Goal: Use online tool/utility: Utilize a website feature to perform a specific function

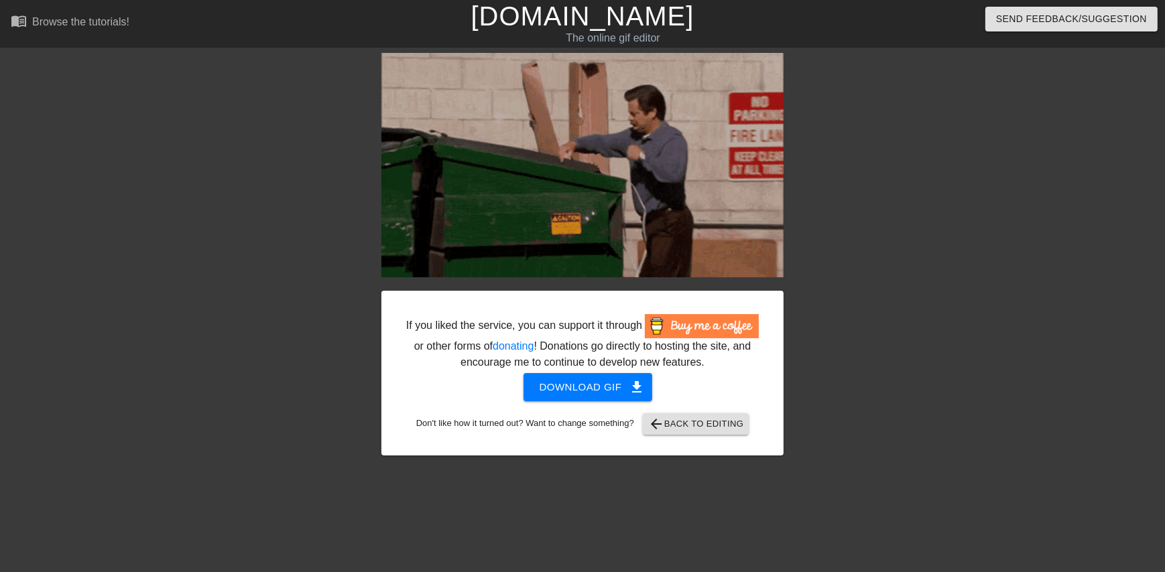
click at [978, 330] on div at bounding box center [900, 254] width 201 height 402
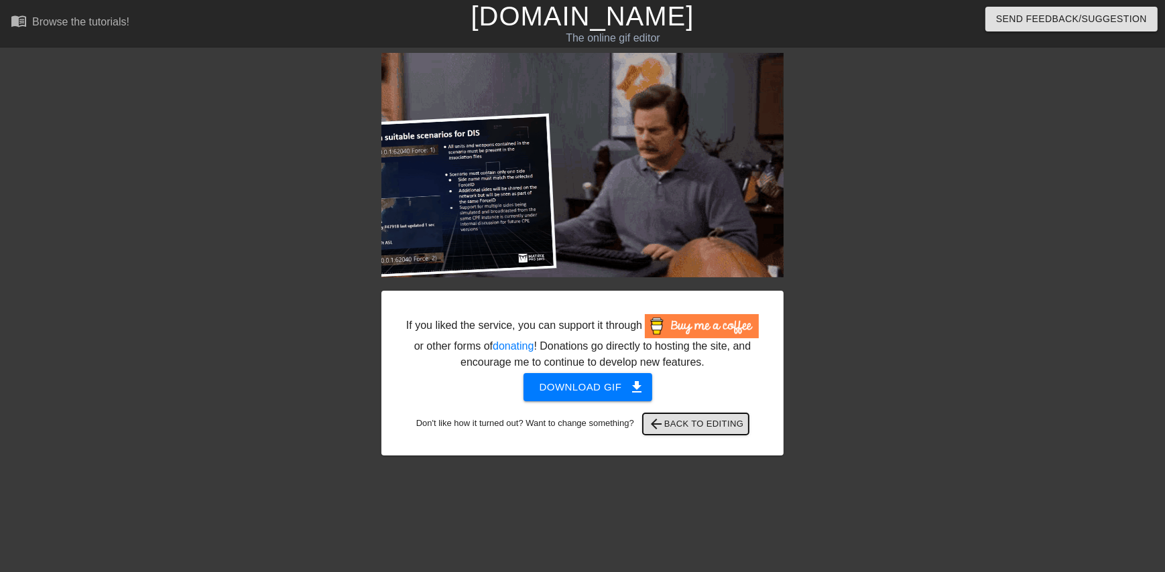
click at [694, 429] on span "arrow_back Back to Editing" at bounding box center [696, 424] width 96 height 16
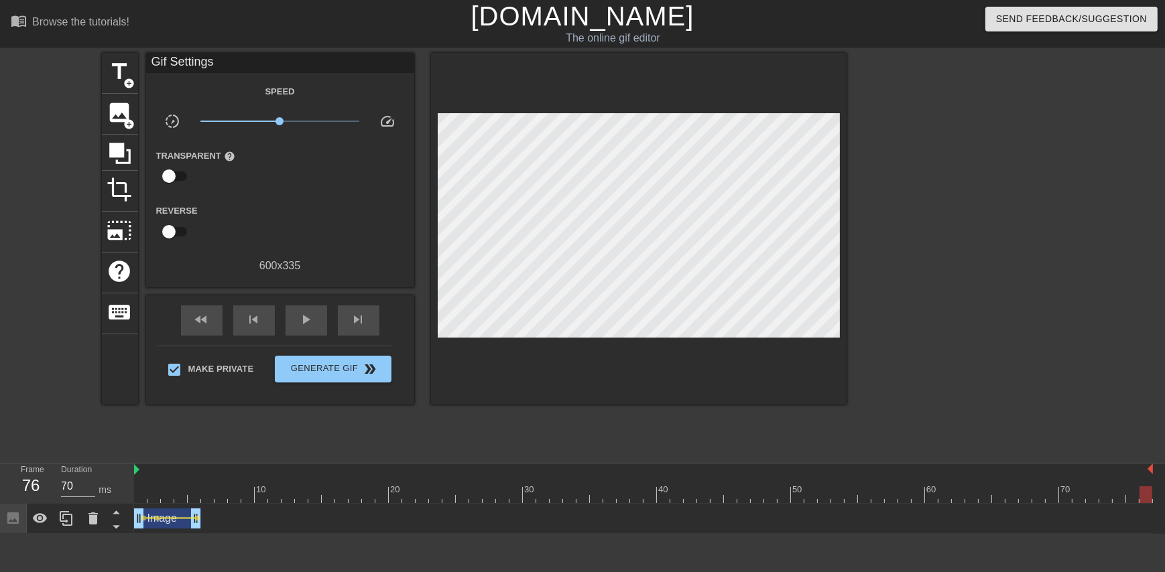
click at [141, 485] on div at bounding box center [140, 485] width 13 height 17
click at [151, 501] on div at bounding box center [643, 495] width 1019 height 17
click at [169, 501] on div at bounding box center [643, 495] width 1019 height 17
click at [180, 501] on div at bounding box center [643, 495] width 1019 height 17
click at [193, 497] on div at bounding box center [643, 495] width 1019 height 17
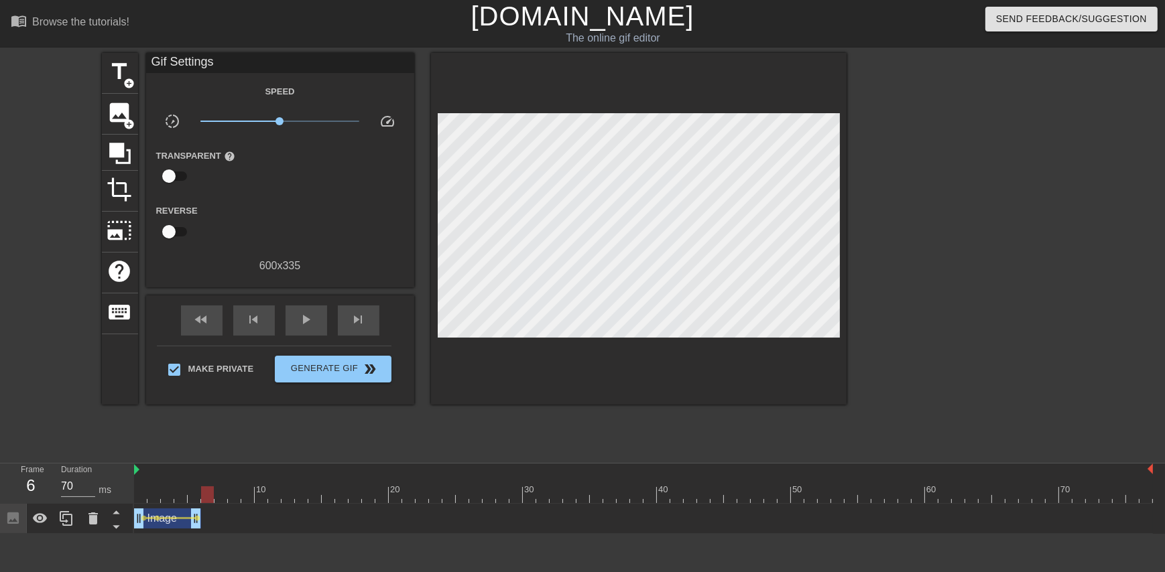
click at [208, 495] on div at bounding box center [643, 495] width 1019 height 17
click at [213, 501] on div at bounding box center [207, 495] width 13 height 17
click at [226, 500] on div at bounding box center [643, 495] width 1019 height 17
click at [239, 498] on div at bounding box center [643, 495] width 1019 height 17
type input "70"
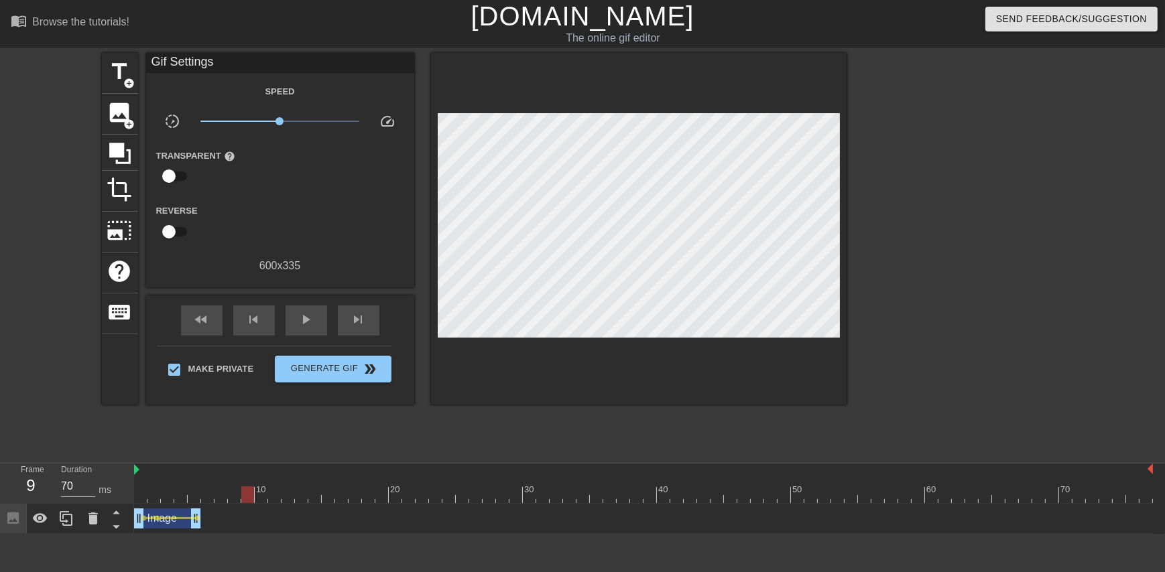
click at [249, 498] on div at bounding box center [643, 495] width 1019 height 17
click at [257, 497] on div at bounding box center [643, 495] width 1019 height 17
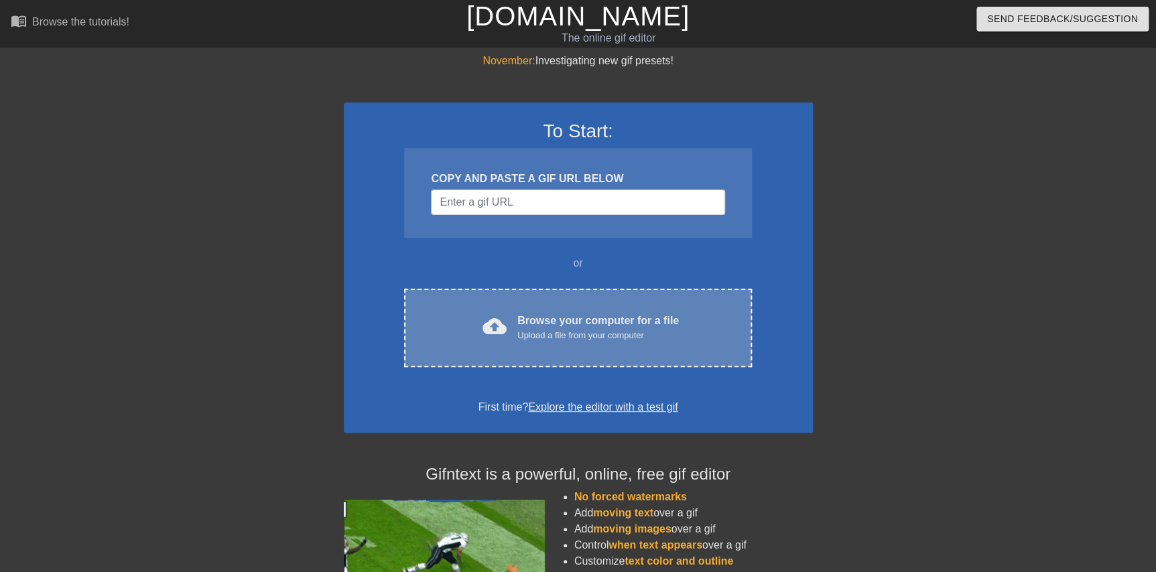
click at [489, 321] on span "cloud_upload" at bounding box center [495, 326] width 24 height 24
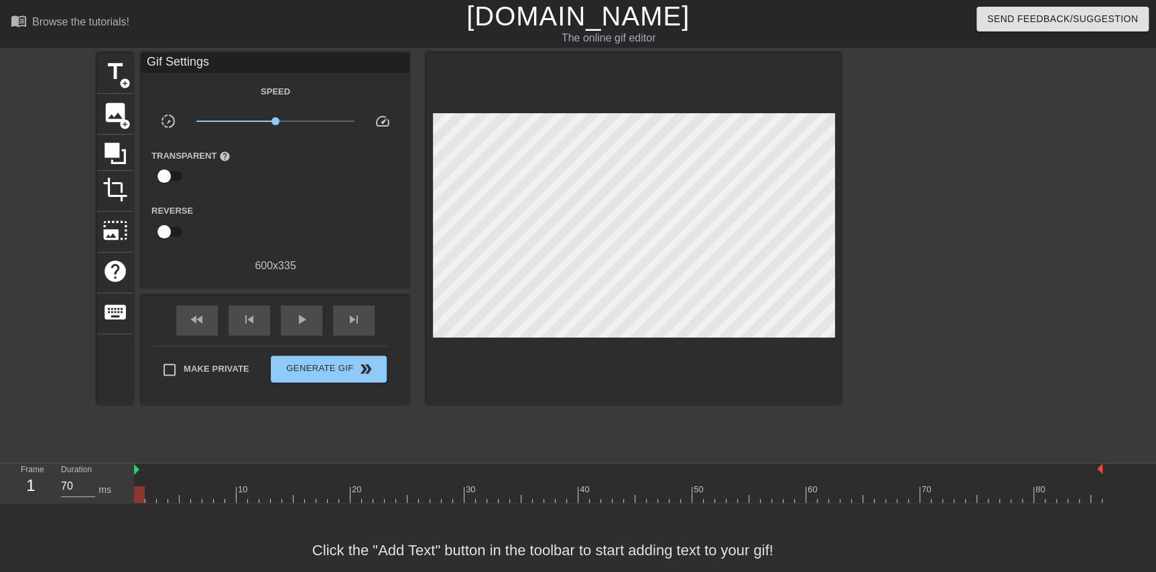
click at [147, 496] on div at bounding box center [618, 495] width 969 height 17
click at [145, 497] on div at bounding box center [150, 495] width 11 height 17
type input "70"
drag, startPoint x: 145, startPoint y: 498, endPoint x: 88, endPoint y: 476, distance: 61.7
click at [88, 476] on div "Frame 1 Duration 70 ms 10 20 30 40 50 60 70 80" at bounding box center [578, 484] width 1156 height 40
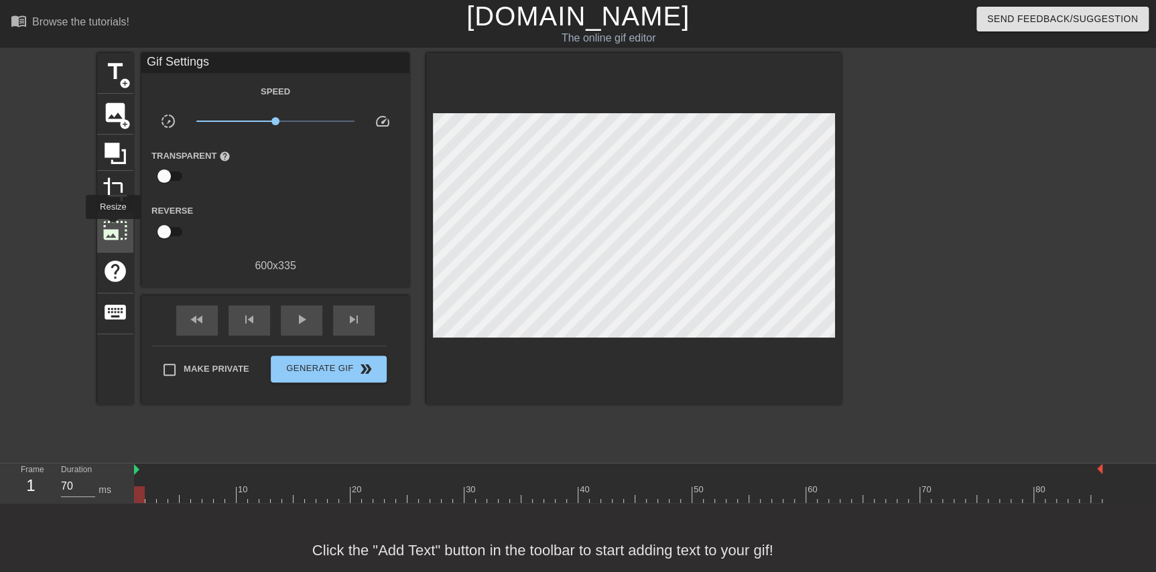
click at [112, 229] on span "photo_size_select_large" at bounding box center [115, 230] width 25 height 25
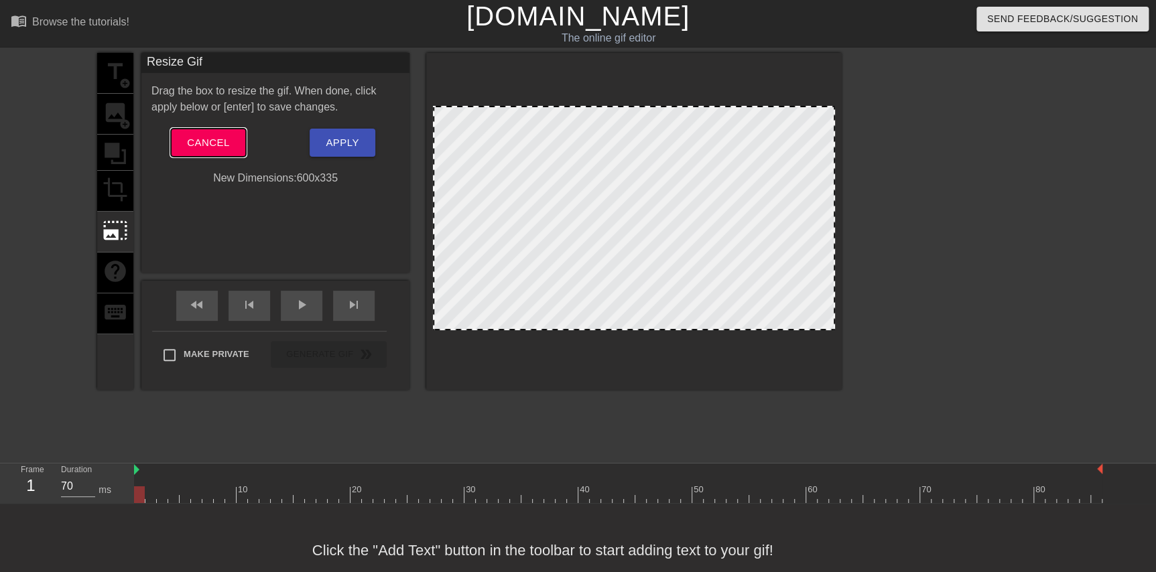
click at [217, 145] on span "Cancel" at bounding box center [208, 142] width 42 height 17
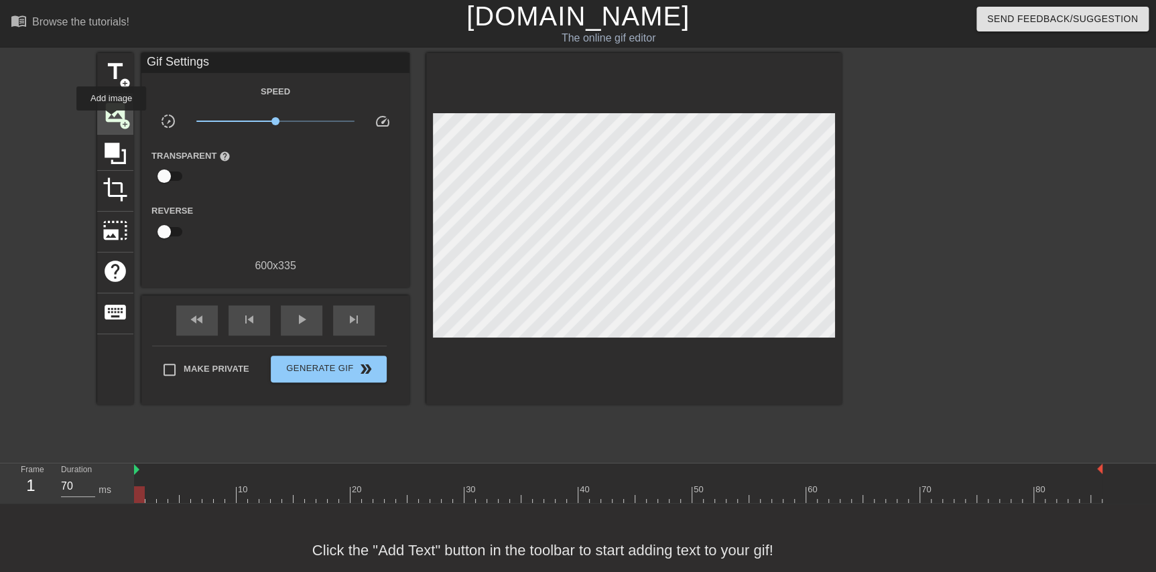
click at [111, 119] on span "image" at bounding box center [115, 112] width 25 height 25
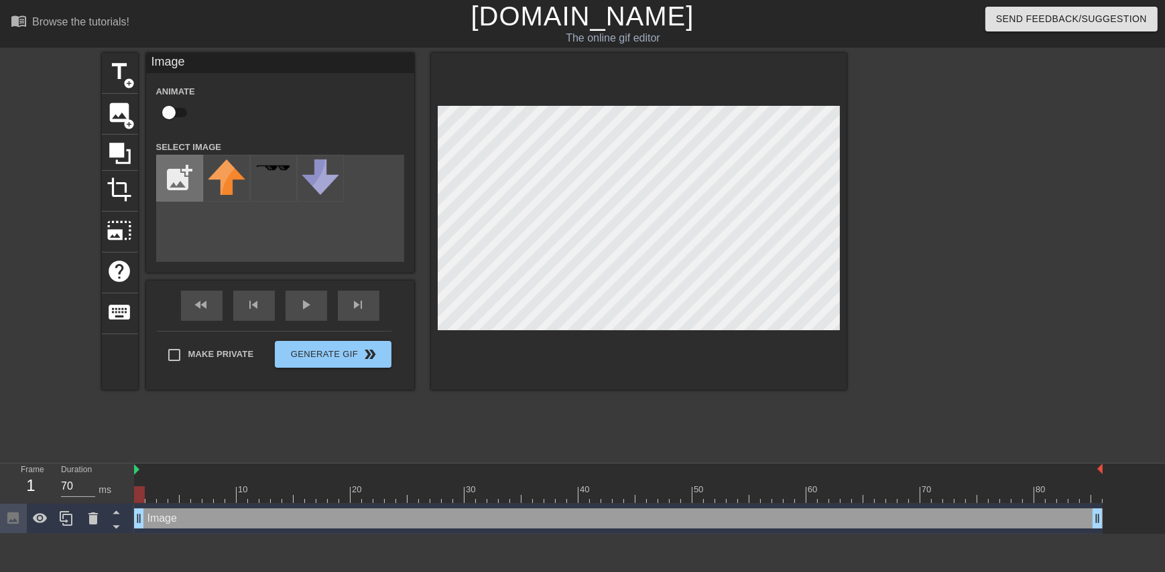
click at [194, 178] on input "file" at bounding box center [180, 179] width 46 height 46
type input "C:\fakepath\Screenshot [DATE] 101643.png"
click at [213, 171] on img at bounding box center [227, 170] width 38 height 21
click at [521, 380] on div at bounding box center [639, 221] width 416 height 337
click at [849, 332] on div "title add_circle image add_circle crop photo_size_select_large help keyboard Im…" at bounding box center [582, 254] width 1165 height 402
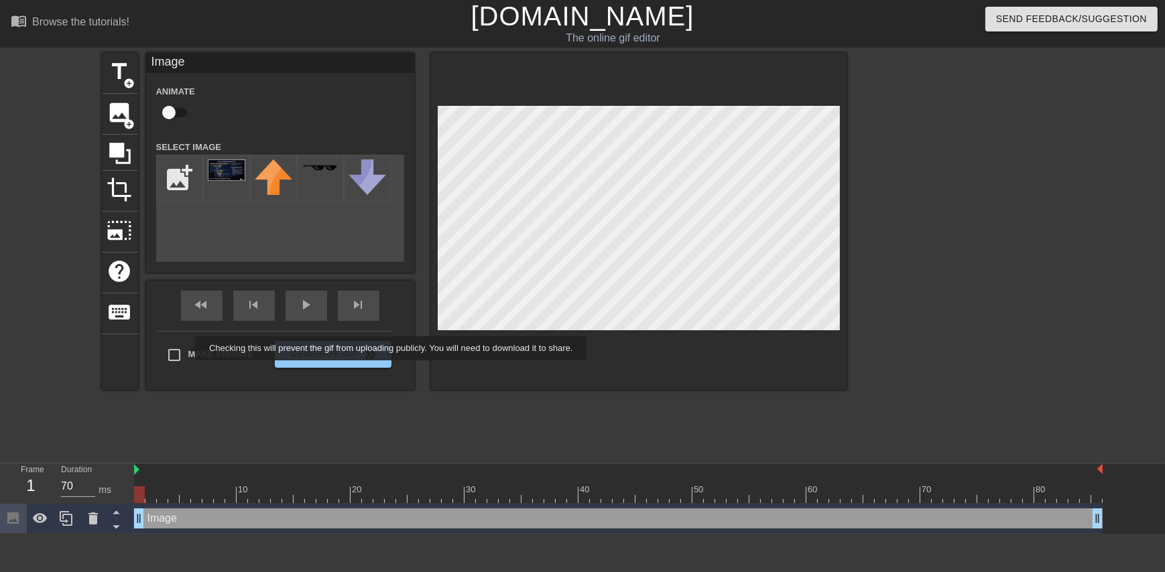
click at [184, 350] on div "Make Private Generate Gif double_arrow" at bounding box center [274, 357] width 235 height 53
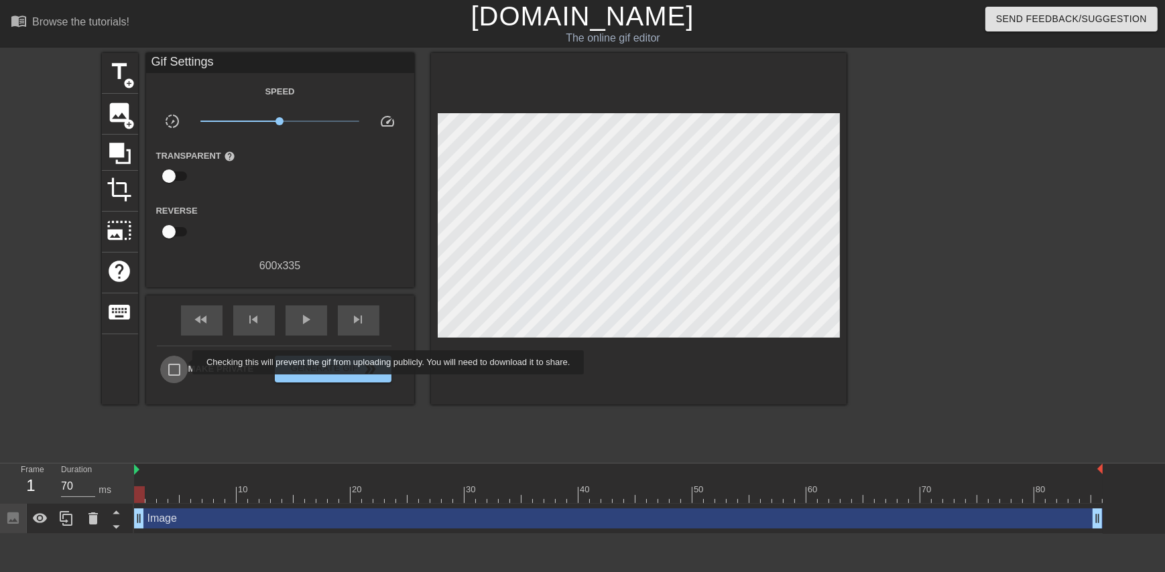
click at [184, 363] on input "Make Private" at bounding box center [174, 370] width 28 height 28
checkbox input "true"
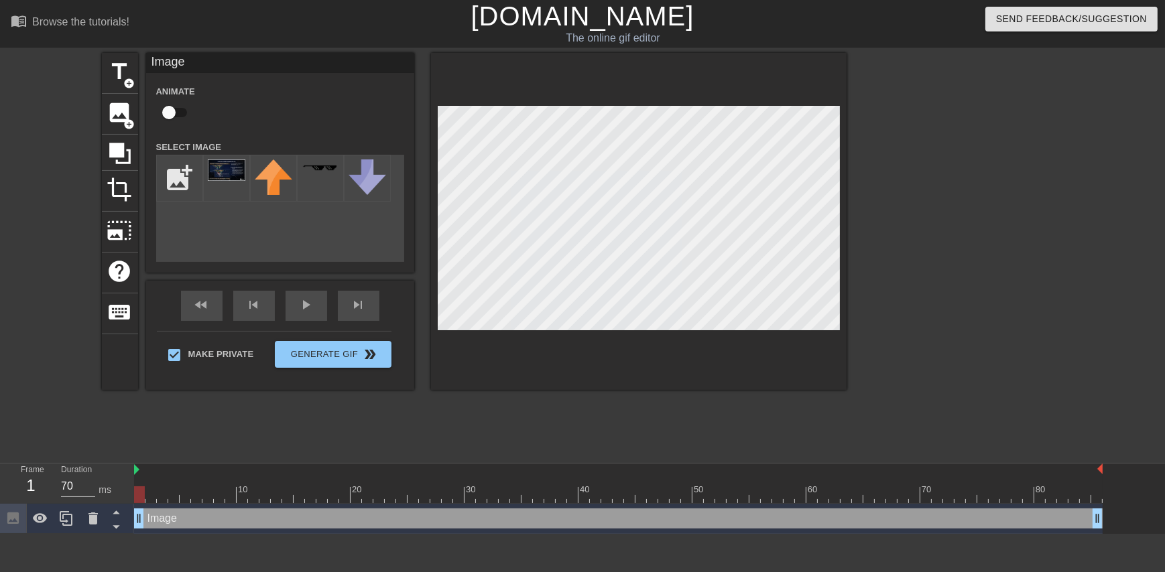
click at [181, 112] on input "checkbox" at bounding box center [169, 112] width 76 height 25
checkbox input "true"
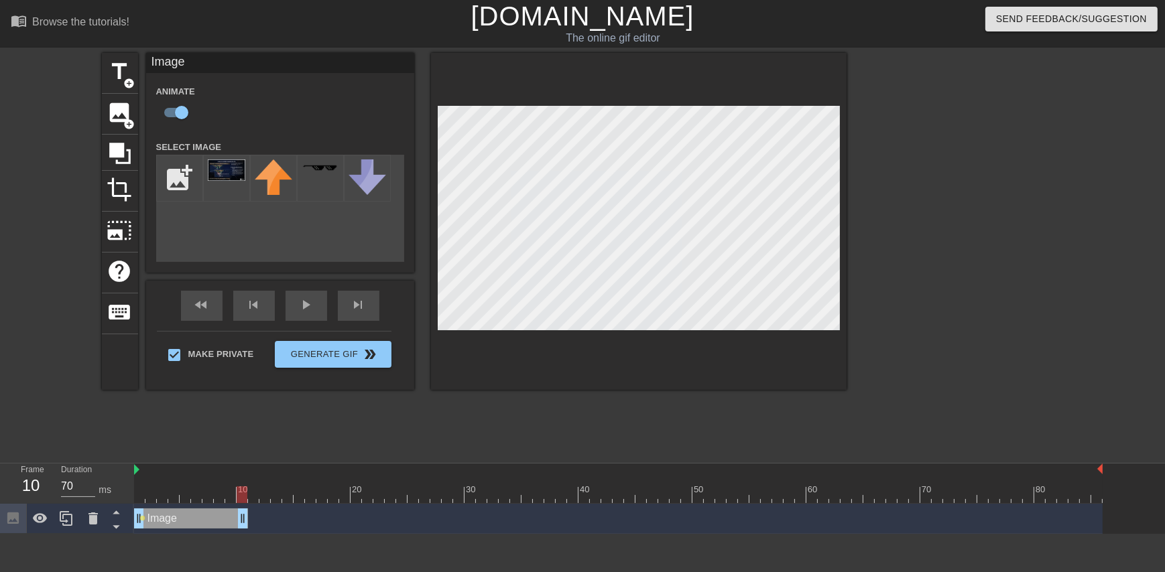
drag, startPoint x: 1097, startPoint y: 517, endPoint x: 241, endPoint y: 534, distance: 856.9
click at [241, 534] on html "menu_book Browse the tutorials! [DOMAIN_NAME] The online gif editor Send Feedba…" at bounding box center [582, 267] width 1165 height 534
click at [229, 496] on div at bounding box center [618, 495] width 969 height 17
click at [238, 497] on div at bounding box center [618, 495] width 969 height 17
click at [32, 524] on icon at bounding box center [40, 519] width 16 height 16
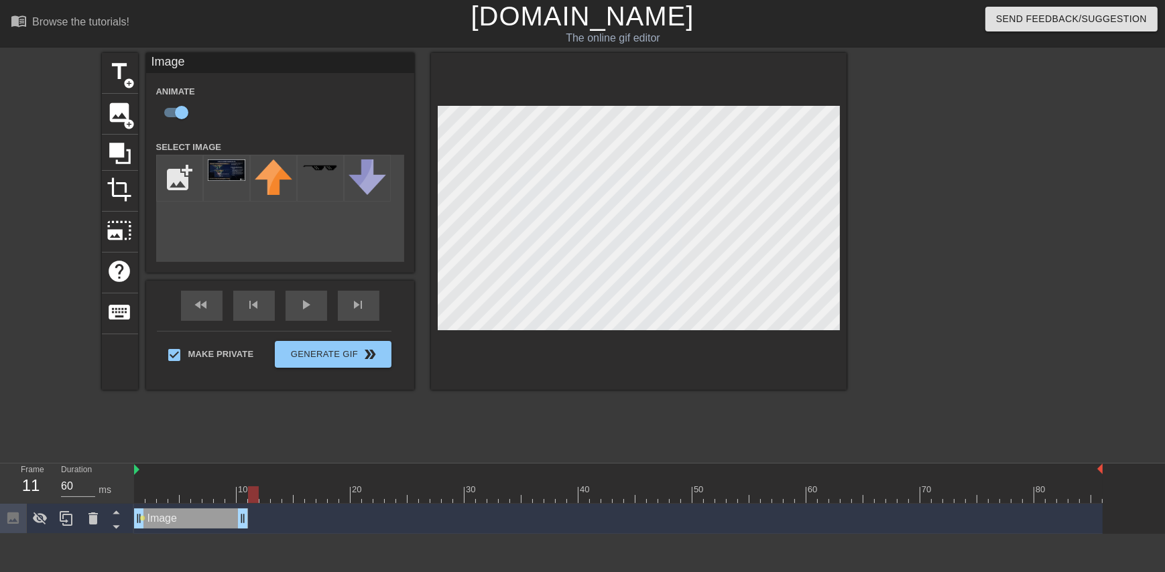
click at [253, 495] on div at bounding box center [618, 495] width 969 height 17
click at [231, 497] on div at bounding box center [618, 495] width 969 height 17
click at [243, 496] on div at bounding box center [618, 495] width 969 height 17
click at [228, 496] on div at bounding box center [618, 495] width 969 height 17
click at [240, 496] on div at bounding box center [618, 495] width 969 height 17
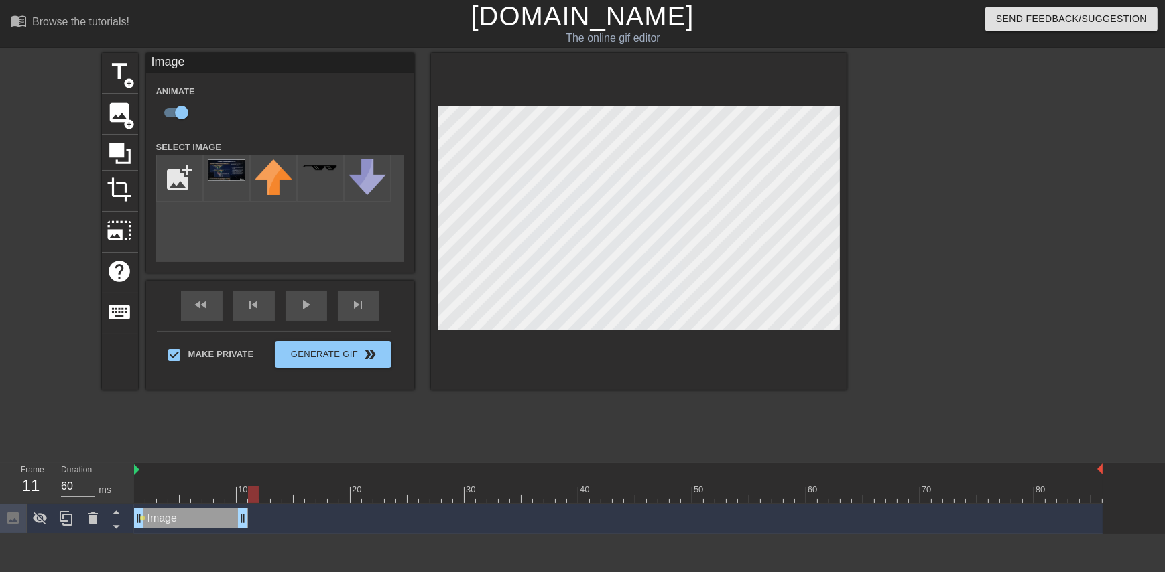
click at [253, 497] on div at bounding box center [618, 495] width 969 height 17
type input "70"
click at [242, 495] on div at bounding box center [618, 495] width 969 height 17
click at [35, 529] on div at bounding box center [40, 518] width 27 height 29
click at [144, 518] on span "lens" at bounding box center [143, 518] width 6 height 6
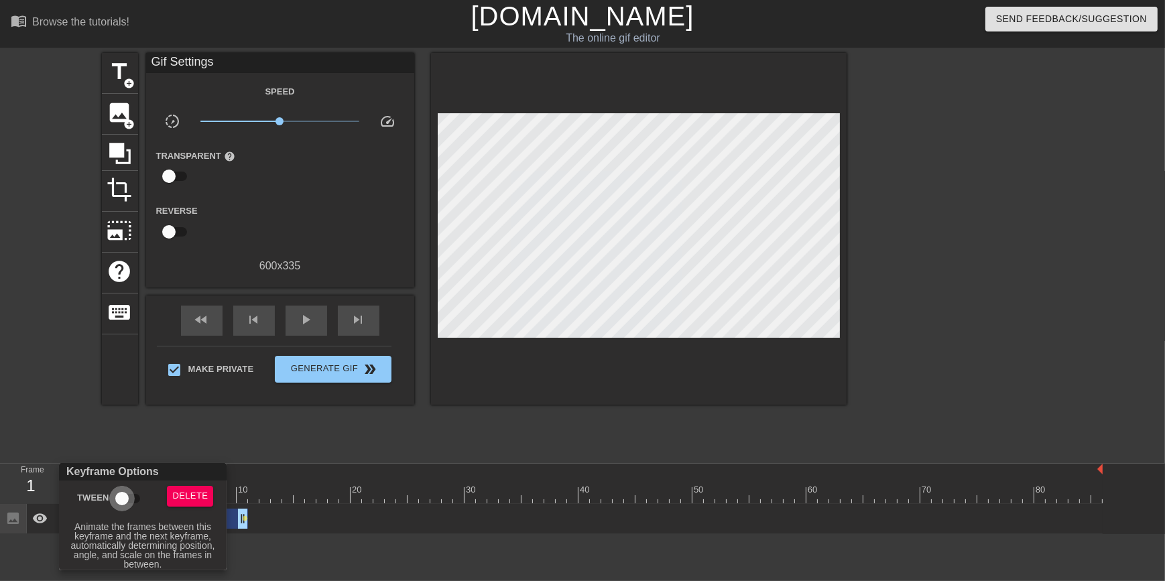
click at [123, 500] on input "Tween" at bounding box center [122, 498] width 76 height 25
checkbox input "true"
click at [472, 436] on div at bounding box center [582, 290] width 1165 height 581
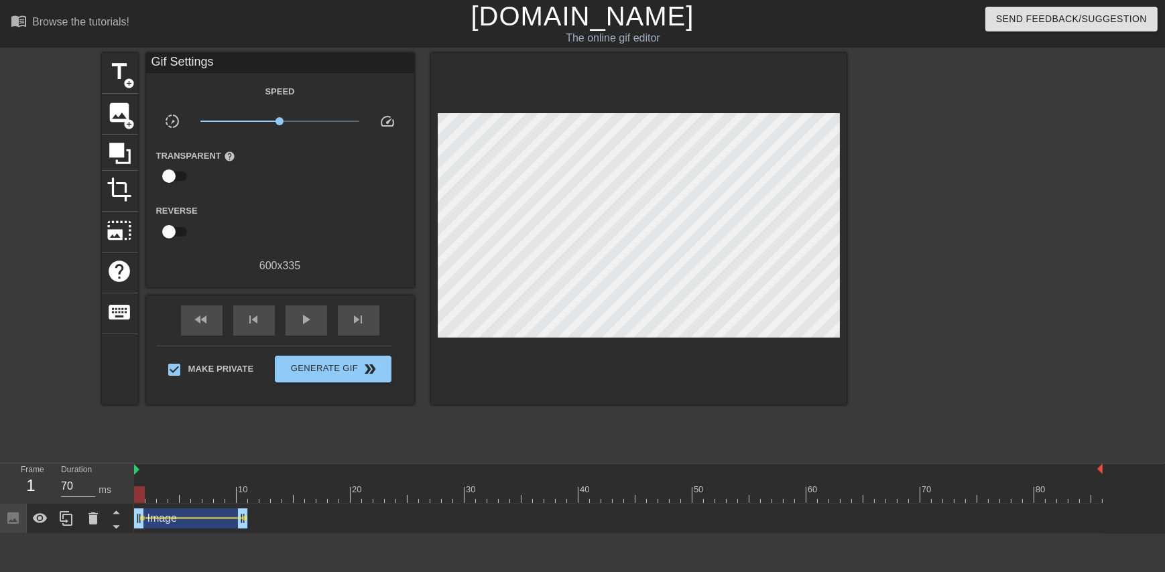
click at [212, 500] on div at bounding box center [618, 495] width 969 height 17
drag, startPoint x: 207, startPoint y: 498, endPoint x: 147, endPoint y: 497, distance: 60.3
click at [147, 497] on div at bounding box center [150, 495] width 11 height 17
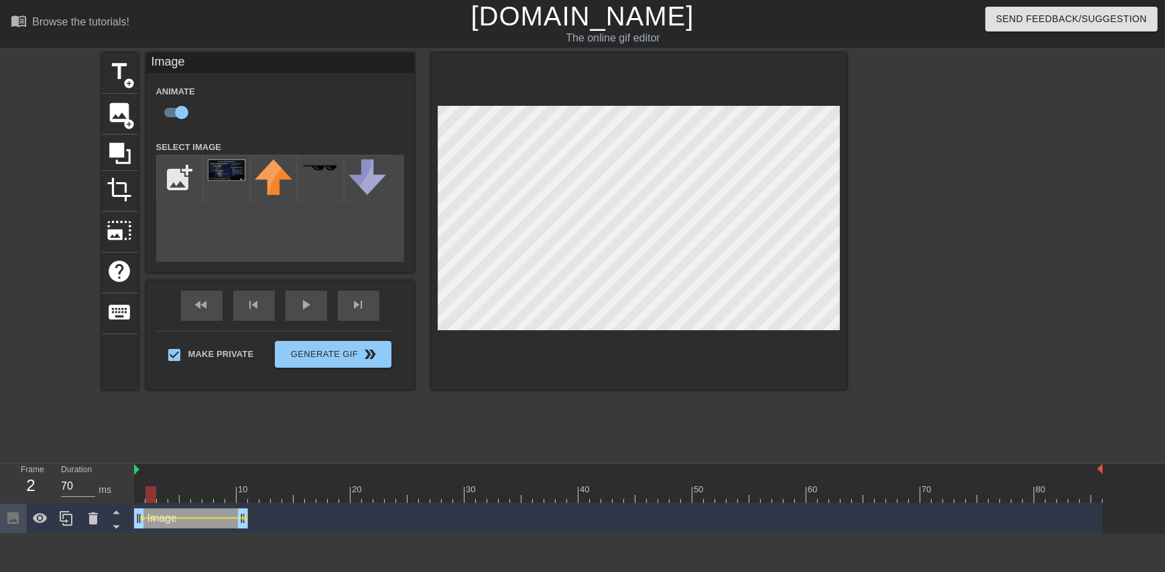
click at [161, 493] on div at bounding box center [618, 495] width 969 height 17
click at [173, 499] on div at bounding box center [618, 495] width 969 height 17
click at [158, 496] on div at bounding box center [618, 495] width 969 height 17
click at [151, 495] on div at bounding box center [618, 495] width 969 height 17
click at [154, 519] on span "lens" at bounding box center [154, 518] width 6 height 6
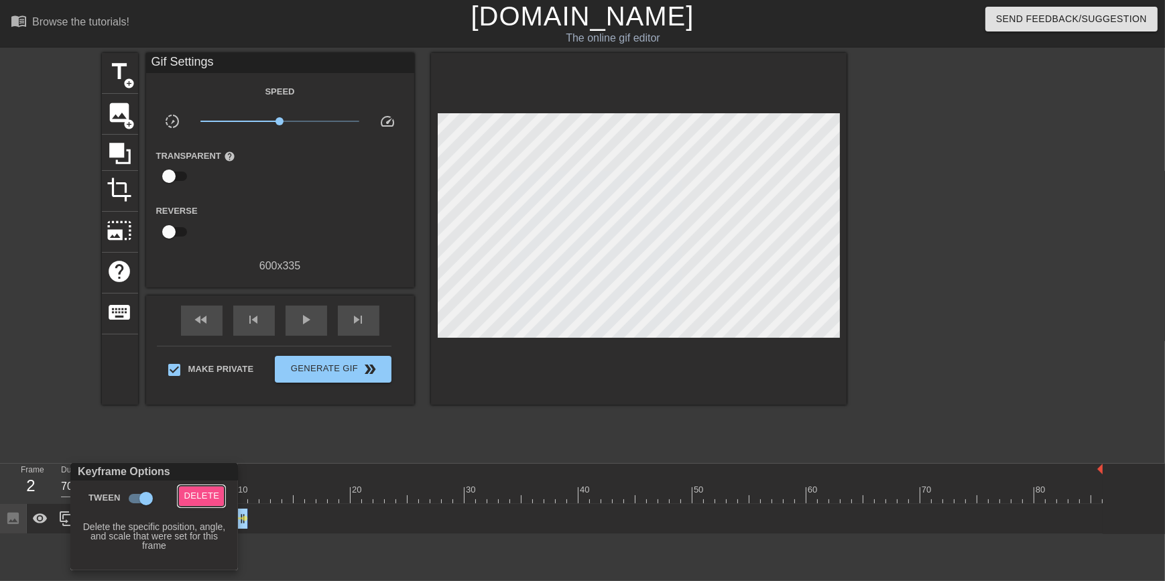
click at [201, 493] on span "Delete" at bounding box center [202, 496] width 36 height 15
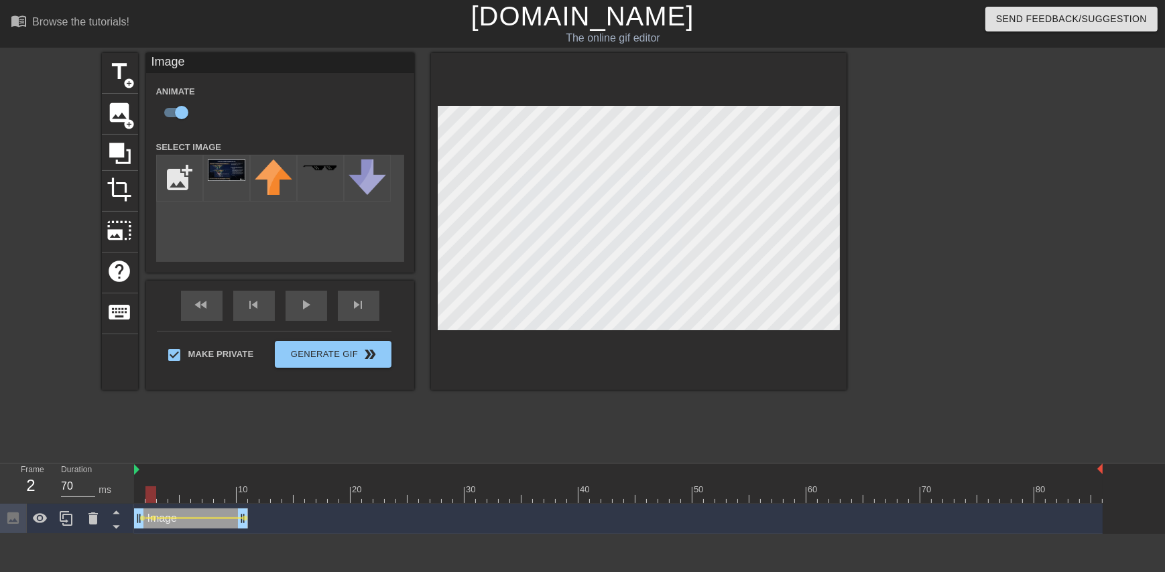
click at [625, 101] on div at bounding box center [639, 221] width 416 height 337
click at [159, 495] on div at bounding box center [618, 495] width 969 height 17
click at [176, 497] on div at bounding box center [618, 495] width 969 height 17
click at [188, 497] on div at bounding box center [618, 495] width 969 height 17
click at [194, 497] on div at bounding box center [618, 495] width 969 height 17
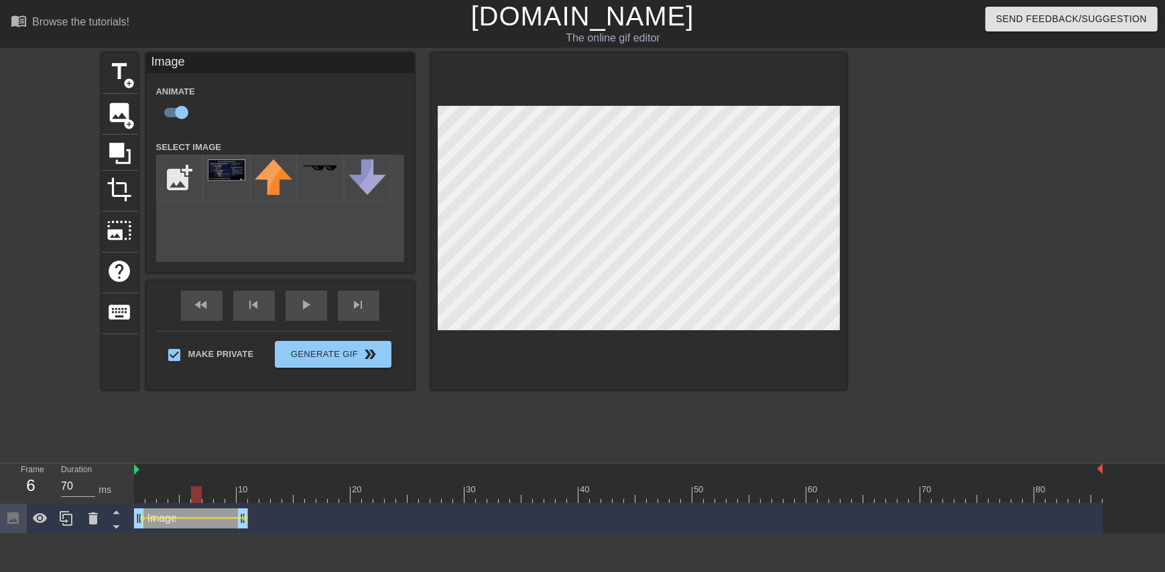
click at [199, 497] on div at bounding box center [196, 495] width 11 height 17
click at [208, 498] on div at bounding box center [618, 495] width 969 height 17
click at [219, 499] on div at bounding box center [618, 495] width 969 height 17
click at [228, 497] on div at bounding box center [618, 495] width 969 height 17
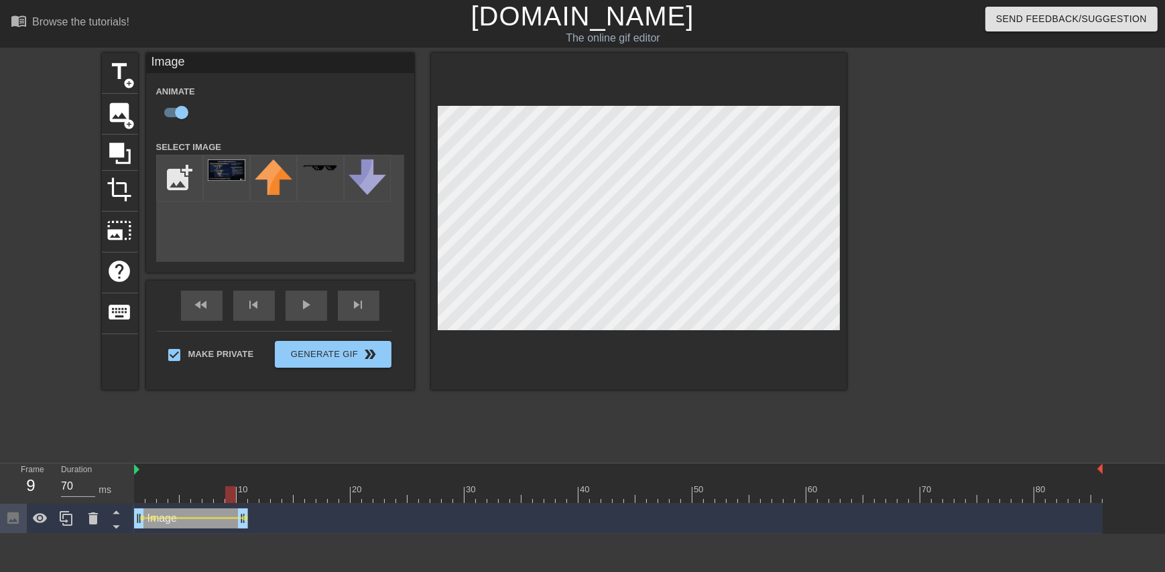
click at [235, 497] on div at bounding box center [230, 495] width 11 height 17
click at [240, 499] on div at bounding box center [618, 495] width 969 height 17
click at [255, 495] on div at bounding box center [618, 495] width 969 height 17
click at [141, 497] on div at bounding box center [618, 495] width 969 height 17
drag, startPoint x: 143, startPoint y: 491, endPoint x: 121, endPoint y: 487, distance: 22.4
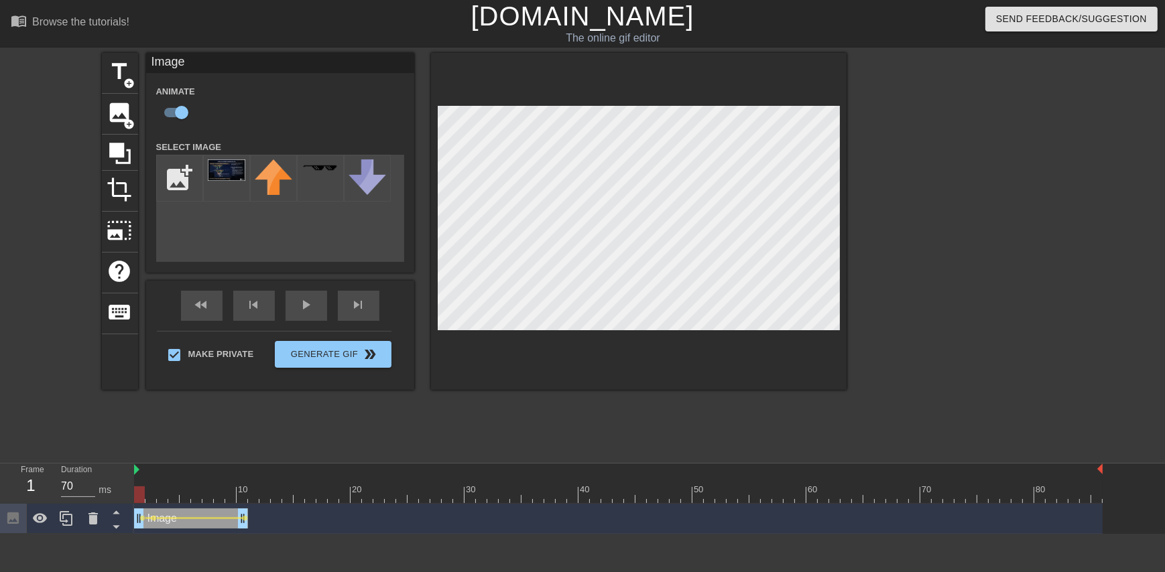
click at [121, 487] on div "Frame 1 Duration 70 ms 10 20 30 40 50 60 70 80 Image drag_handle drag_handle le…" at bounding box center [582, 499] width 1165 height 70
click at [147, 493] on div at bounding box center [618, 495] width 969 height 17
click at [162, 494] on div at bounding box center [618, 495] width 969 height 17
click at [172, 496] on div at bounding box center [618, 495] width 969 height 17
click at [179, 496] on div at bounding box center [618, 495] width 969 height 17
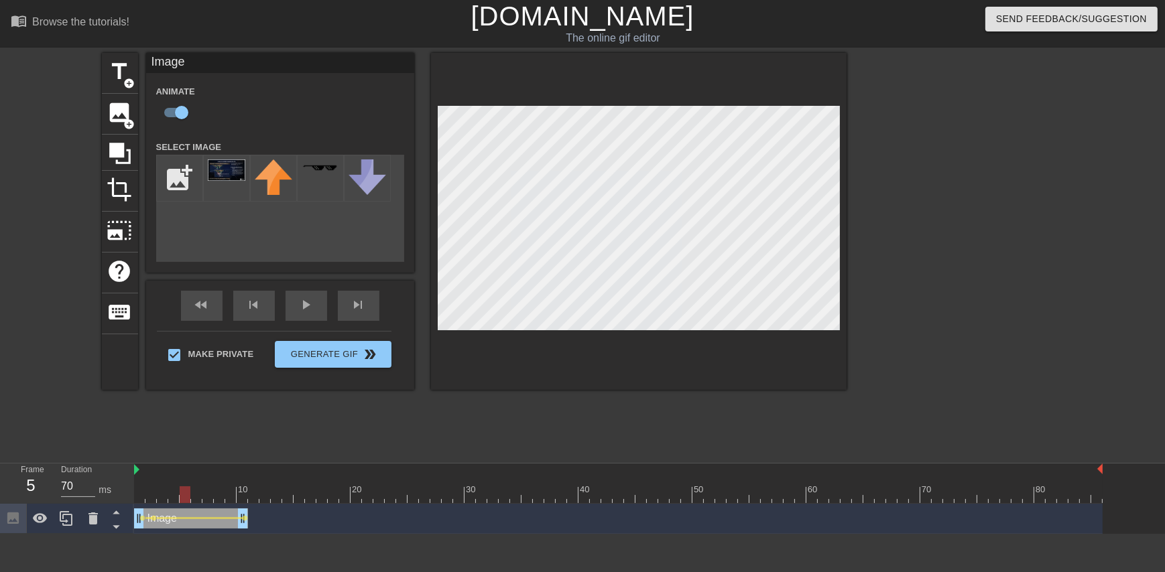
drag, startPoint x: 186, startPoint y: 496, endPoint x: 194, endPoint y: 496, distance: 8.0
click at [188, 496] on div at bounding box center [618, 495] width 969 height 17
click at [197, 496] on div at bounding box center [618, 495] width 969 height 17
click at [209, 494] on div at bounding box center [618, 495] width 969 height 17
click at [219, 493] on div at bounding box center [618, 495] width 969 height 17
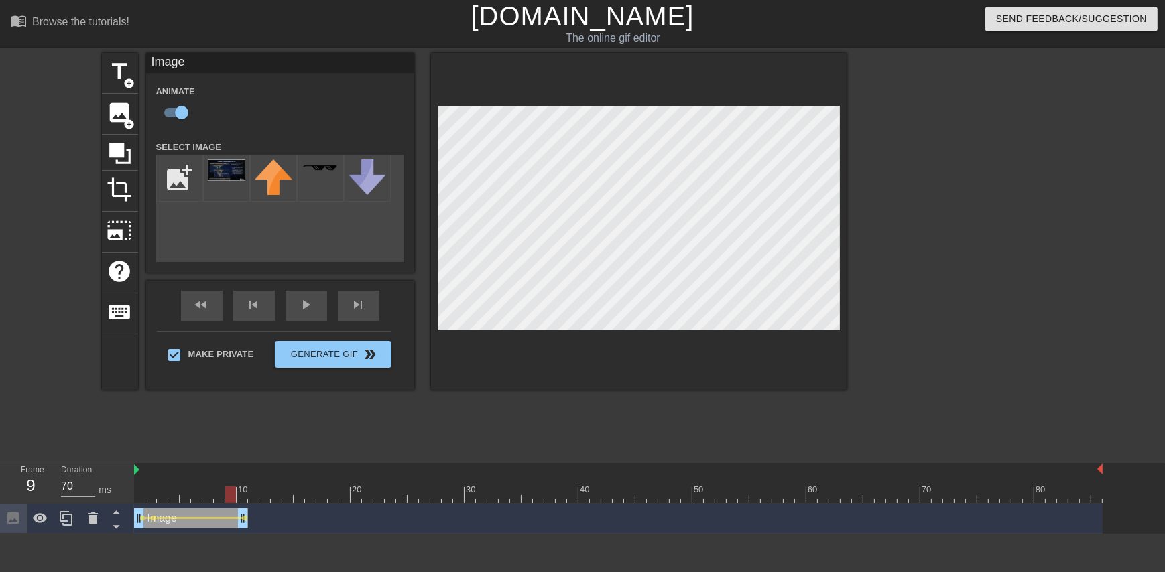
click at [229, 495] on div at bounding box center [618, 495] width 969 height 17
click at [244, 496] on div at bounding box center [618, 495] width 969 height 17
click at [251, 499] on div at bounding box center [618, 495] width 969 height 17
click at [269, 499] on div at bounding box center [618, 495] width 969 height 17
click at [284, 499] on div at bounding box center [618, 495] width 969 height 17
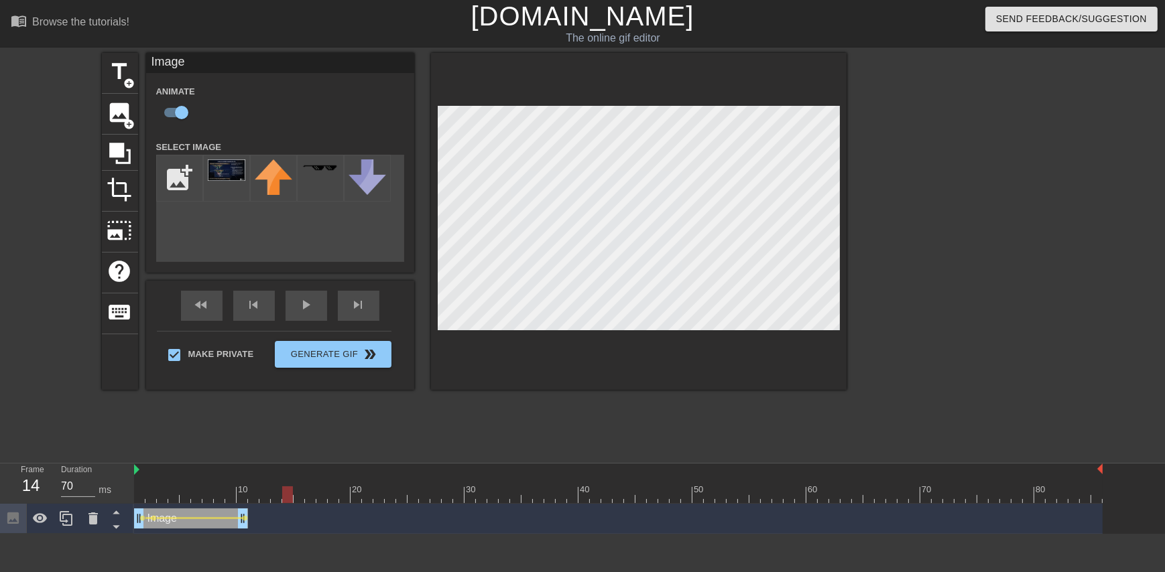
click at [298, 499] on div at bounding box center [618, 495] width 969 height 17
click at [310, 500] on div at bounding box center [618, 495] width 969 height 17
click at [328, 500] on div at bounding box center [618, 495] width 969 height 17
click at [344, 502] on div at bounding box center [618, 495] width 969 height 17
type input "70"
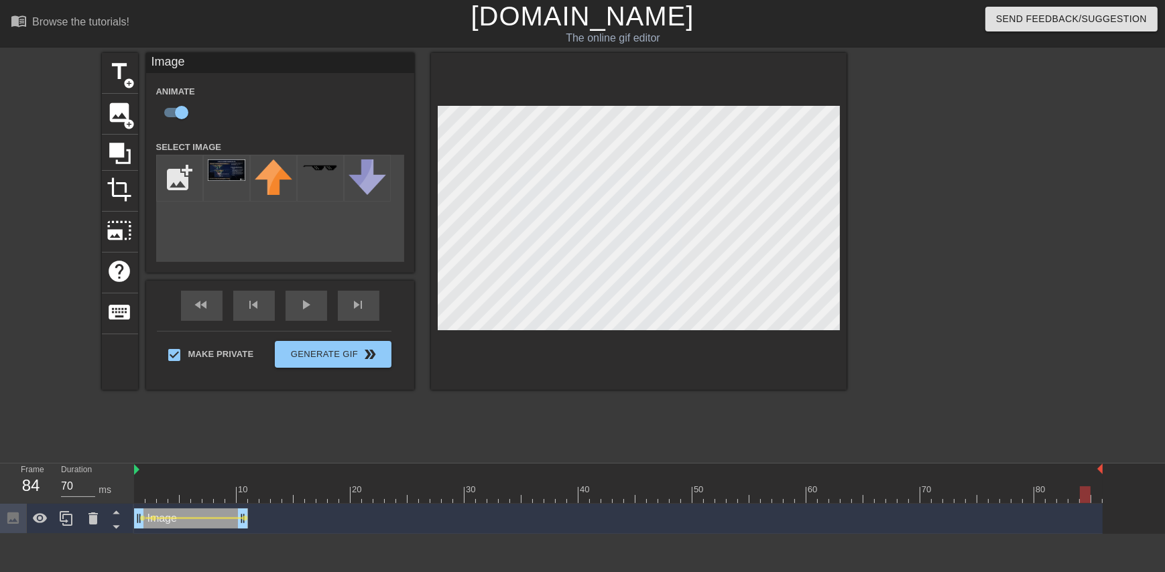
drag, startPoint x: 349, startPoint y: 498, endPoint x: 985, endPoint y: 483, distance: 636.3
click at [1116, 501] on div "10 20 30 40 50 60 70 80 Image drag_handle drag_handle lens lens lens" at bounding box center [649, 499] width 1031 height 70
click at [369, 357] on button "Generate Gif double_arrow" at bounding box center [333, 354] width 116 height 27
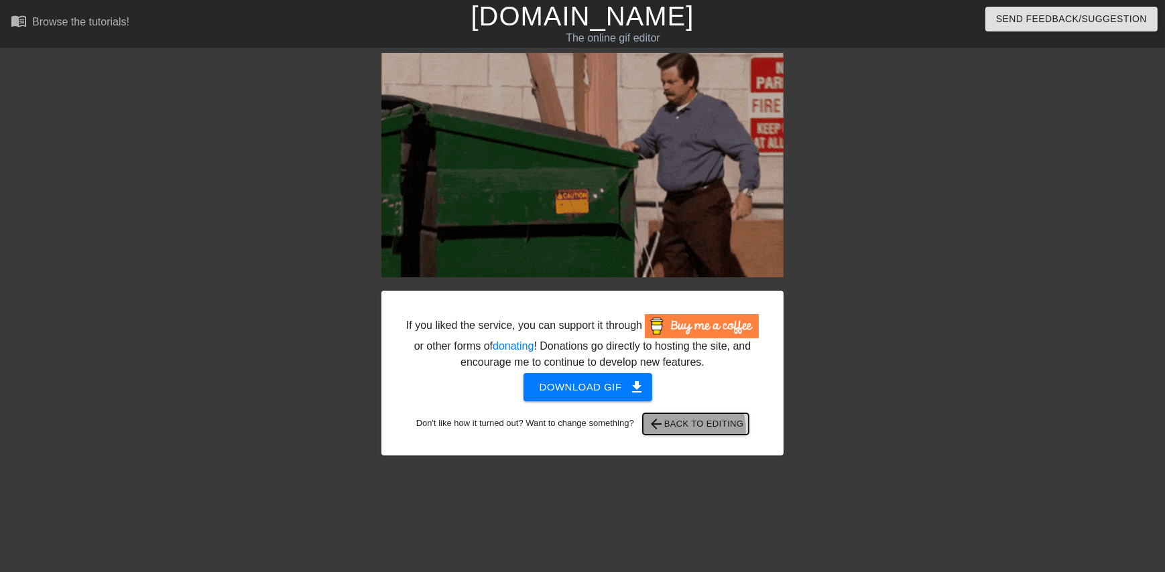
click at [696, 429] on span "arrow_back Back to Editing" at bounding box center [696, 424] width 96 height 16
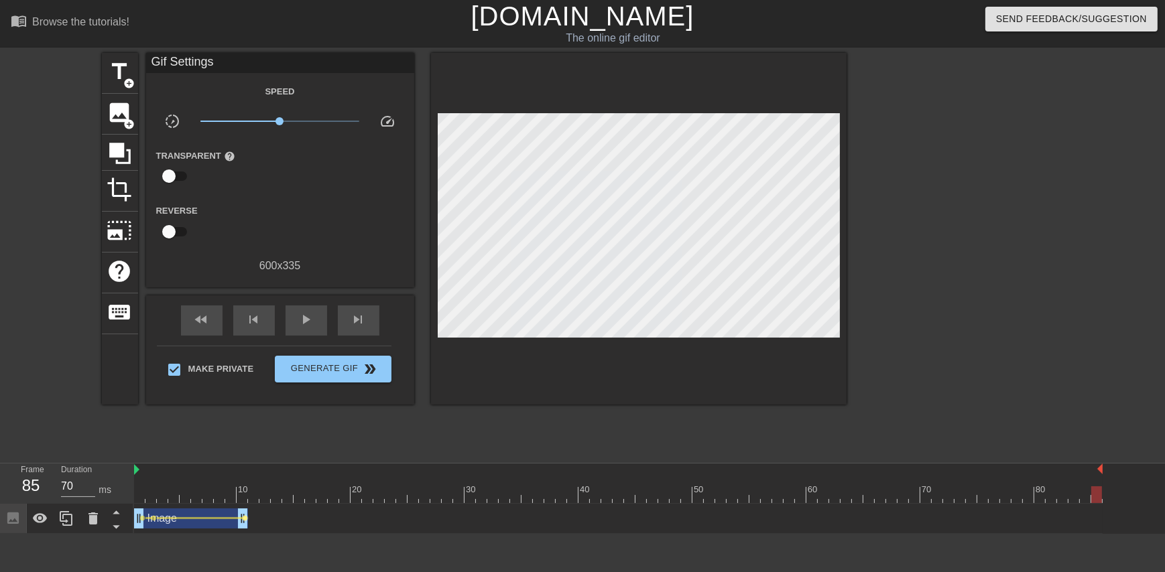
click at [243, 517] on span "lens" at bounding box center [246, 518] width 6 height 6
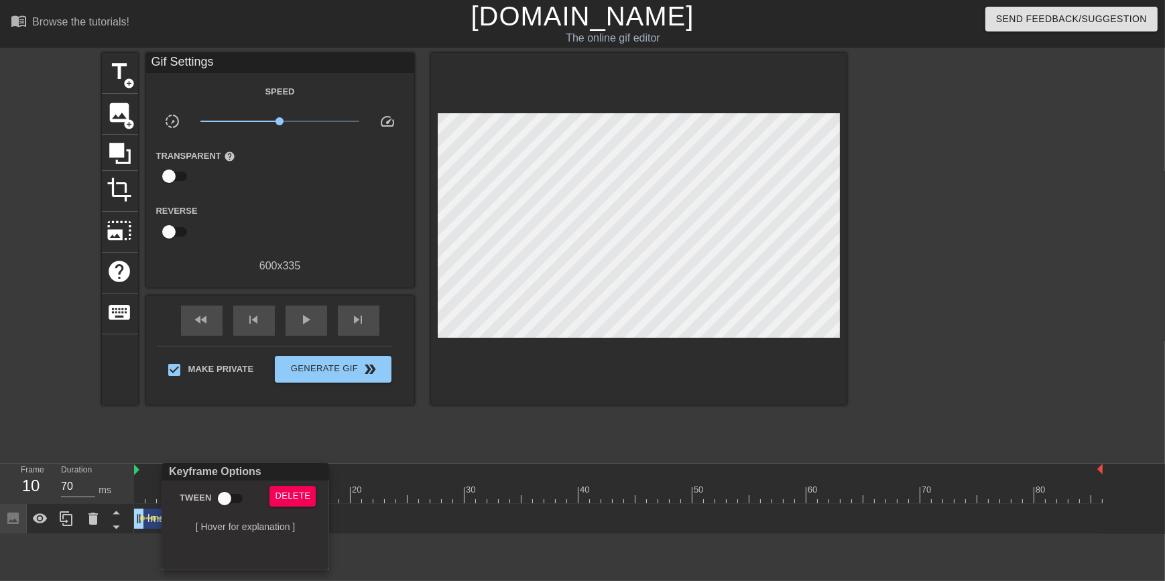
click at [287, 452] on div at bounding box center [582, 290] width 1165 height 581
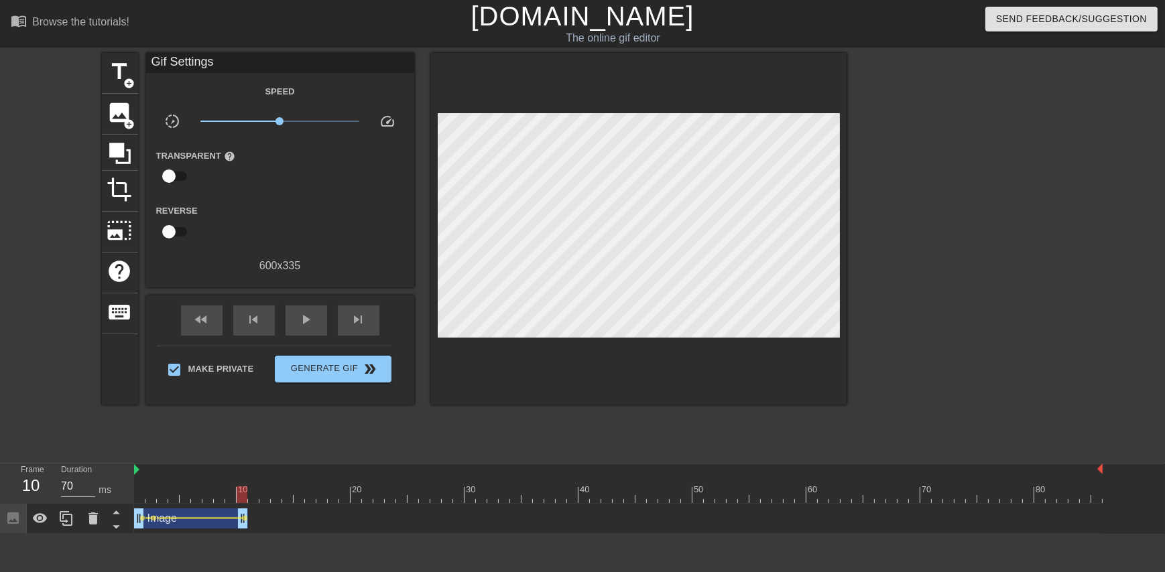
drag, startPoint x: 287, startPoint y: 452, endPoint x: 200, endPoint y: 446, distance: 86.7
click at [200, 446] on div "title add_circle image add_circle crop photo_size_select_large help keyboard Gi…" at bounding box center [474, 254] width 745 height 402
click at [133, 520] on div "Frame 1 Duration 70 ms 10 20 30 40 50 60 70 80 Image drag_handle drag_handle le…" at bounding box center [582, 499] width 1165 height 70
click at [141, 518] on span "lens" at bounding box center [143, 518] width 6 height 6
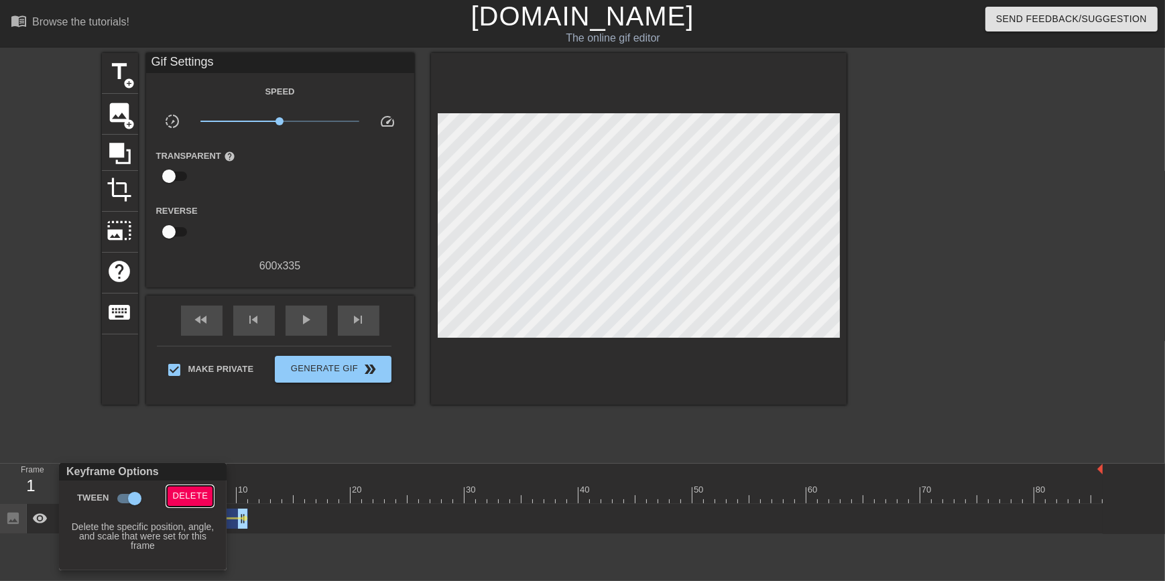
click at [180, 499] on span "Delete" at bounding box center [190, 496] width 36 height 15
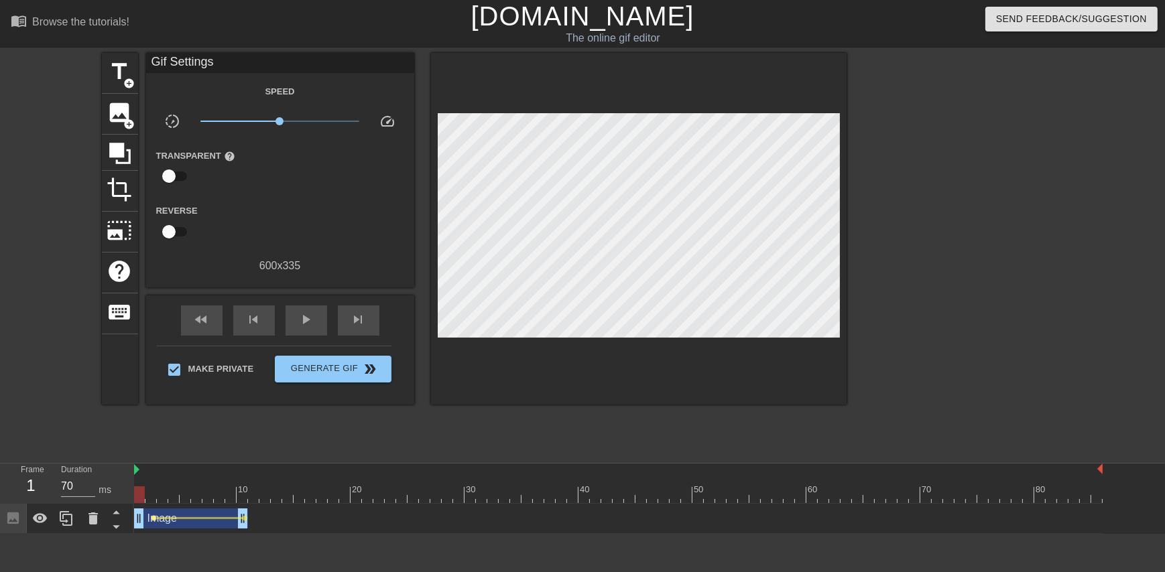
click at [152, 517] on span "lens" at bounding box center [154, 518] width 6 height 6
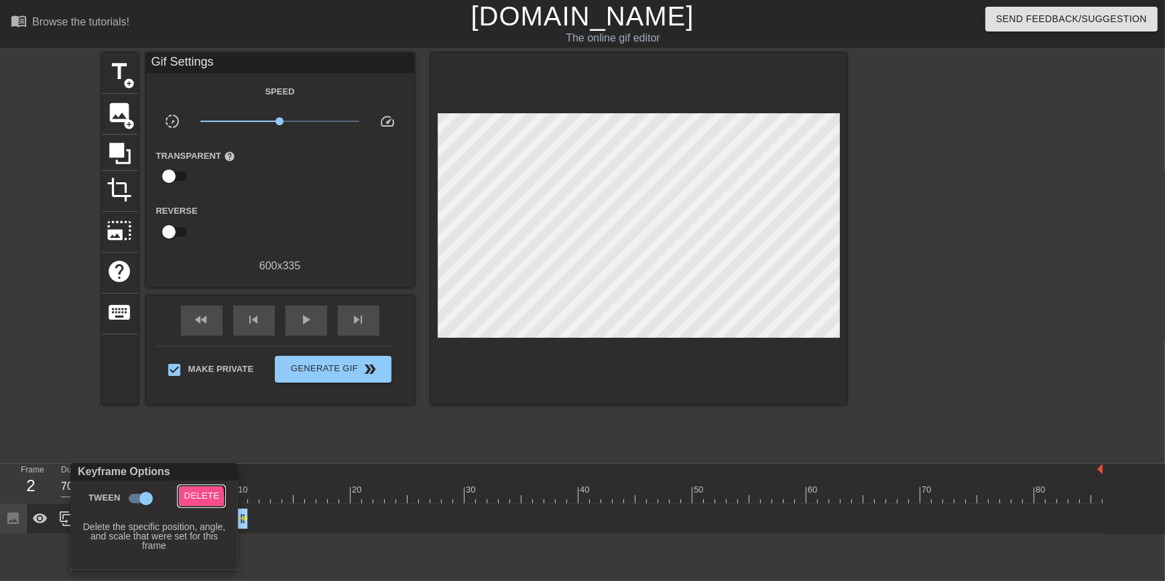
click at [180, 500] on button "Delete" at bounding box center [201, 496] width 46 height 21
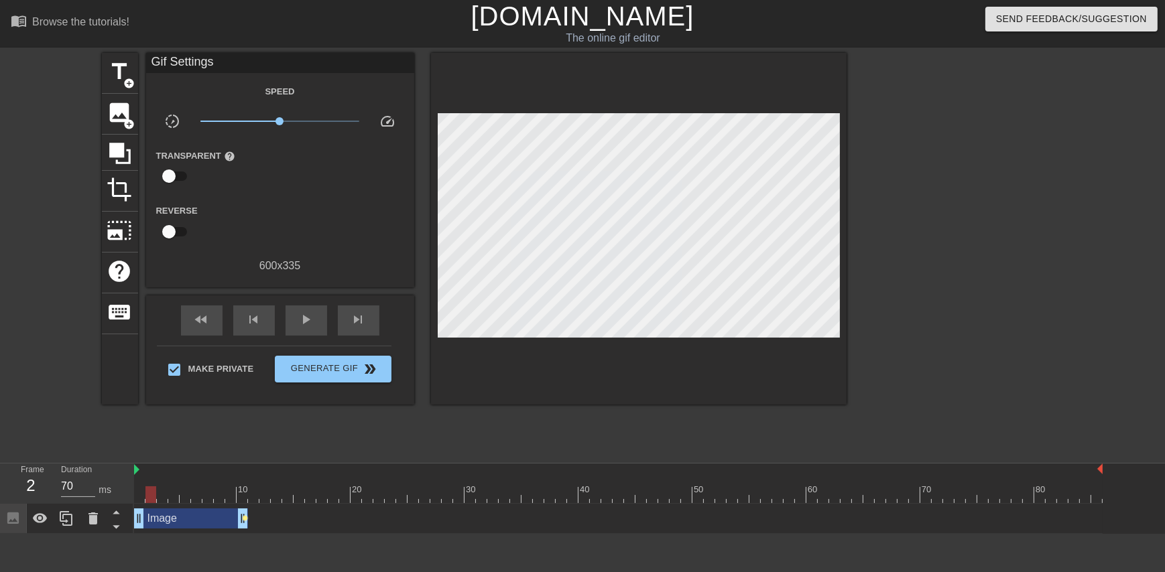
click at [245, 517] on span "lens" at bounding box center [246, 518] width 6 height 6
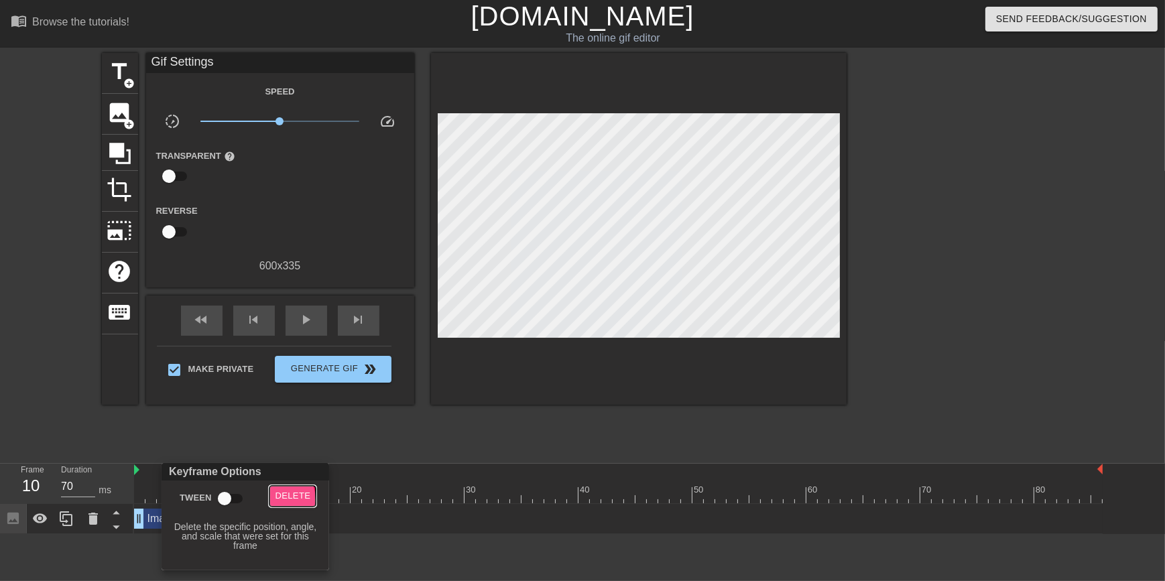
click at [272, 499] on button "Delete" at bounding box center [292, 496] width 46 height 21
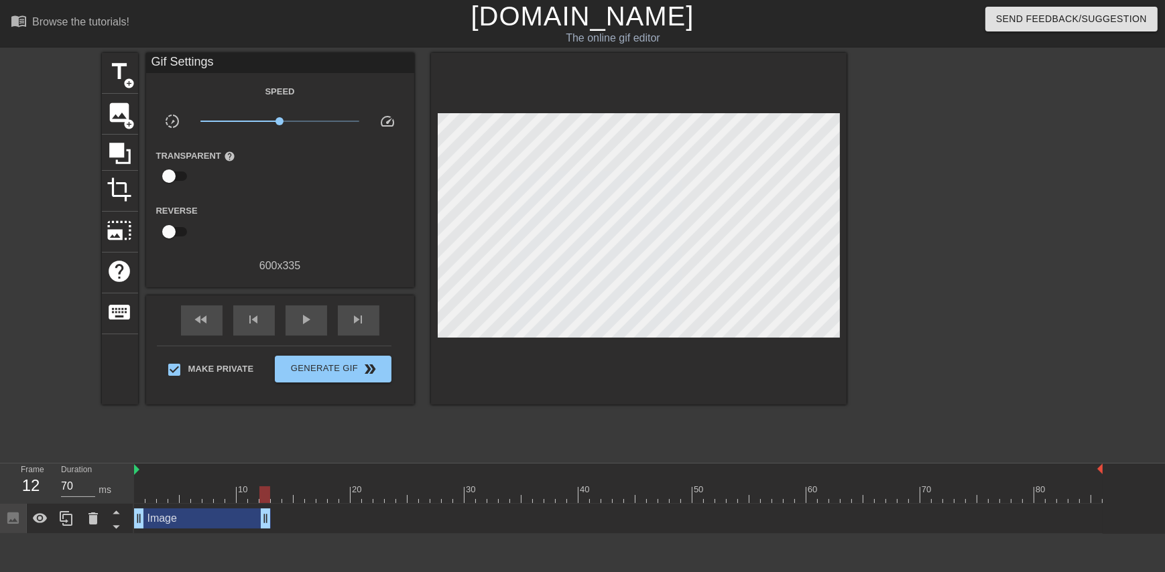
drag, startPoint x: 245, startPoint y: 517, endPoint x: 265, endPoint y: 517, distance: 20.1
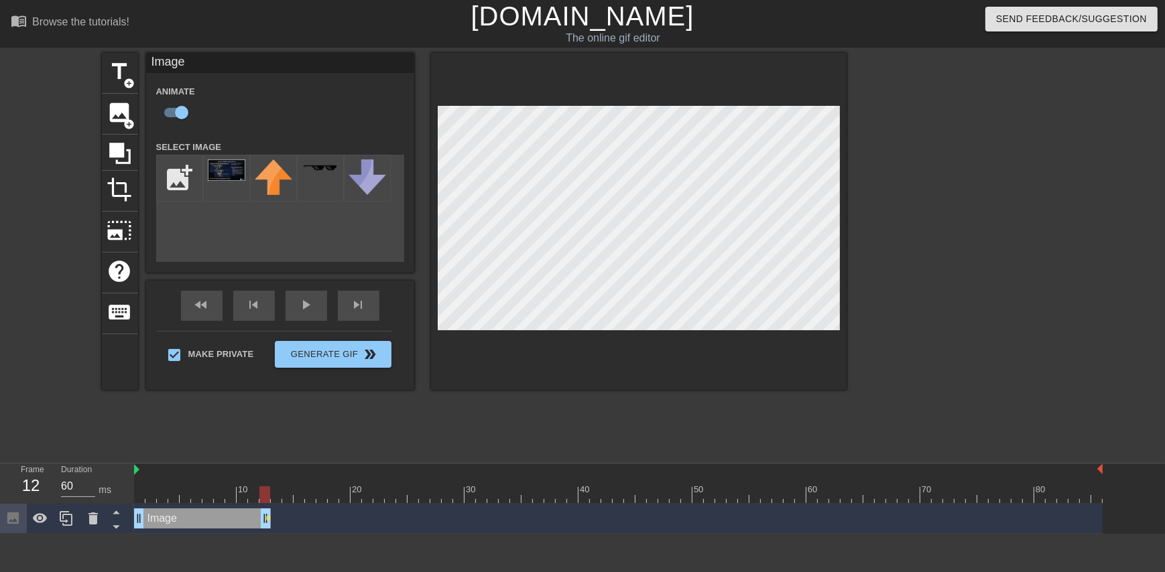
click at [253, 496] on div at bounding box center [618, 495] width 969 height 17
click at [241, 496] on div at bounding box center [618, 495] width 969 height 17
click at [229, 495] on div at bounding box center [618, 495] width 969 height 17
click at [215, 495] on div at bounding box center [618, 495] width 969 height 17
click at [205, 496] on div at bounding box center [618, 495] width 969 height 17
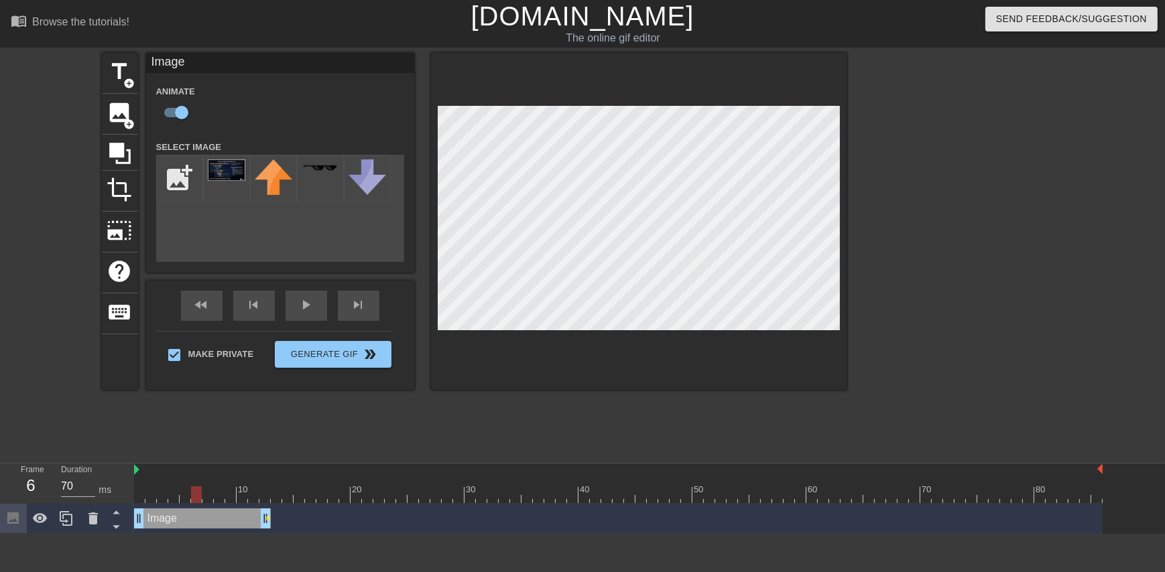
click at [194, 501] on div at bounding box center [618, 495] width 969 height 17
click at [845, 335] on div at bounding box center [639, 221] width 416 height 337
click at [436, 330] on div at bounding box center [639, 221] width 416 height 337
click at [88, 515] on icon at bounding box center [93, 519] width 16 height 16
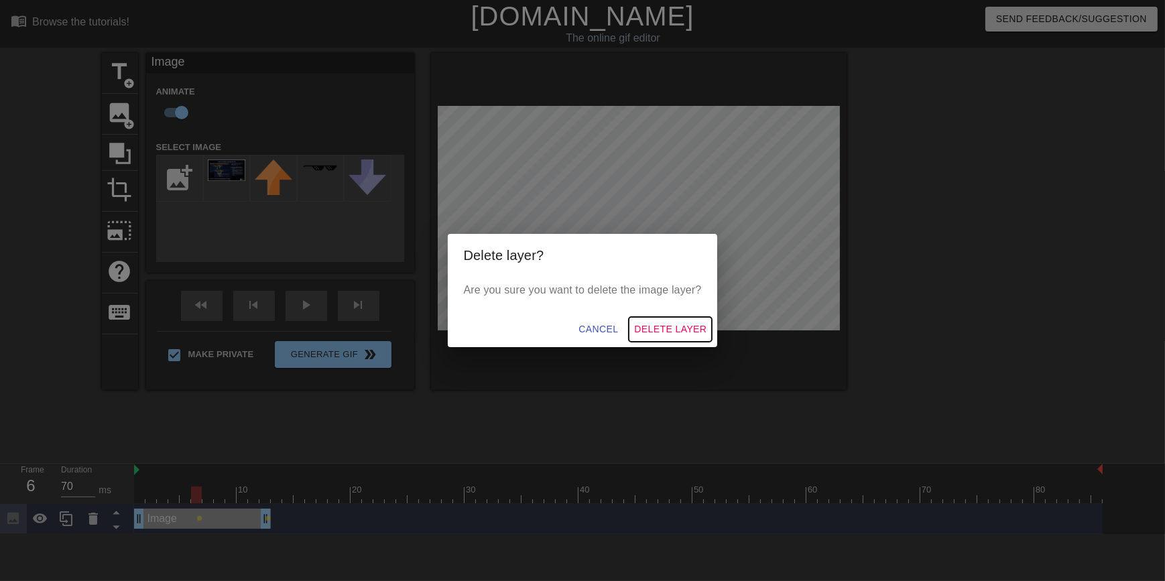
click at [662, 334] on span "Delete Layer" at bounding box center [670, 329] width 72 height 17
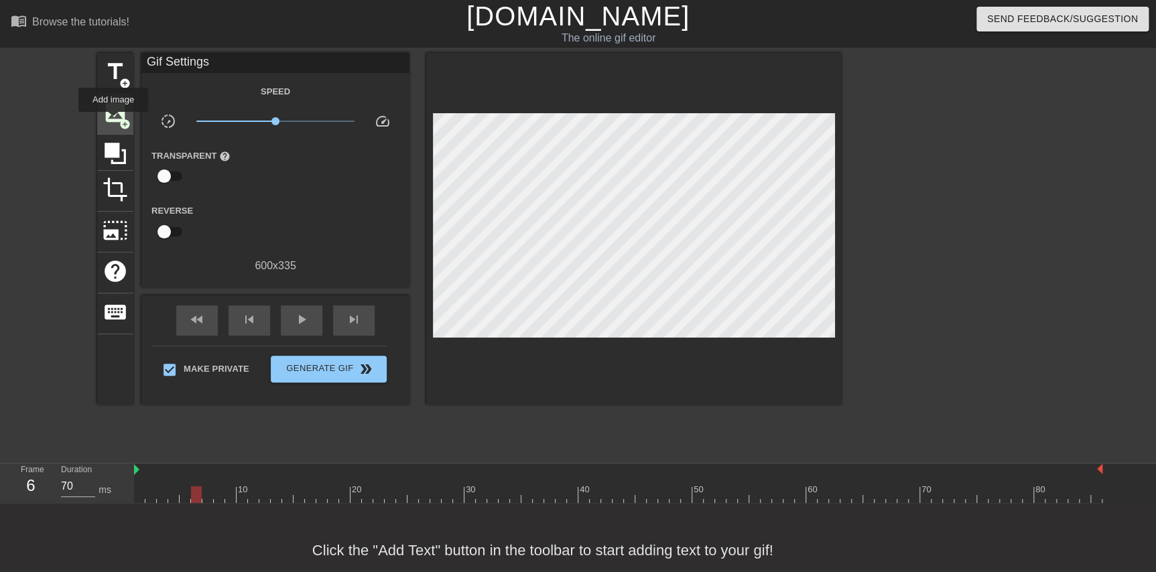
click at [113, 121] on span "image" at bounding box center [115, 112] width 25 height 25
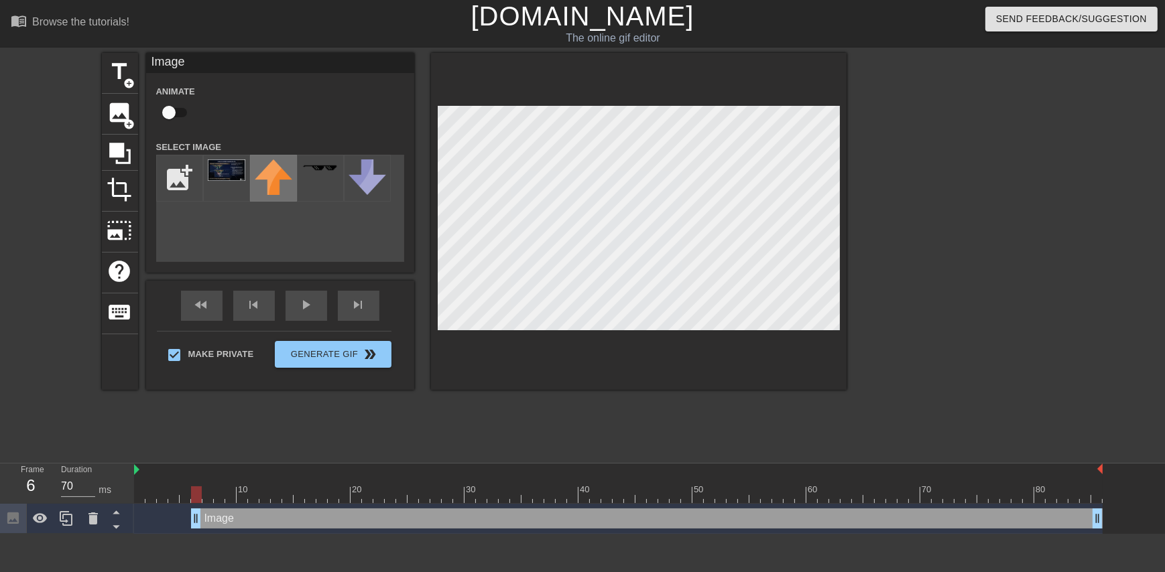
click at [250, 172] on div at bounding box center [273, 178] width 47 height 47
click at [241, 167] on img at bounding box center [227, 170] width 38 height 21
click at [842, 339] on div at bounding box center [639, 221] width 416 height 337
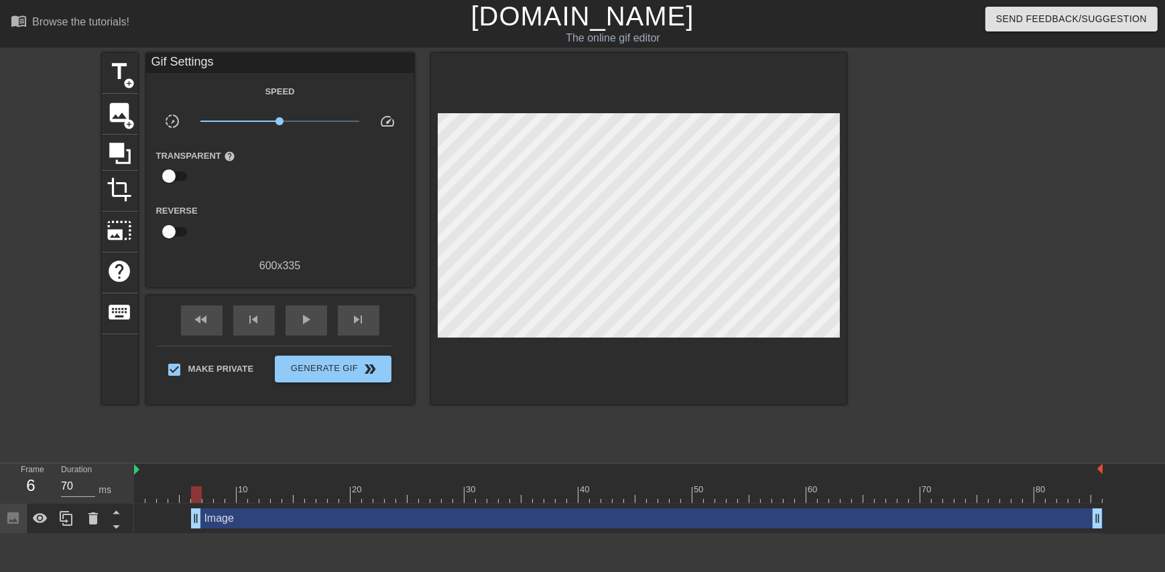
click at [776, 387] on div at bounding box center [639, 229] width 416 height 352
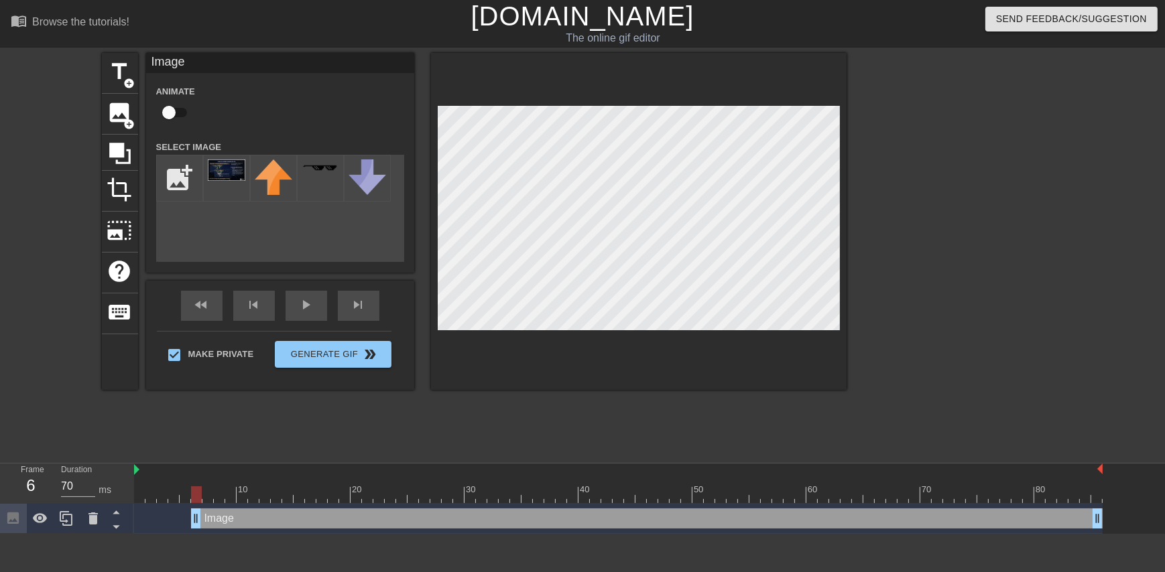
click at [898, 273] on div at bounding box center [963, 254] width 201 height 402
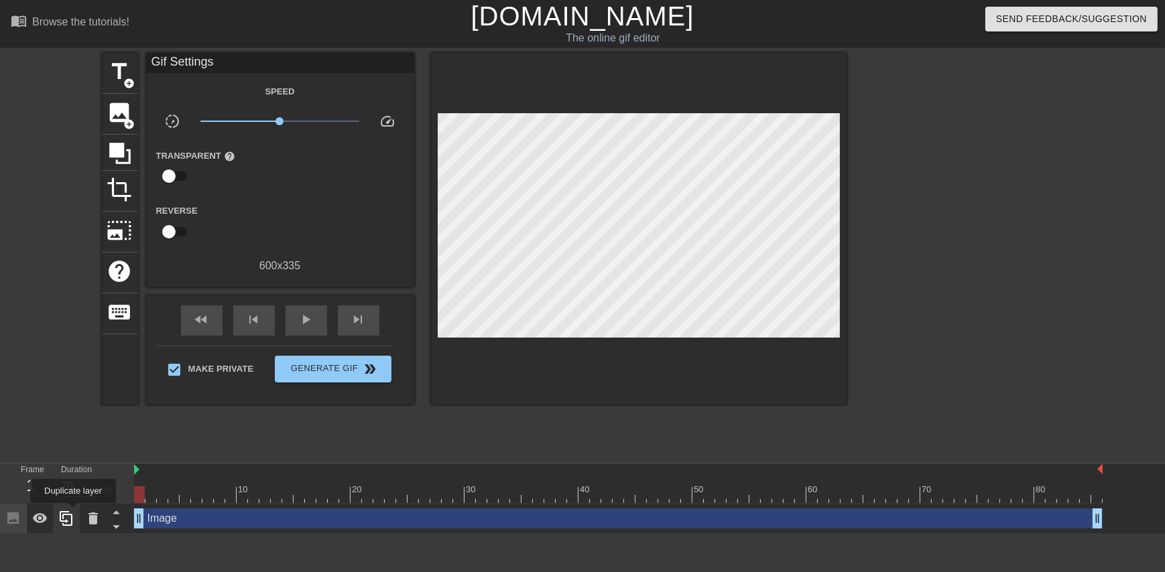
drag, startPoint x: 194, startPoint y: 523, endPoint x: 61, endPoint y: 513, distance: 133.8
click at [61, 513] on div "Frame 1 Duration 70 ms 10 20 30 40 50 60 70 80 Image drag_handle drag_handle" at bounding box center [582, 499] width 1165 height 70
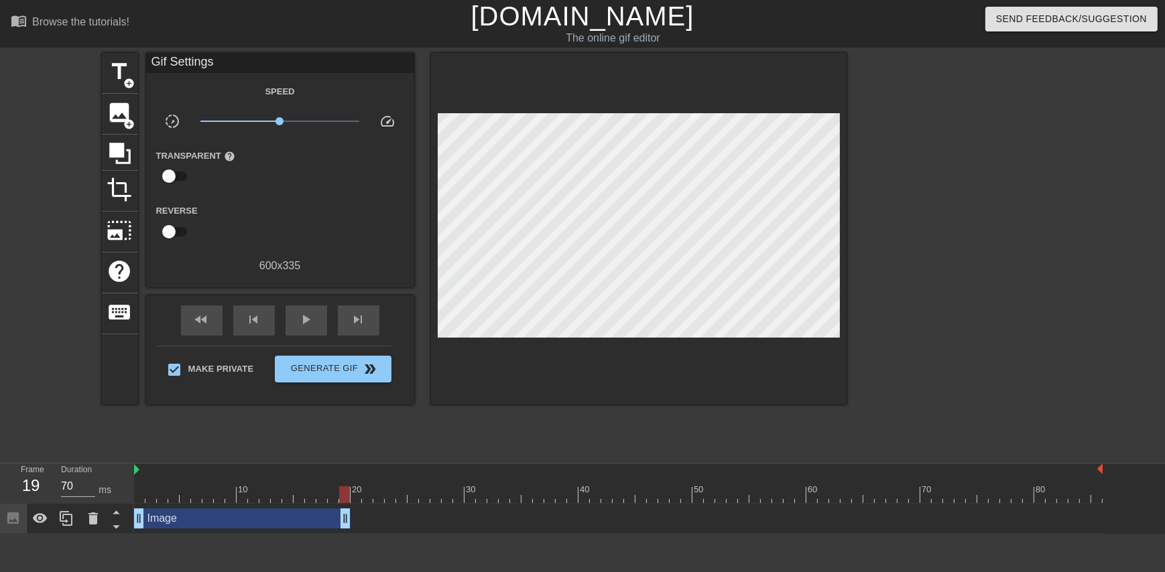
drag, startPoint x: 1095, startPoint y: 515, endPoint x: 332, endPoint y: 533, distance: 763.7
click at [332, 533] on div "Image drag_handle drag_handle" at bounding box center [618, 519] width 969 height 30
click at [45, 515] on icon at bounding box center [40, 519] width 16 height 16
drag, startPoint x: 145, startPoint y: 489, endPoint x: 255, endPoint y: 492, distance: 110.0
click at [254, 491] on div at bounding box center [618, 495] width 969 height 17
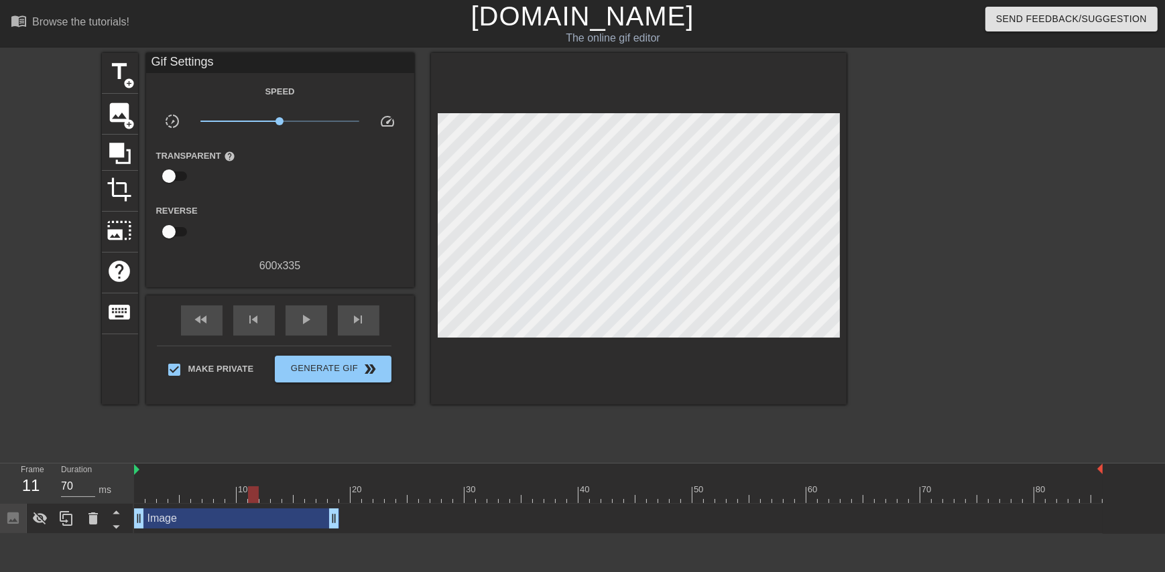
click at [242, 493] on div at bounding box center [618, 495] width 969 height 17
click at [227, 496] on div at bounding box center [618, 495] width 969 height 17
click at [238, 497] on div at bounding box center [618, 495] width 969 height 17
click at [252, 497] on div at bounding box center [618, 495] width 969 height 17
click at [261, 495] on div at bounding box center [618, 495] width 969 height 17
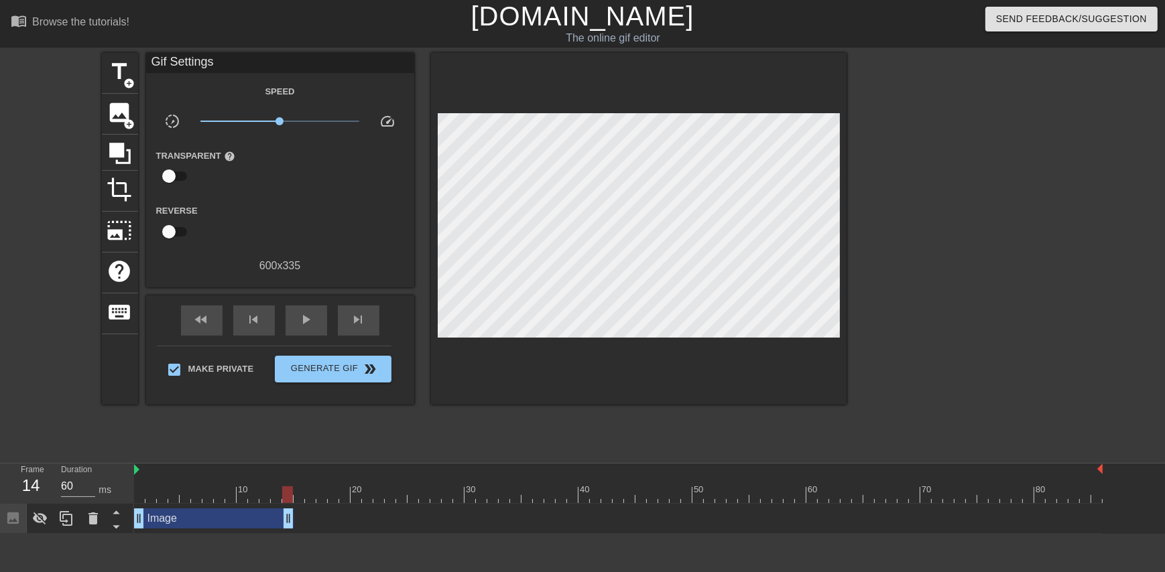
type input "70"
drag, startPoint x: 334, startPoint y: 521, endPoint x: 267, endPoint y: 523, distance: 66.4
click at [42, 512] on icon at bounding box center [40, 519] width 16 height 16
click at [184, 519] on div "Image drag_handle drag_handle" at bounding box center [202, 519] width 137 height 20
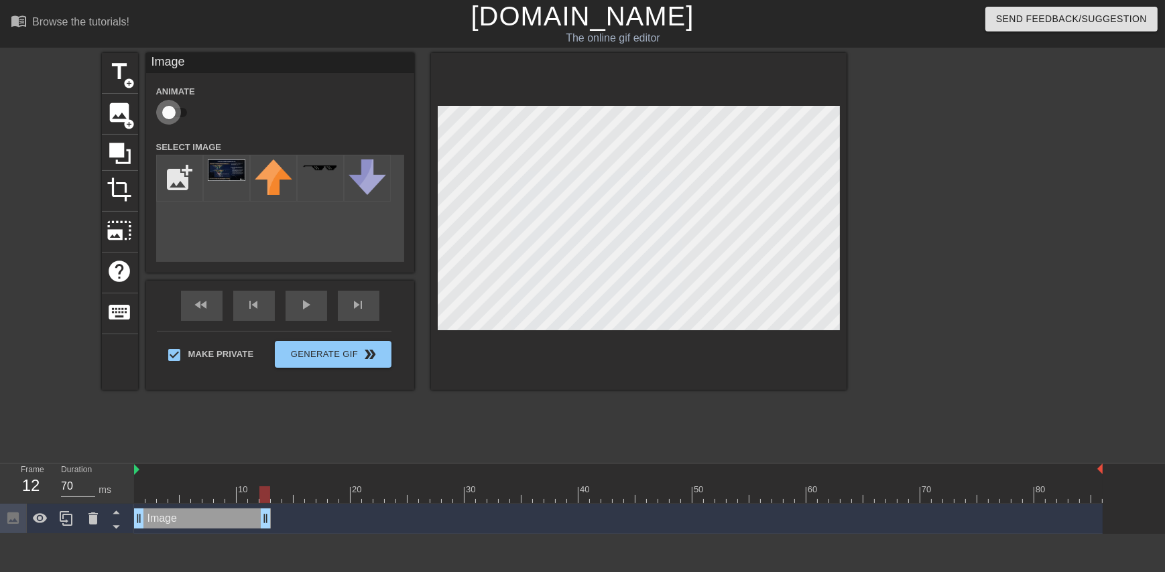
click at [166, 115] on input "checkbox" at bounding box center [169, 112] width 76 height 25
checkbox input "true"
click at [261, 496] on div at bounding box center [264, 495] width 11 height 17
click at [267, 496] on div at bounding box center [264, 495] width 11 height 17
click at [248, 495] on div at bounding box center [618, 495] width 969 height 17
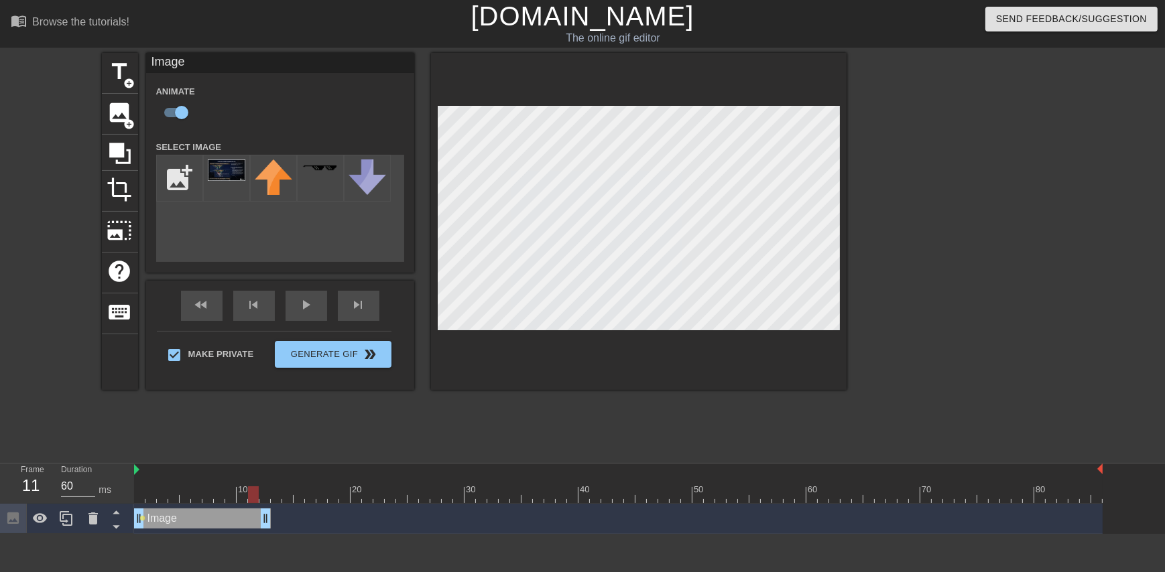
type input "70"
click at [262, 496] on div at bounding box center [618, 495] width 969 height 17
click at [345, 278] on div "title add_circle image add_circle crop photo_size_select_large help keyboard Im…" at bounding box center [474, 221] width 745 height 337
click at [414, 321] on div "title add_circle image add_circle crop photo_size_select_large help keyboard Im…" at bounding box center [474, 221] width 745 height 337
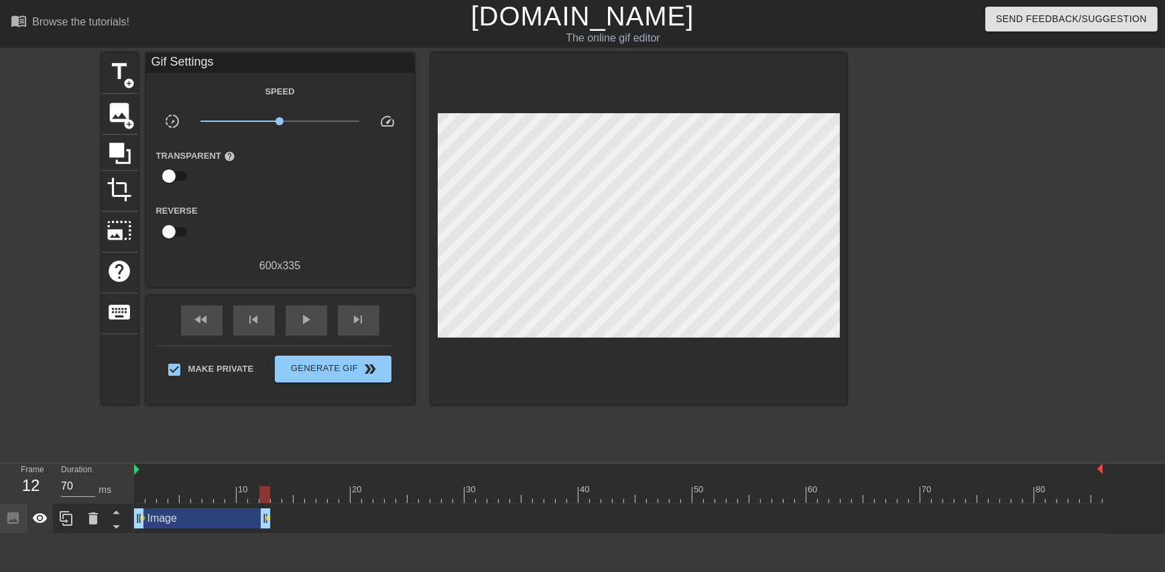
click at [40, 521] on icon at bounding box center [40, 518] width 15 height 10
click at [40, 521] on icon at bounding box center [40, 519] width 15 height 13
click at [40, 521] on icon at bounding box center [40, 518] width 15 height 10
click at [43, 515] on icon at bounding box center [40, 519] width 16 height 16
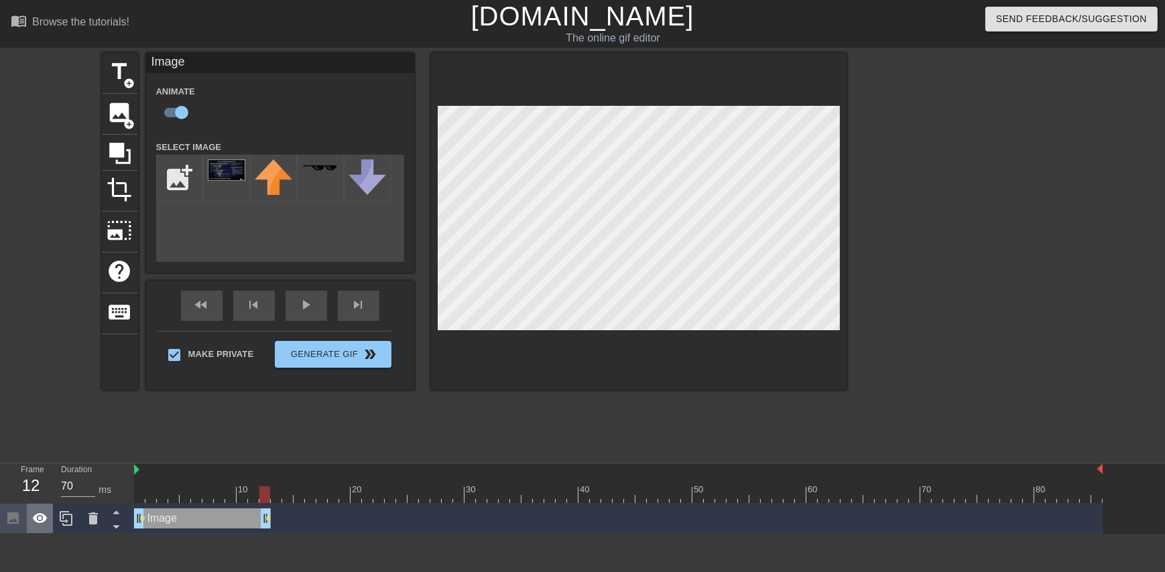
click at [36, 522] on icon at bounding box center [40, 518] width 15 height 10
click at [36, 522] on icon at bounding box center [40, 519] width 15 height 13
click at [36, 522] on icon at bounding box center [40, 518] width 15 height 10
click at [36, 522] on icon at bounding box center [40, 519] width 15 height 13
click at [142, 518] on span "lens" at bounding box center [143, 518] width 6 height 6
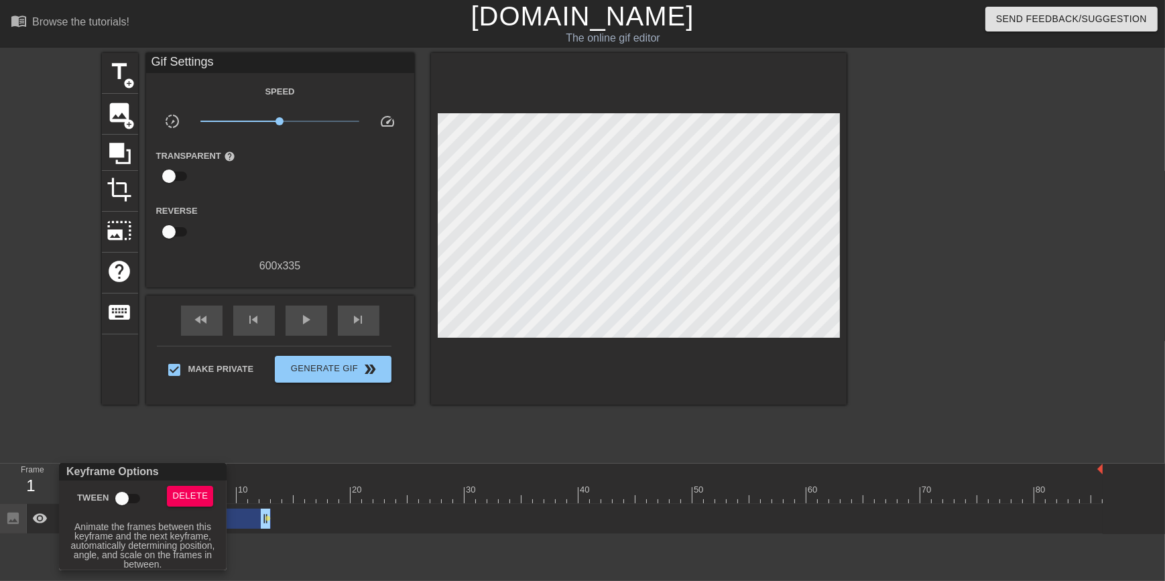
click at [115, 497] on input "Tween" at bounding box center [122, 498] width 76 height 25
checkbox input "true"
click at [183, 448] on div at bounding box center [582, 290] width 1165 height 581
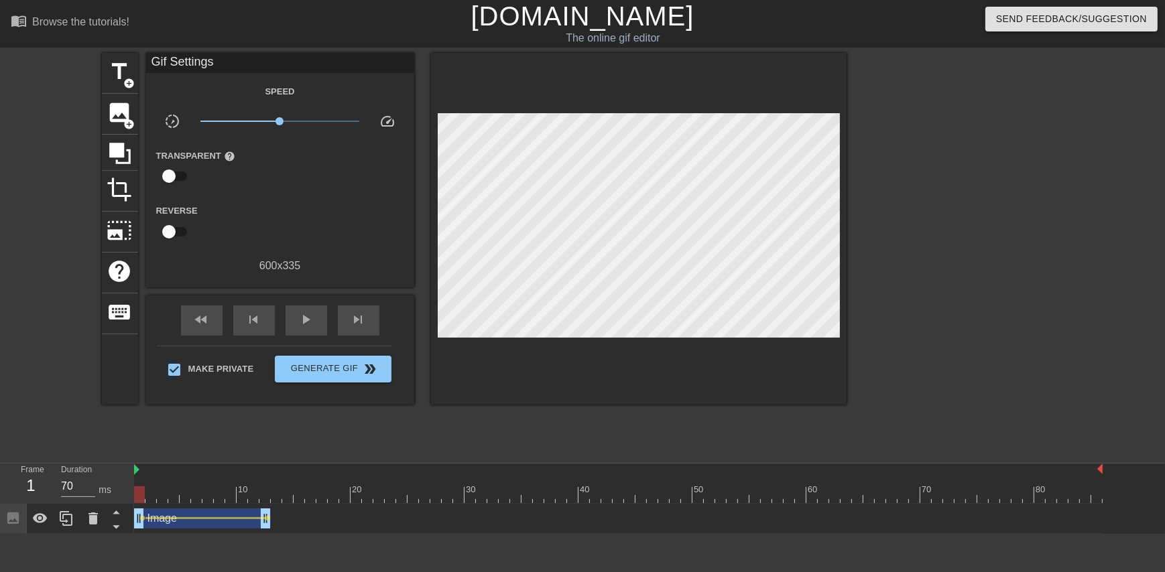
drag, startPoint x: 139, startPoint y: 497, endPoint x: 139, endPoint y: 504, distance: 7.4
click at [139, 495] on div at bounding box center [139, 495] width 11 height 17
click at [142, 520] on span "lens" at bounding box center [143, 518] width 6 height 6
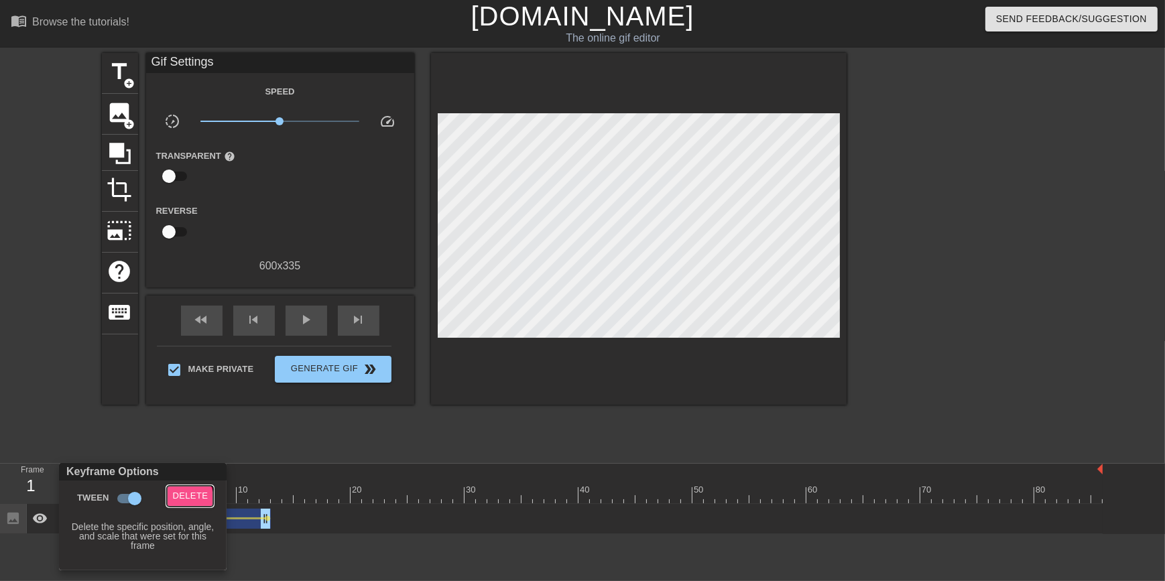
click at [174, 503] on span "Delete" at bounding box center [190, 496] width 36 height 15
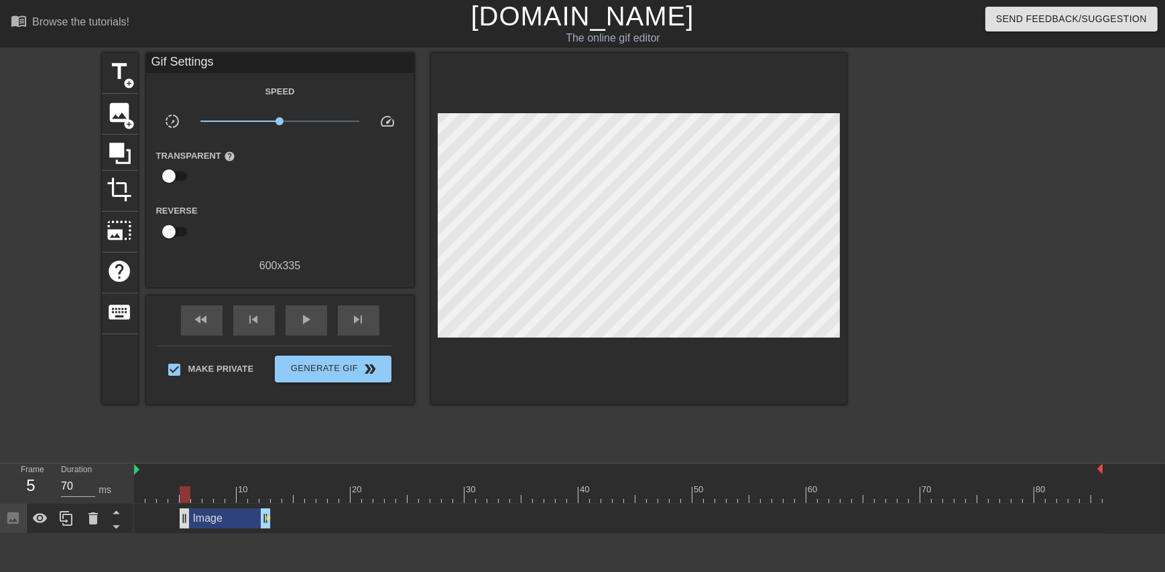
drag, startPoint x: 141, startPoint y: 525, endPoint x: 188, endPoint y: 526, distance: 46.3
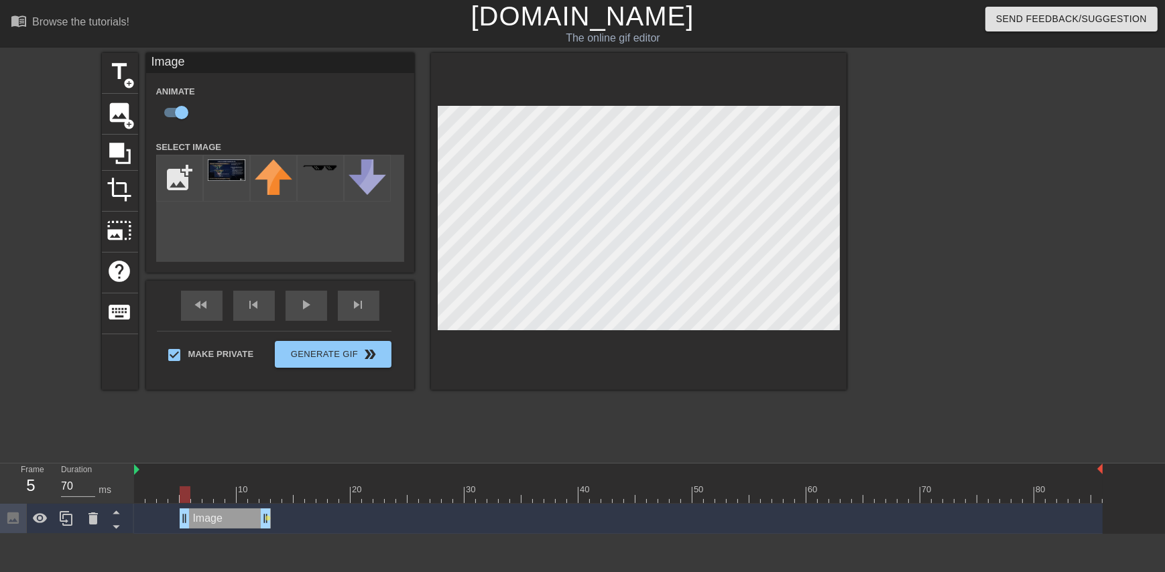
drag, startPoint x: 187, startPoint y: 494, endPoint x: 180, endPoint y: 485, distance: 11.9
click at [180, 485] on div "10 20 30 40 50 60 70 80" at bounding box center [618, 484] width 969 height 40
click at [182, 496] on div at bounding box center [185, 495] width 11 height 17
click at [198, 523] on div "Image drag_handle drag_handle" at bounding box center [225, 519] width 91 height 20
click at [85, 523] on icon at bounding box center [93, 519] width 16 height 16
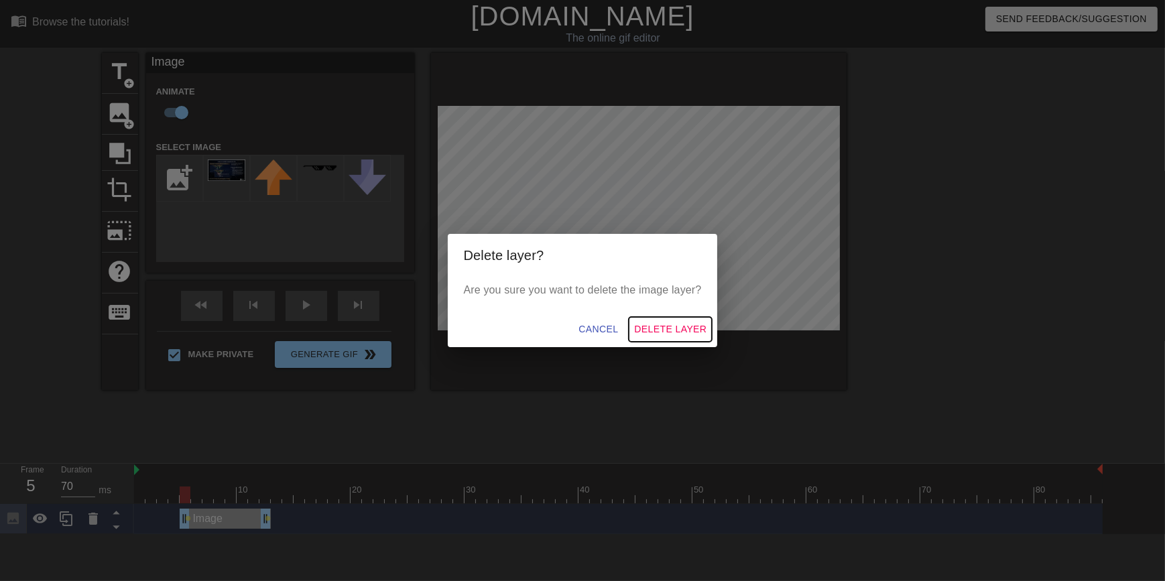
click at [671, 328] on span "Delete Layer" at bounding box center [670, 329] width 72 height 17
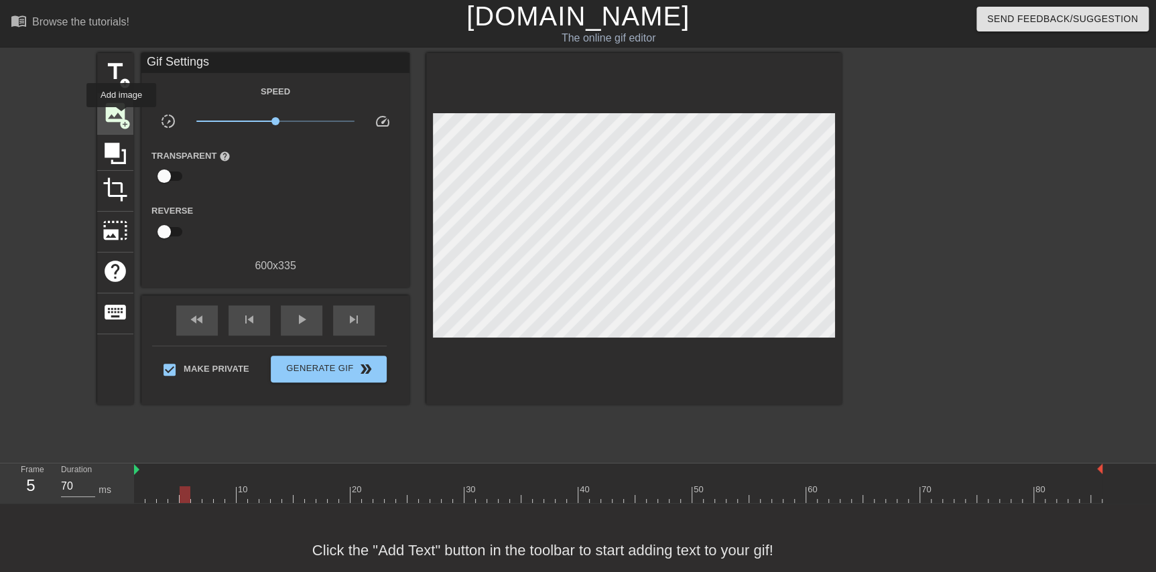
click at [121, 119] on span "add_circle" at bounding box center [124, 124] width 11 height 11
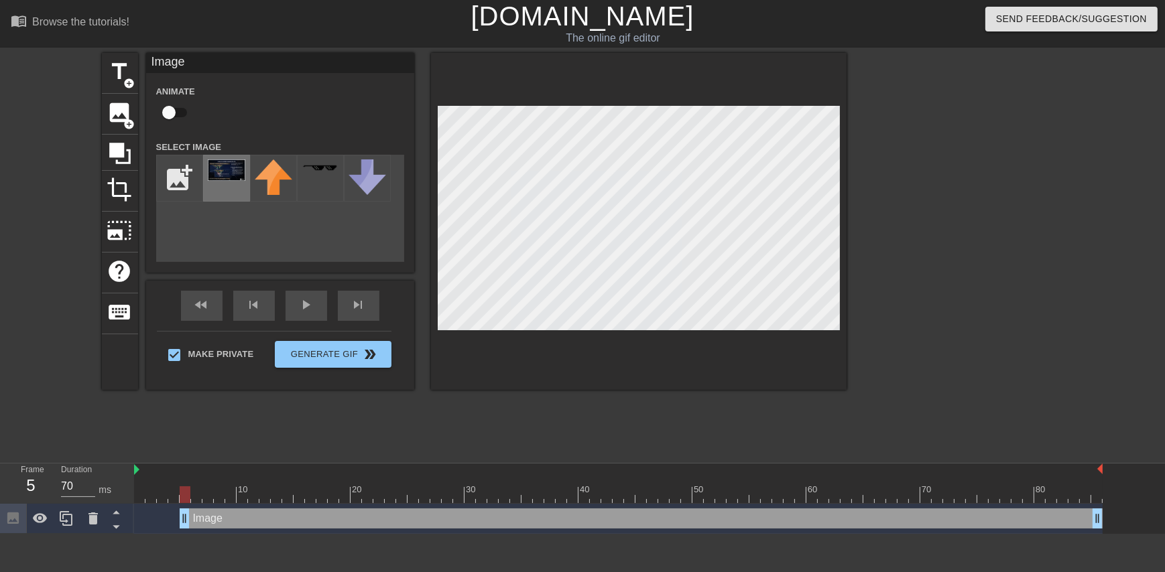
click at [223, 178] on img at bounding box center [227, 170] width 38 height 21
click at [848, 333] on div "title add_circle image add_circle crop photo_size_select_large help keyboard Im…" at bounding box center [582, 254] width 1165 height 402
click at [787, 361] on div at bounding box center [639, 221] width 416 height 337
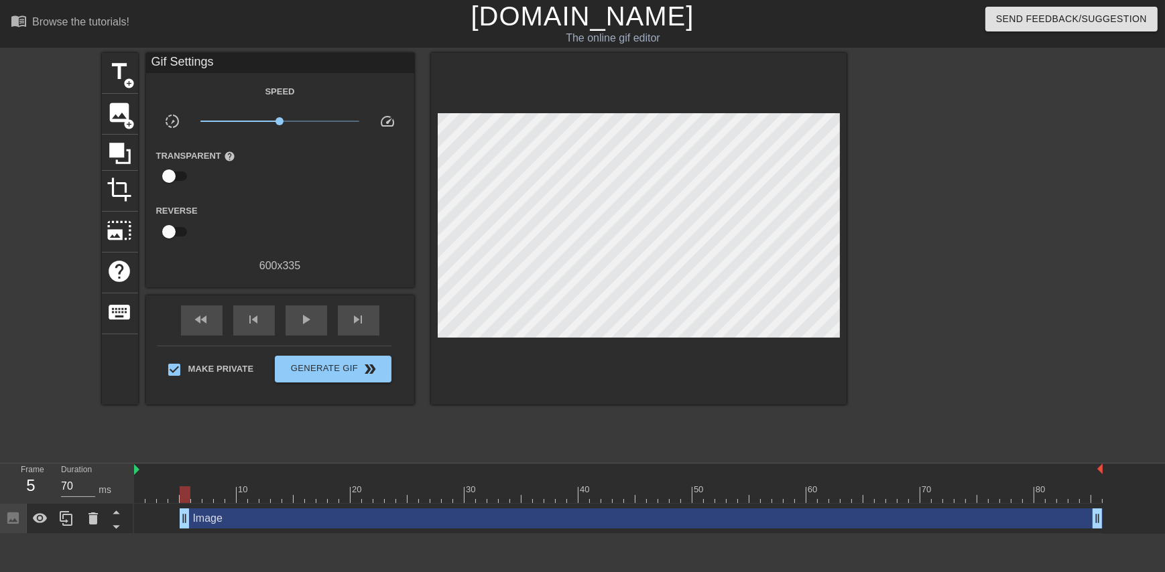
click at [186, 494] on div at bounding box center [185, 495] width 11 height 17
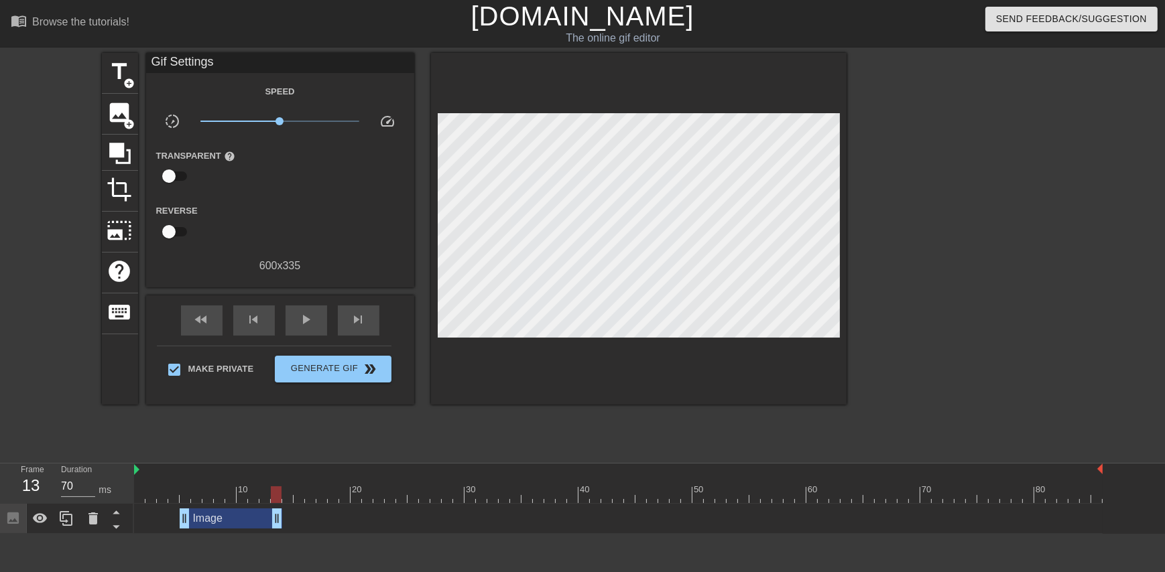
drag, startPoint x: 1097, startPoint y: 523, endPoint x: 280, endPoint y: 549, distance: 818.2
click at [280, 534] on html "menu_book Browse the tutorials! [DOMAIN_NAME] The online gif editor Send Feedba…" at bounding box center [582, 267] width 1165 height 534
click at [54, 524] on div at bounding box center [66, 518] width 27 height 29
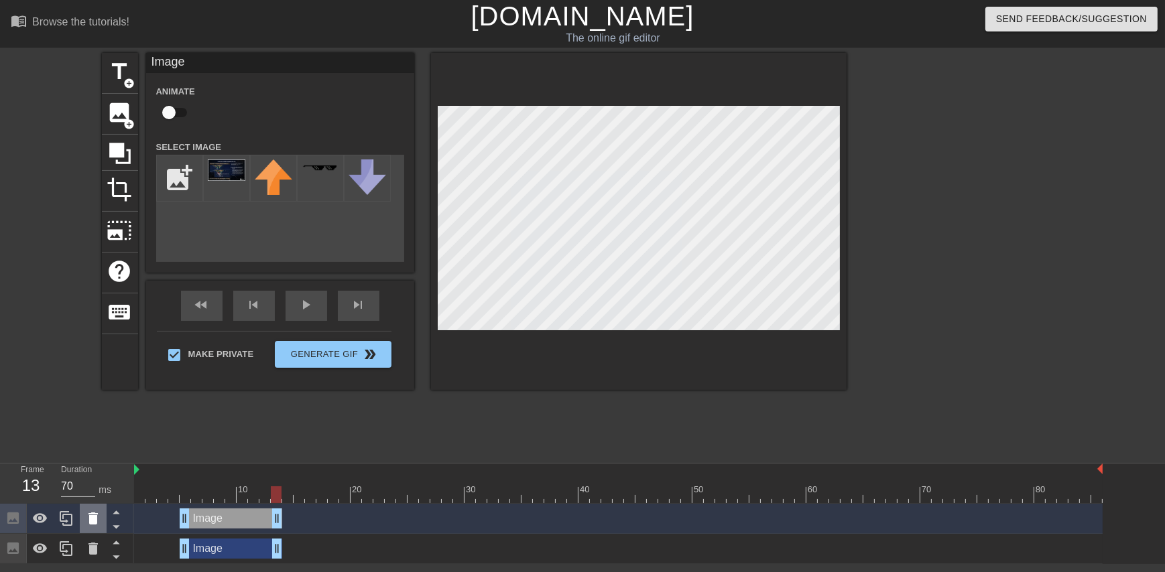
click at [97, 523] on icon at bounding box center [93, 519] width 16 height 16
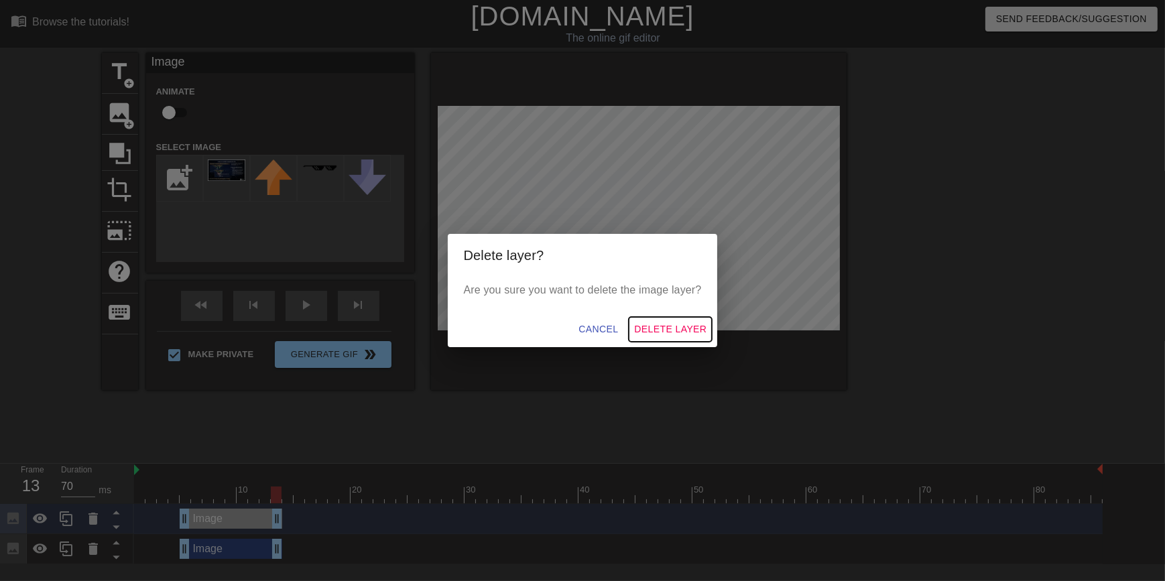
click at [671, 328] on span "Delete Layer" at bounding box center [670, 329] width 72 height 17
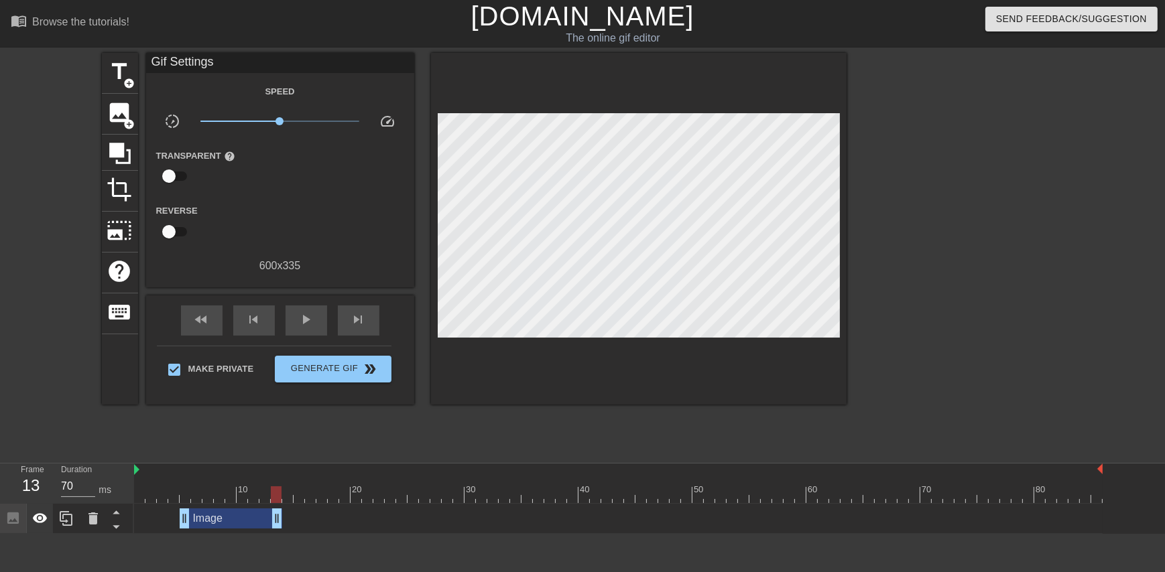
click at [40, 524] on icon at bounding box center [40, 518] width 15 height 10
click at [265, 491] on div at bounding box center [618, 495] width 969 height 17
click at [246, 494] on div at bounding box center [618, 495] width 969 height 17
click at [228, 495] on div at bounding box center [618, 495] width 969 height 17
click at [243, 500] on div at bounding box center [618, 495] width 969 height 17
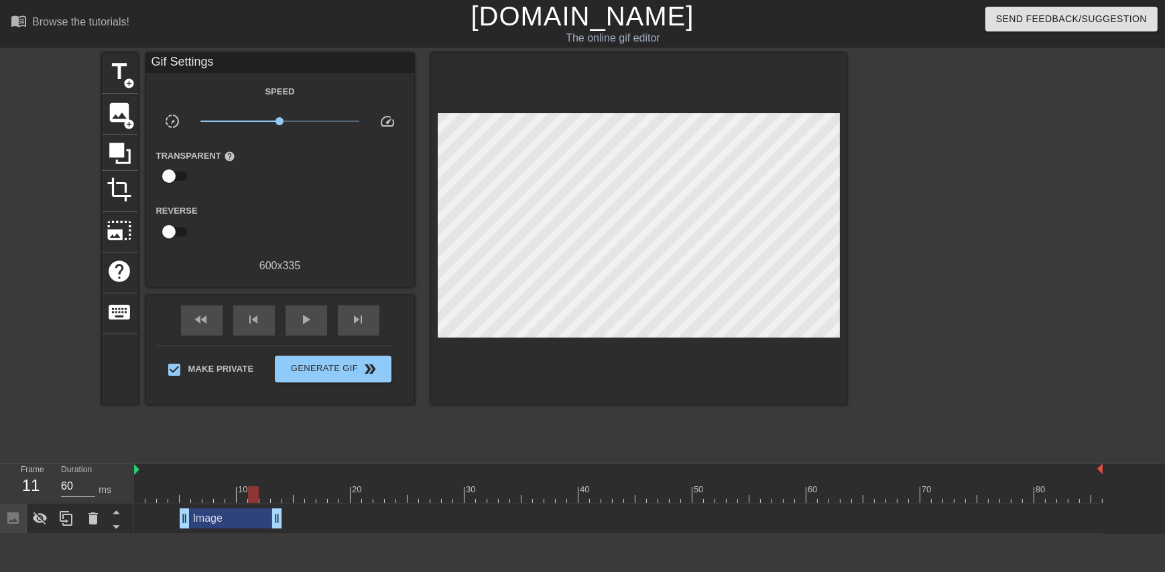
click at [254, 498] on div at bounding box center [618, 495] width 969 height 17
type input "70"
click at [268, 498] on div at bounding box center [618, 495] width 969 height 17
click at [277, 498] on div at bounding box center [618, 495] width 969 height 17
click at [37, 516] on icon at bounding box center [40, 519] width 15 height 13
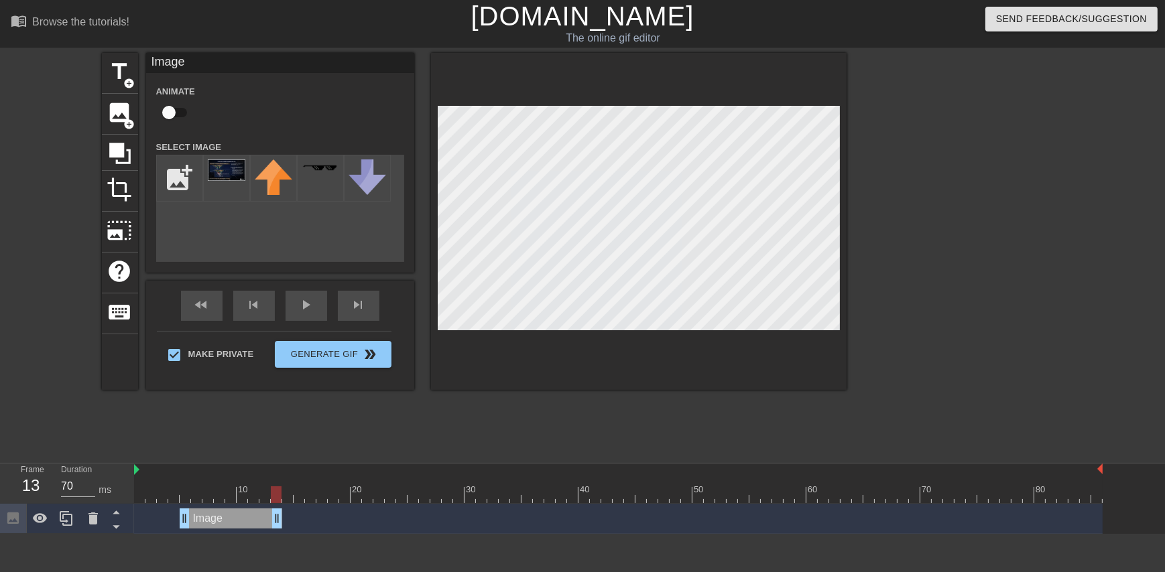
click at [184, 490] on div at bounding box center [618, 495] width 969 height 17
click at [167, 107] on input "checkbox" at bounding box center [169, 112] width 76 height 25
checkbox input "true"
click at [275, 500] on div at bounding box center [618, 495] width 969 height 17
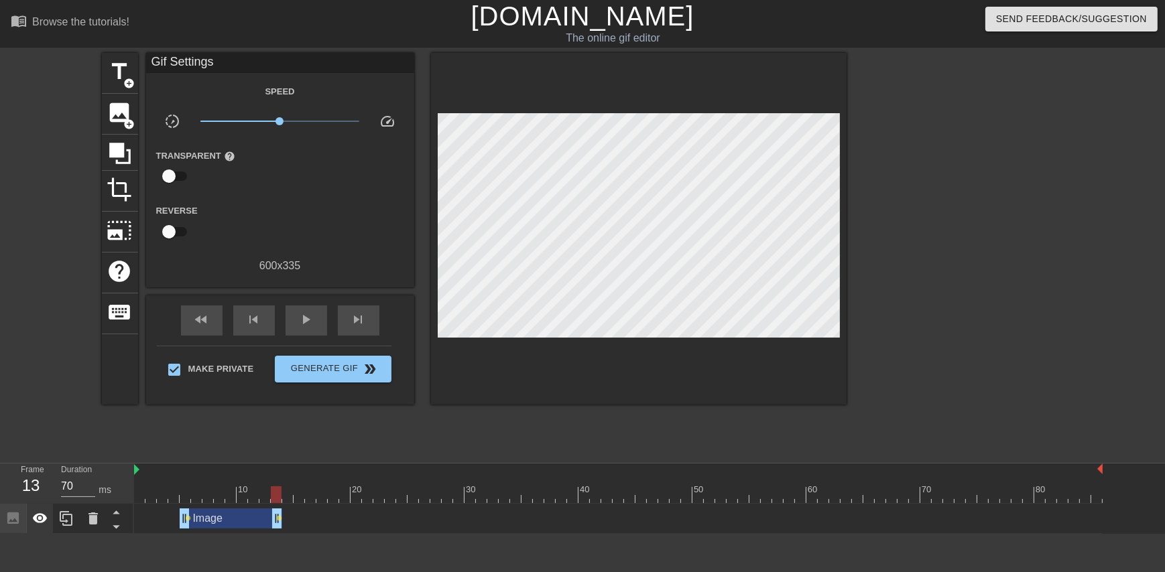
click at [36, 515] on icon at bounding box center [40, 518] width 15 height 10
click at [36, 515] on icon at bounding box center [40, 519] width 16 height 16
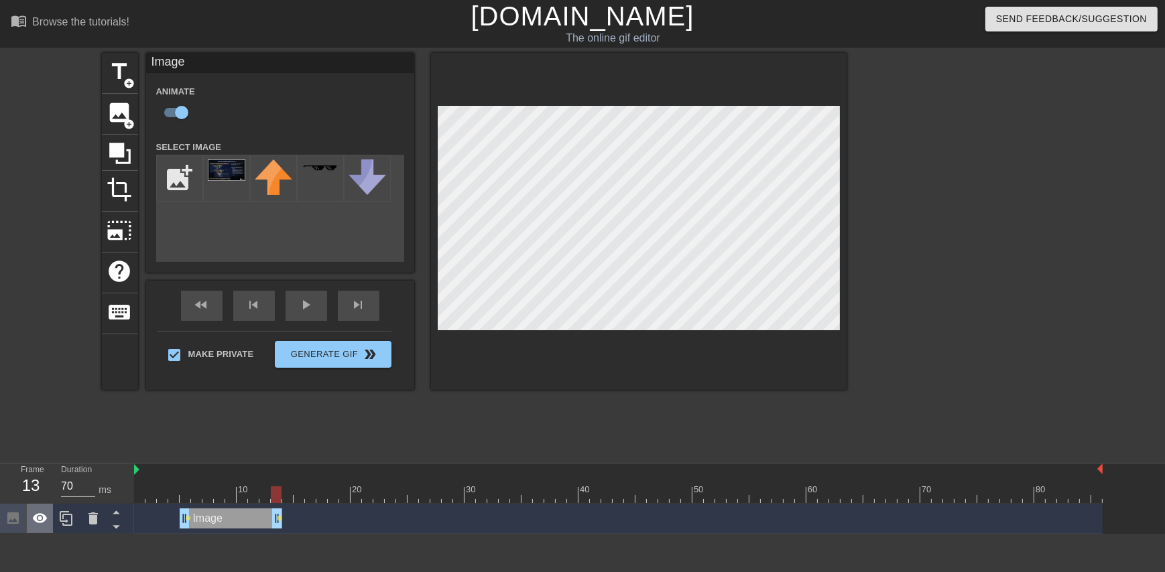
click at [43, 524] on icon at bounding box center [40, 519] width 16 height 16
click at [43, 524] on icon at bounding box center [40, 519] width 15 height 13
click at [40, 519] on icon at bounding box center [40, 518] width 15 height 10
click at [40, 519] on icon at bounding box center [40, 519] width 16 height 16
click at [45, 517] on icon at bounding box center [40, 518] width 15 height 10
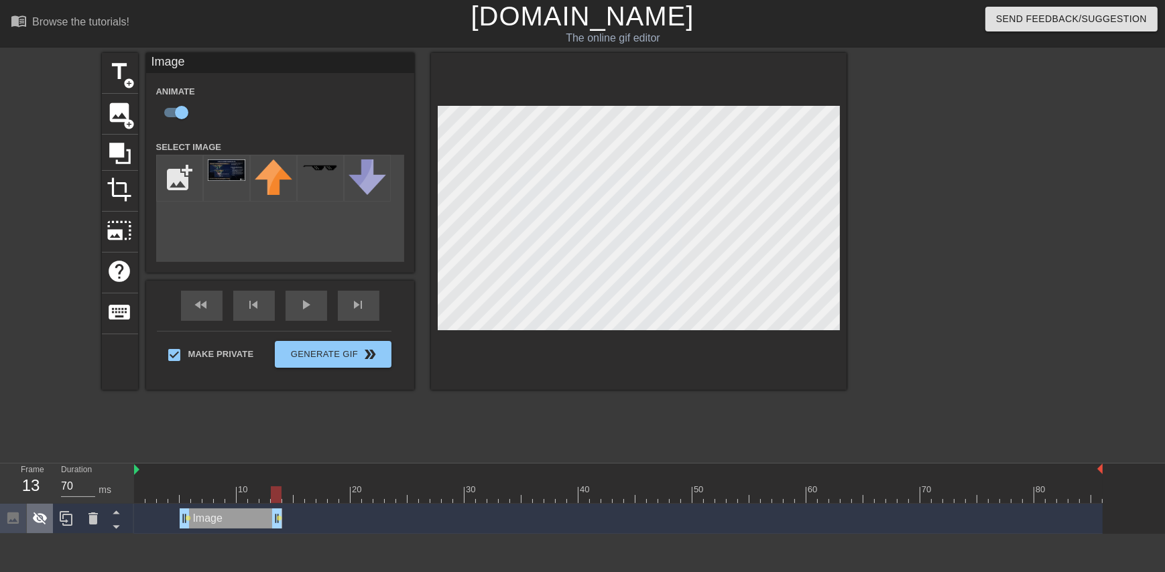
click at [45, 517] on icon at bounding box center [40, 519] width 15 height 13
click at [40, 517] on icon at bounding box center [40, 519] width 16 height 16
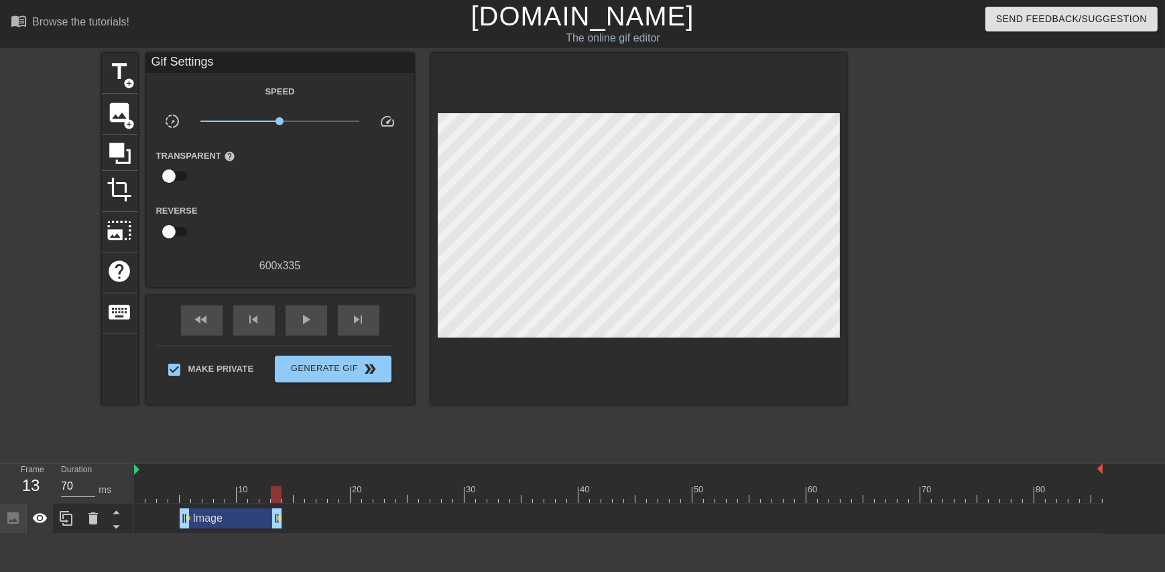
click at [44, 517] on icon at bounding box center [40, 518] width 15 height 10
click at [44, 517] on icon at bounding box center [40, 519] width 15 height 13
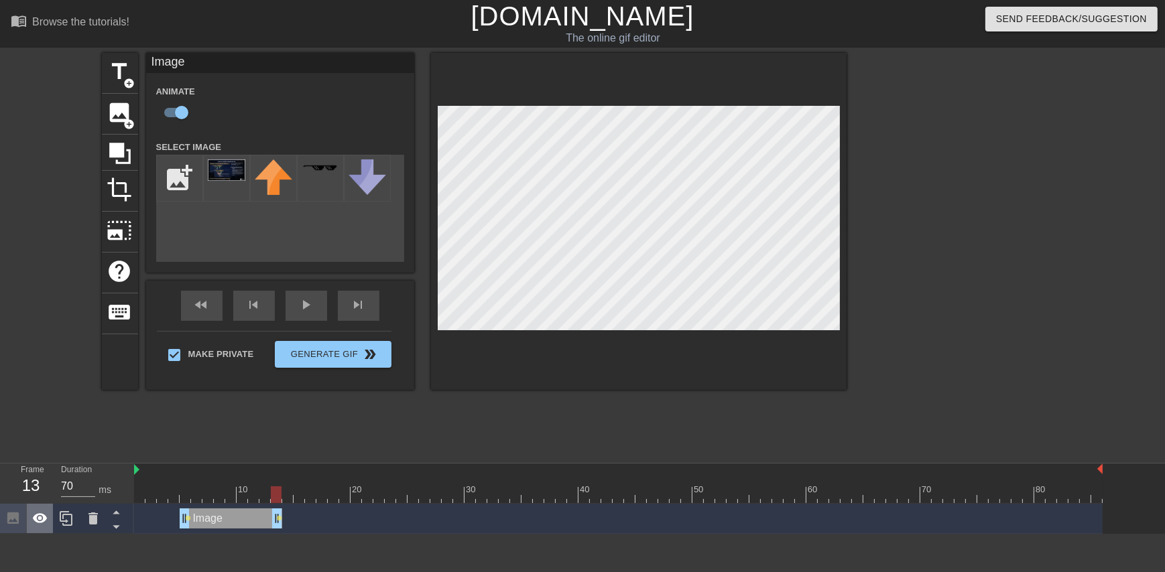
click at [40, 530] on div at bounding box center [40, 518] width 27 height 29
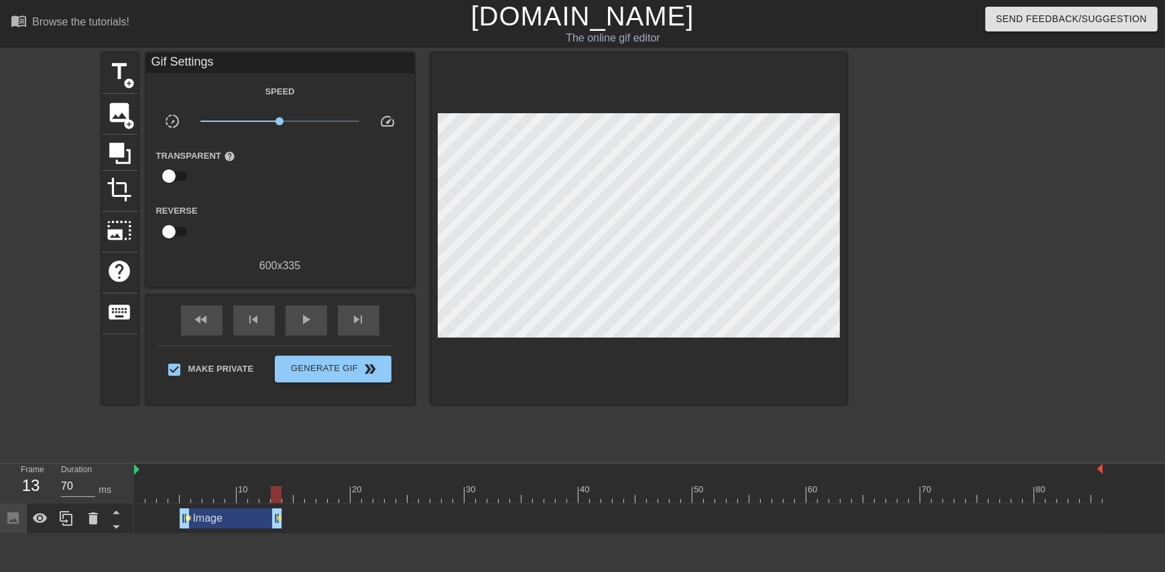
click at [188, 516] on span "lens" at bounding box center [189, 518] width 6 height 6
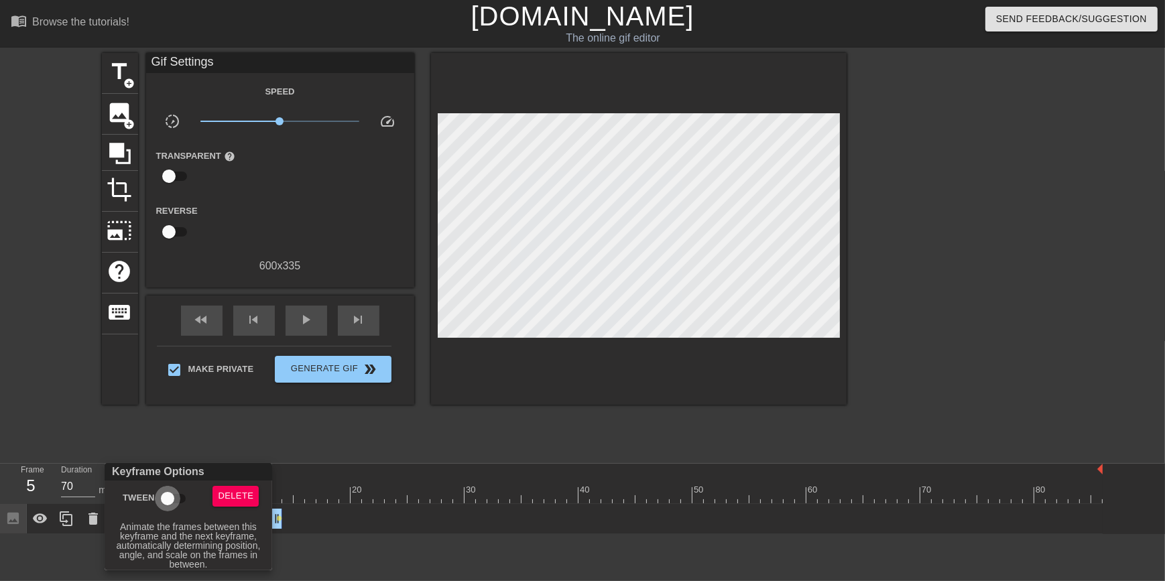
click at [170, 495] on input "Tween" at bounding box center [167, 498] width 76 height 25
checkbox input "true"
click at [328, 437] on div at bounding box center [582, 290] width 1165 height 581
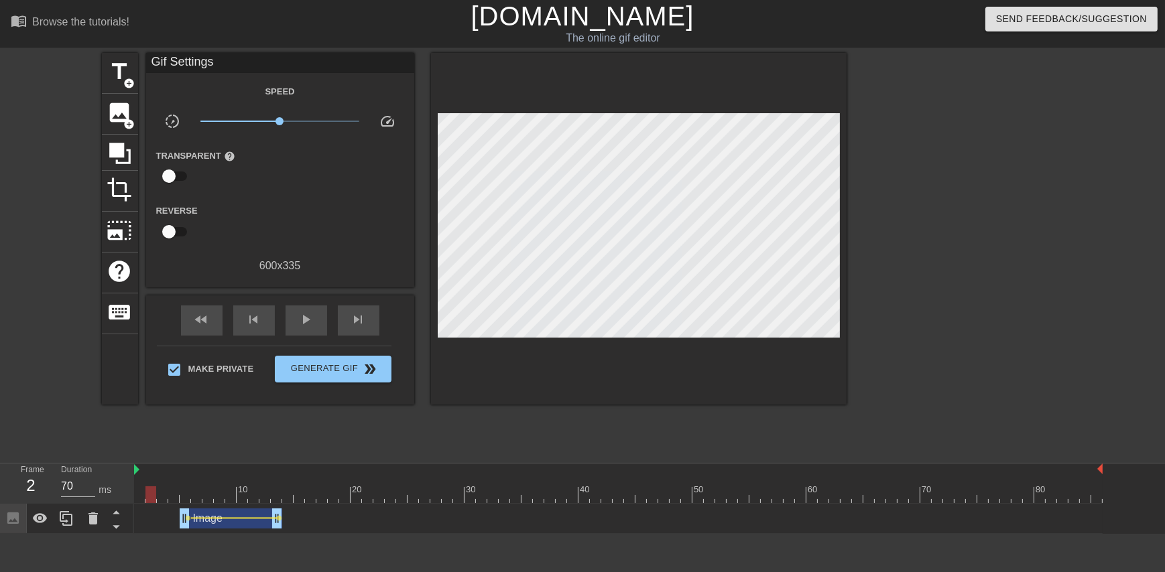
click at [147, 489] on div at bounding box center [618, 495] width 969 height 17
click at [142, 490] on div at bounding box center [618, 495] width 969 height 17
drag, startPoint x: 142, startPoint y: 490, endPoint x: 191, endPoint y: 495, distance: 49.2
click at [194, 491] on div at bounding box center [618, 495] width 969 height 17
drag, startPoint x: 180, startPoint y: 516, endPoint x: 129, endPoint y: 511, distance: 50.6
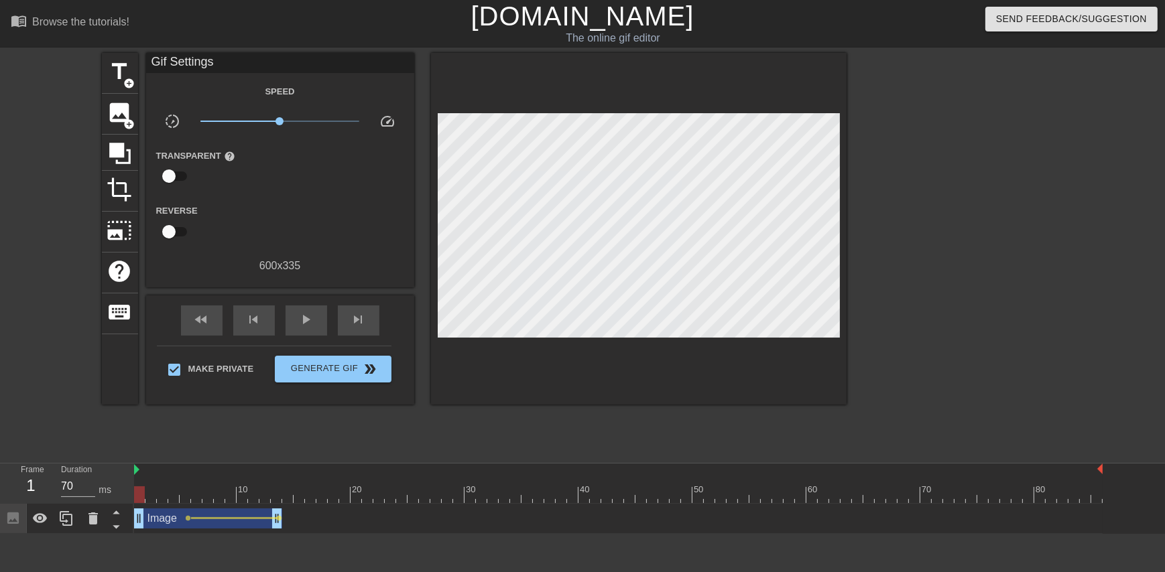
click at [129, 511] on div "Frame 1 Duration 70 ms 10 20 30 40 50 60 70 80 Image drag_handle drag_handle le…" at bounding box center [582, 499] width 1165 height 70
drag, startPoint x: 141, startPoint y: 497, endPoint x: 201, endPoint y: 499, distance: 60.3
click at [201, 499] on div at bounding box center [196, 495] width 11 height 17
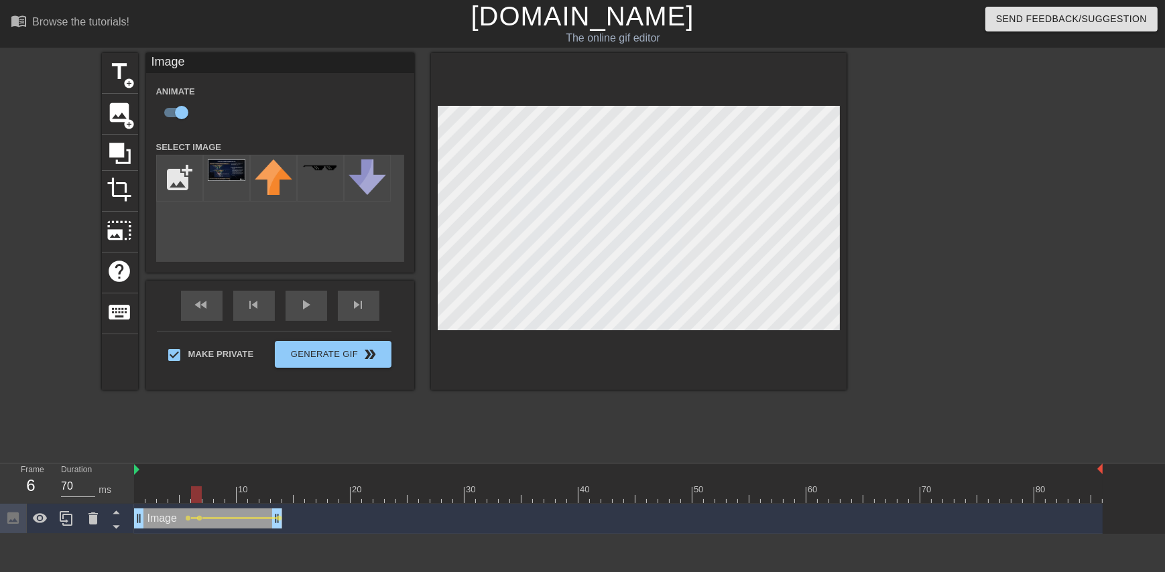
click at [616, 95] on div at bounding box center [639, 221] width 416 height 337
click at [190, 493] on div at bounding box center [618, 495] width 969 height 17
click at [194, 497] on div at bounding box center [618, 495] width 969 height 17
click at [207, 495] on div at bounding box center [618, 495] width 969 height 17
click at [215, 496] on div at bounding box center [618, 495] width 969 height 17
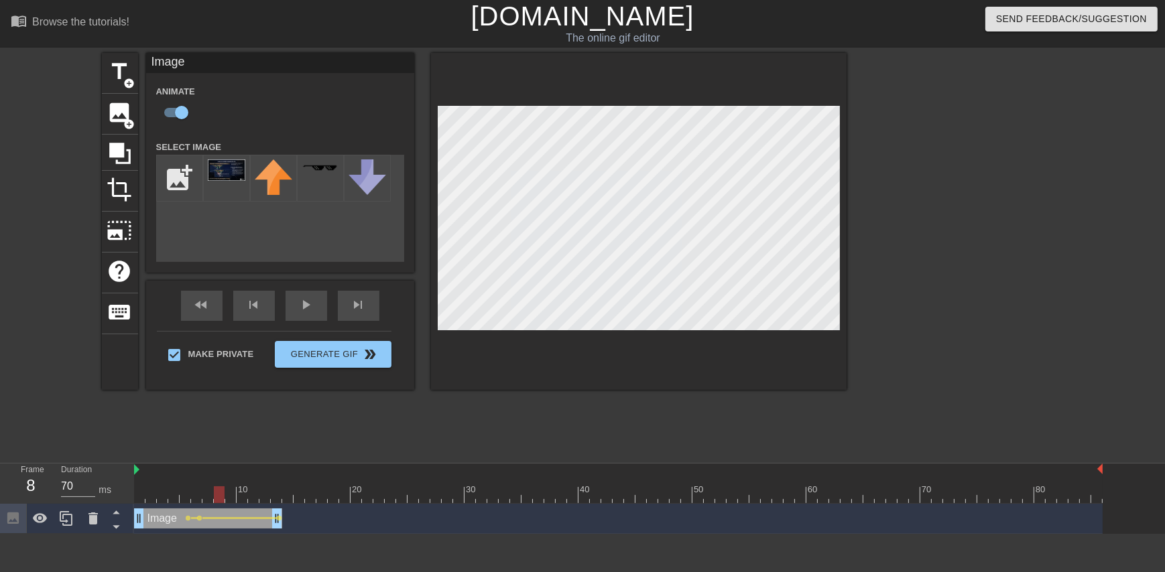
click at [223, 497] on div at bounding box center [219, 495] width 11 height 17
click at [194, 493] on div at bounding box center [618, 495] width 969 height 17
click at [197, 516] on span "lens" at bounding box center [200, 518] width 6 height 6
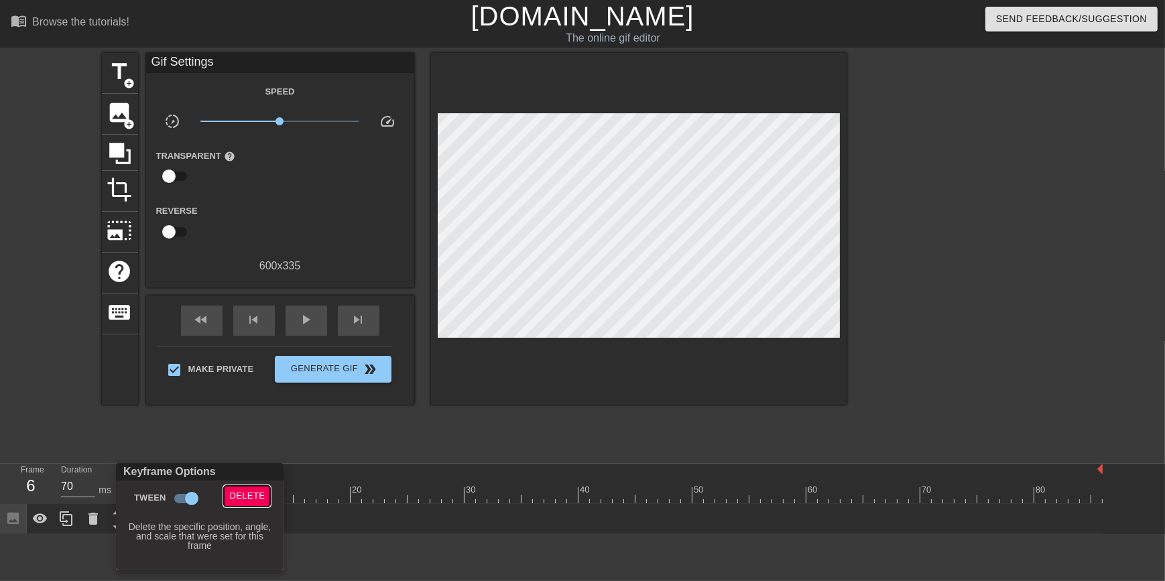
click at [236, 491] on span "Delete" at bounding box center [247, 496] width 36 height 15
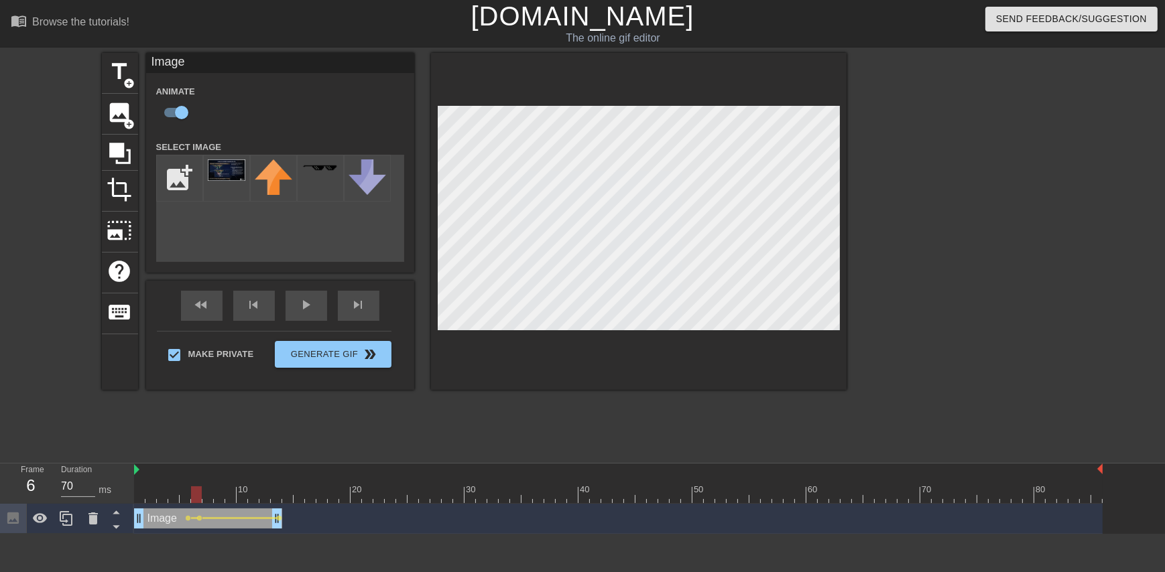
click at [620, 100] on div at bounding box center [639, 221] width 416 height 337
click at [186, 494] on div at bounding box center [618, 495] width 969 height 17
click at [196, 497] on div at bounding box center [618, 495] width 969 height 17
click at [204, 497] on div at bounding box center [618, 495] width 969 height 17
click at [215, 497] on div at bounding box center [618, 495] width 969 height 17
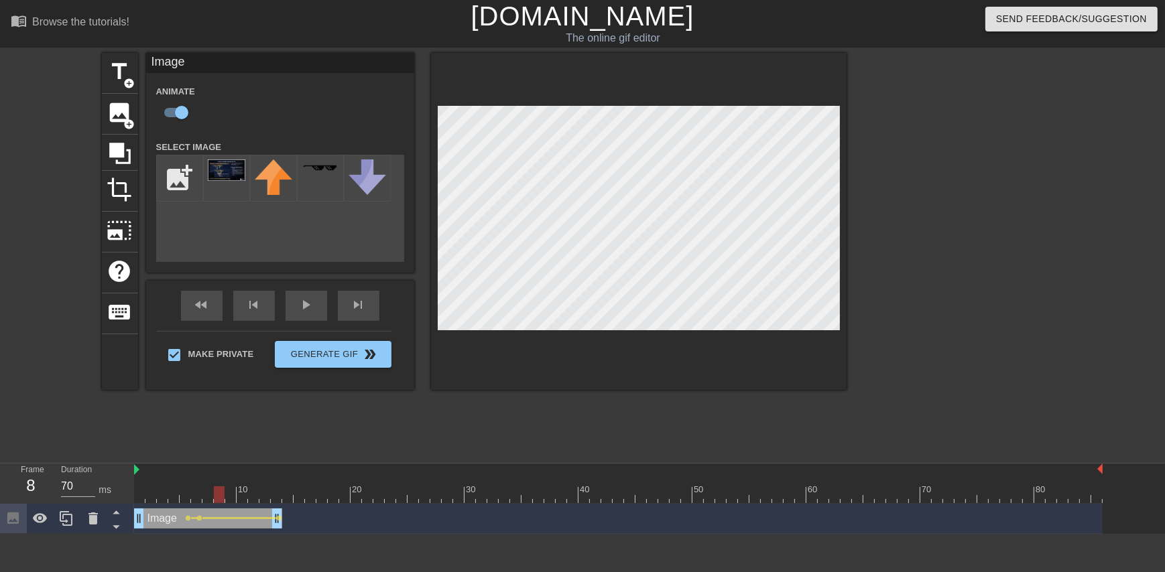
click at [227, 496] on div at bounding box center [618, 495] width 969 height 17
click at [233, 496] on div at bounding box center [230, 495] width 11 height 17
click at [241, 496] on div at bounding box center [618, 495] width 969 height 17
click at [256, 497] on div at bounding box center [618, 495] width 969 height 17
click at [267, 497] on div at bounding box center [618, 495] width 969 height 17
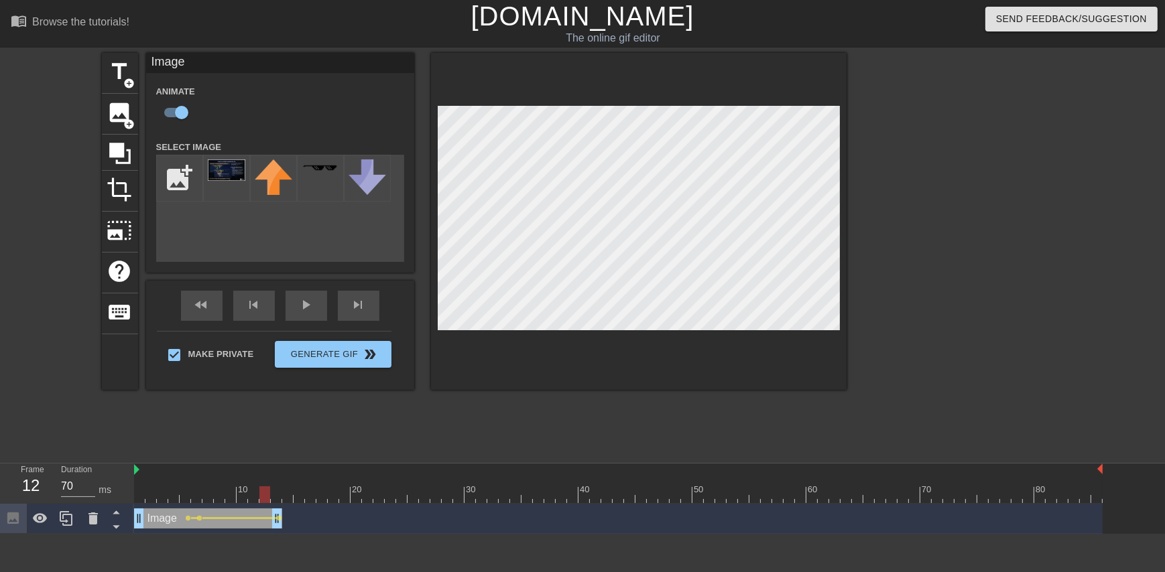
click at [278, 497] on div at bounding box center [618, 495] width 969 height 17
click at [285, 497] on div at bounding box center [618, 495] width 969 height 17
click at [294, 496] on div at bounding box center [618, 495] width 969 height 17
click at [302, 496] on div at bounding box center [299, 495] width 11 height 17
click at [311, 493] on div at bounding box center [618, 495] width 969 height 17
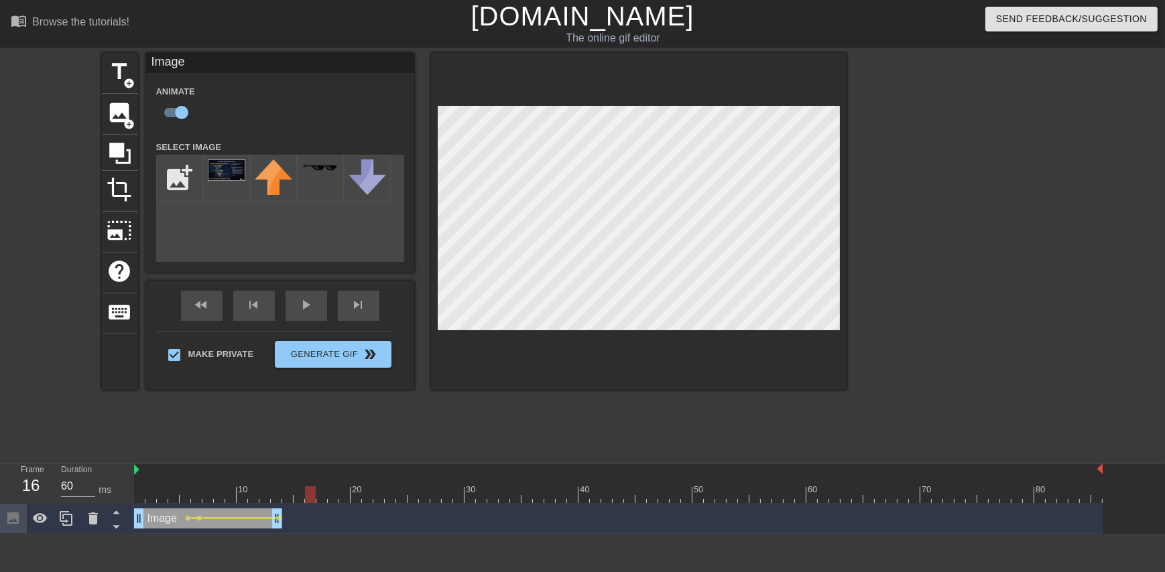
click at [318, 496] on div at bounding box center [618, 495] width 969 height 17
click at [330, 498] on div at bounding box center [618, 495] width 969 height 17
click at [343, 498] on div at bounding box center [618, 495] width 969 height 17
click at [364, 494] on div at bounding box center [618, 495] width 969 height 17
click at [382, 497] on div at bounding box center [618, 495] width 969 height 17
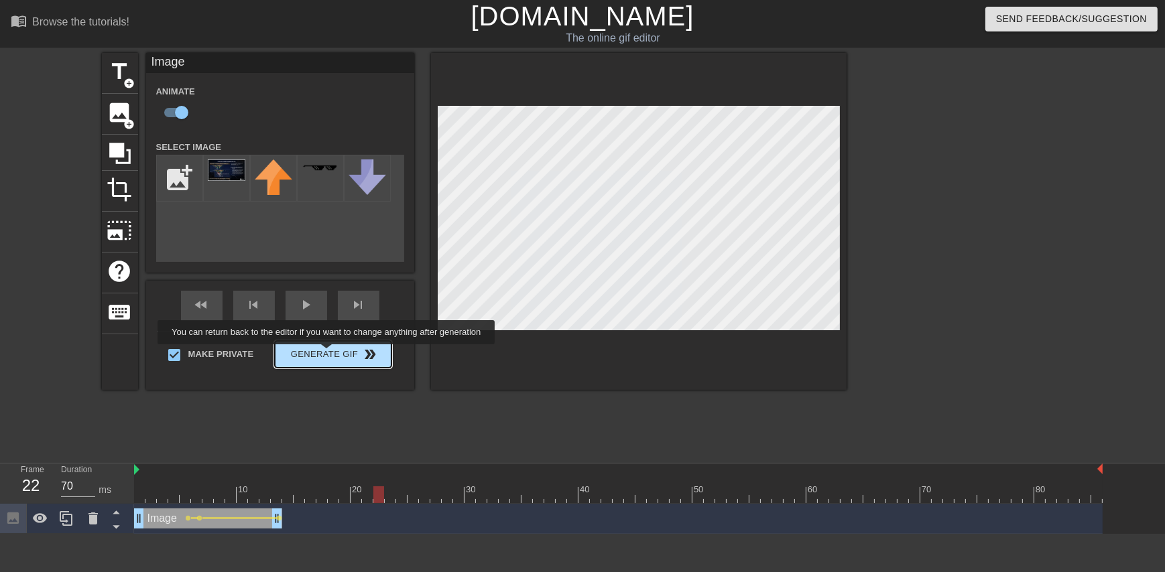
click at [328, 354] on div "Make Private Generate Gif double_arrow" at bounding box center [274, 357] width 235 height 53
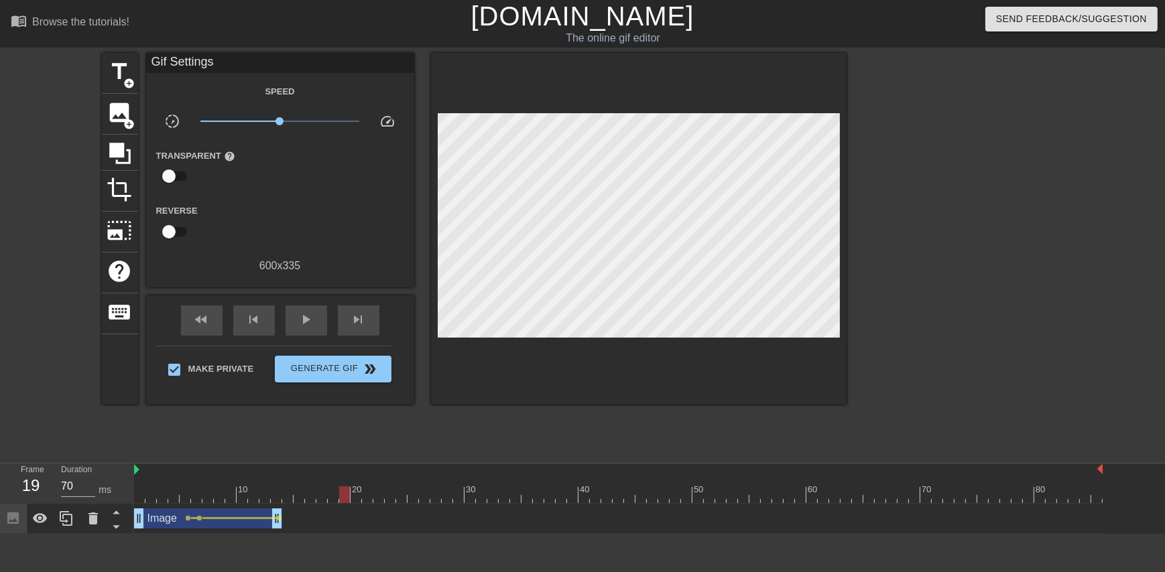
type input "60"
drag, startPoint x: 377, startPoint y: 493, endPoint x: 359, endPoint y: 506, distance: 22.1
click at [359, 506] on div "10 20 30 40 50 60 70 80 Image drag_handle drag_handle lens lens lens" at bounding box center [649, 499] width 1031 height 70
click at [328, 363] on span "Generate Gif double_arrow" at bounding box center [332, 369] width 105 height 16
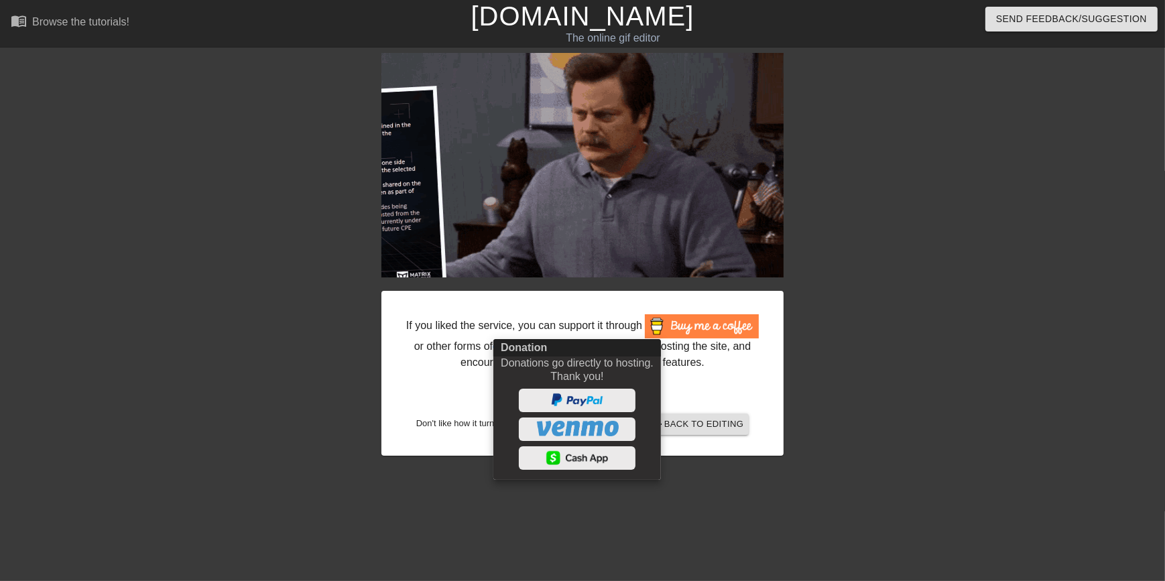
click at [694, 425] on div at bounding box center [582, 290] width 1165 height 581
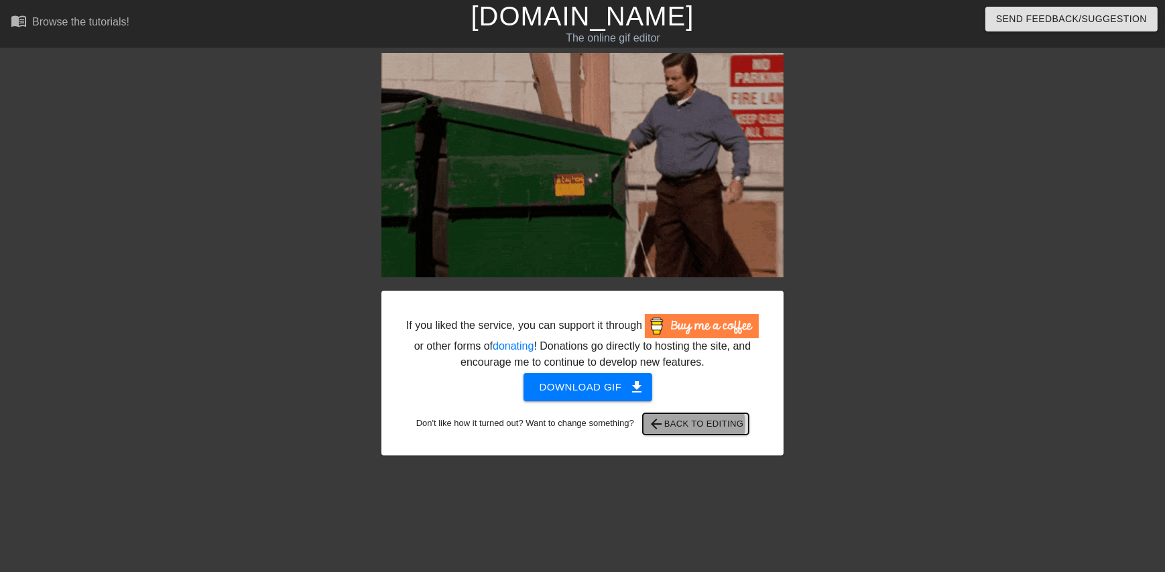
click at [694, 425] on span "arrow_back Back to Editing" at bounding box center [696, 424] width 96 height 16
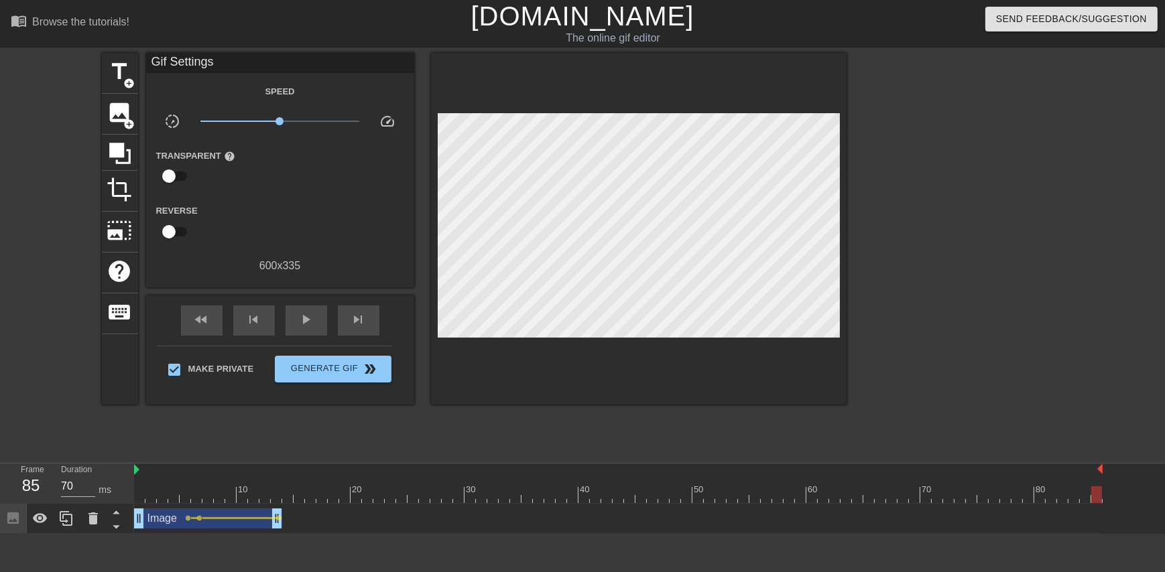
click at [142, 490] on div at bounding box center [618, 495] width 969 height 17
drag, startPoint x: 147, startPoint y: 496, endPoint x: 171, endPoint y: 499, distance: 24.3
click at [170, 499] on div at bounding box center [618, 495] width 969 height 17
drag, startPoint x: 180, startPoint y: 499, endPoint x: 187, endPoint y: 503, distance: 7.8
click at [187, 503] on div "10 20 30 40 50 60 70 80" at bounding box center [618, 484] width 969 height 40
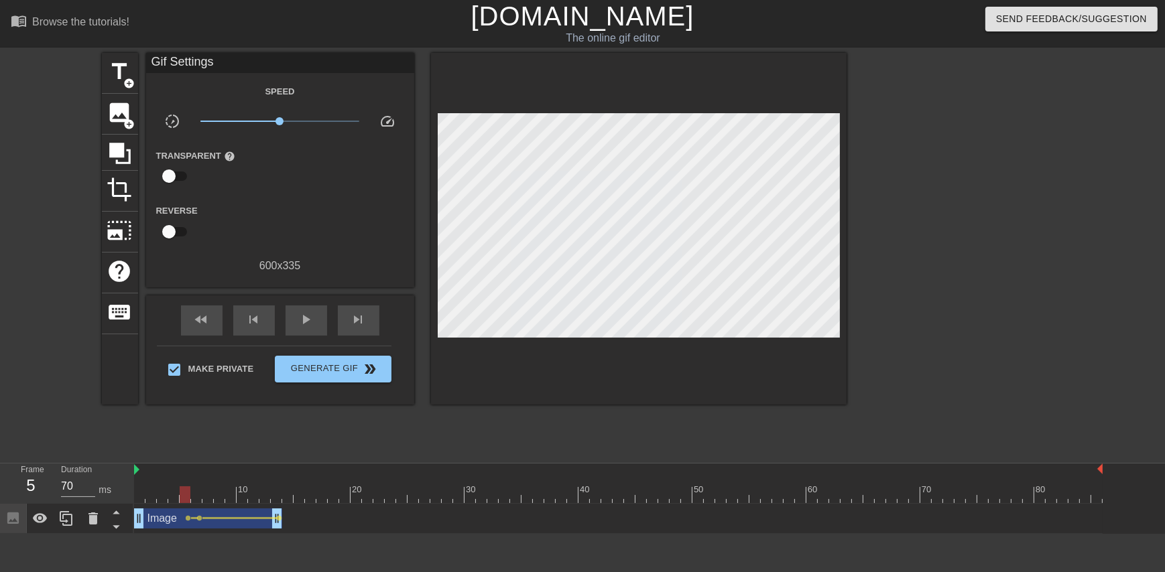
drag, startPoint x: 188, startPoint y: 517, endPoint x: 149, endPoint y: 518, distance: 39.6
click at [149, 518] on div "Image drag_handle drag_handle lens lens lens" at bounding box center [618, 519] width 969 height 20
click at [187, 520] on span "lens" at bounding box center [189, 518] width 6 height 6
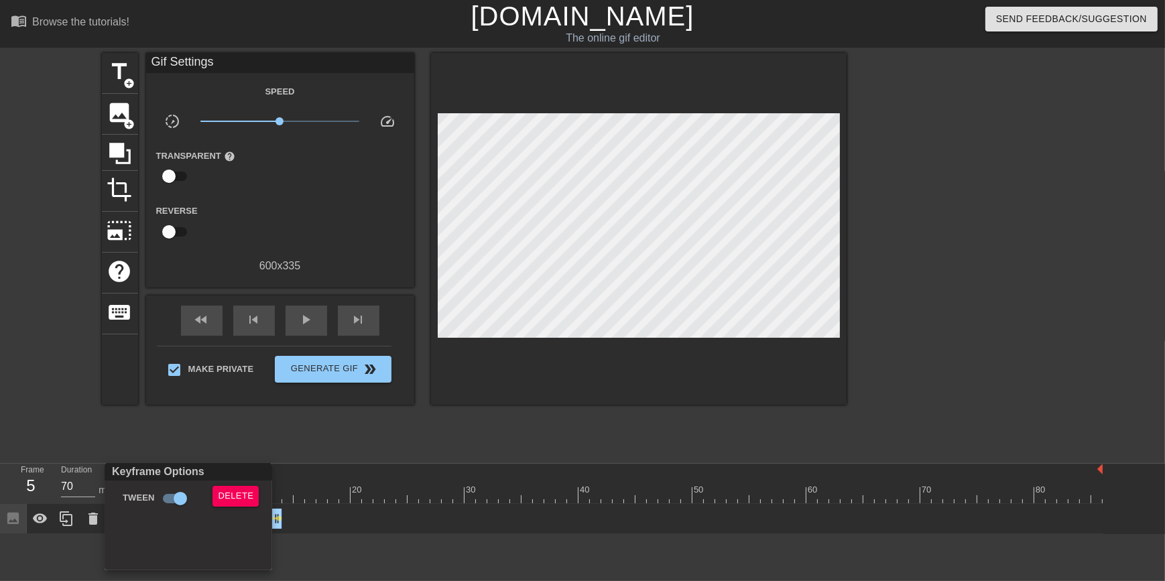
click at [228, 446] on div at bounding box center [582, 290] width 1165 height 581
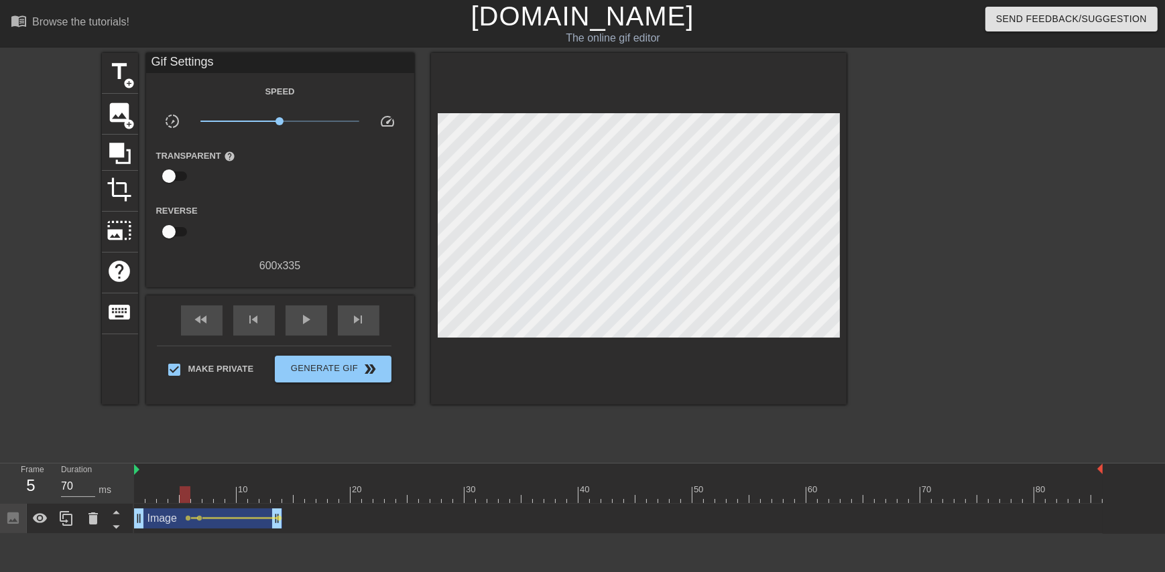
click at [134, 499] on div at bounding box center [618, 495] width 969 height 17
click at [157, 493] on div at bounding box center [618, 495] width 969 height 17
click at [141, 499] on div at bounding box center [618, 495] width 969 height 17
drag, startPoint x: 140, startPoint y: 519, endPoint x: 76, endPoint y: 422, distance: 116.6
click at [76, 422] on div "title add_circle image add_circle crop photo_size_select_large help keyboard Gi…" at bounding box center [582, 254] width 1165 height 402
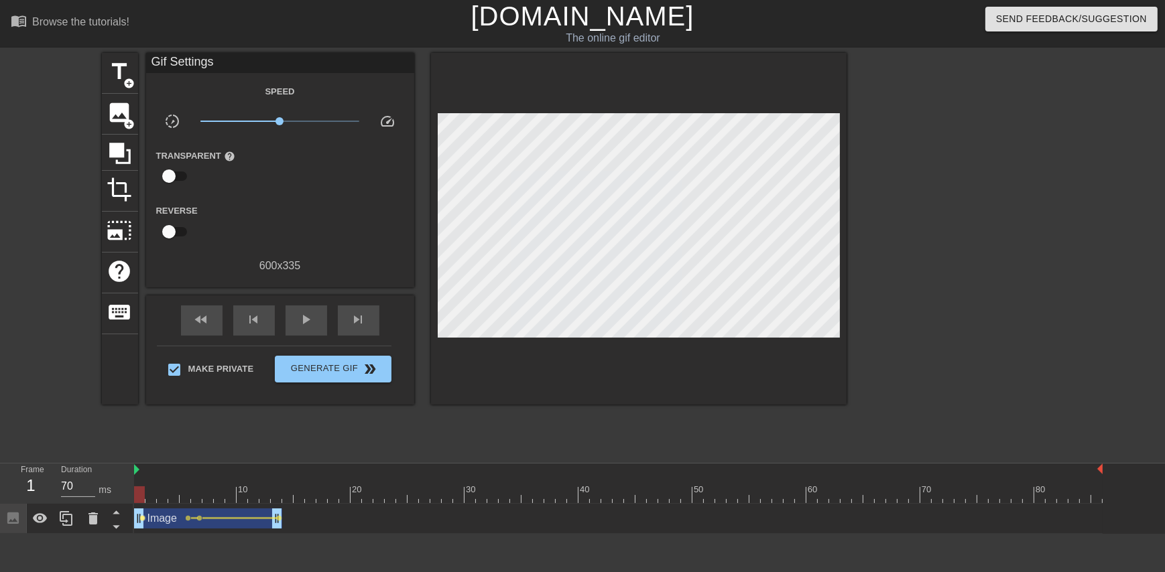
click at [144, 516] on span "lens" at bounding box center [143, 518] width 6 height 6
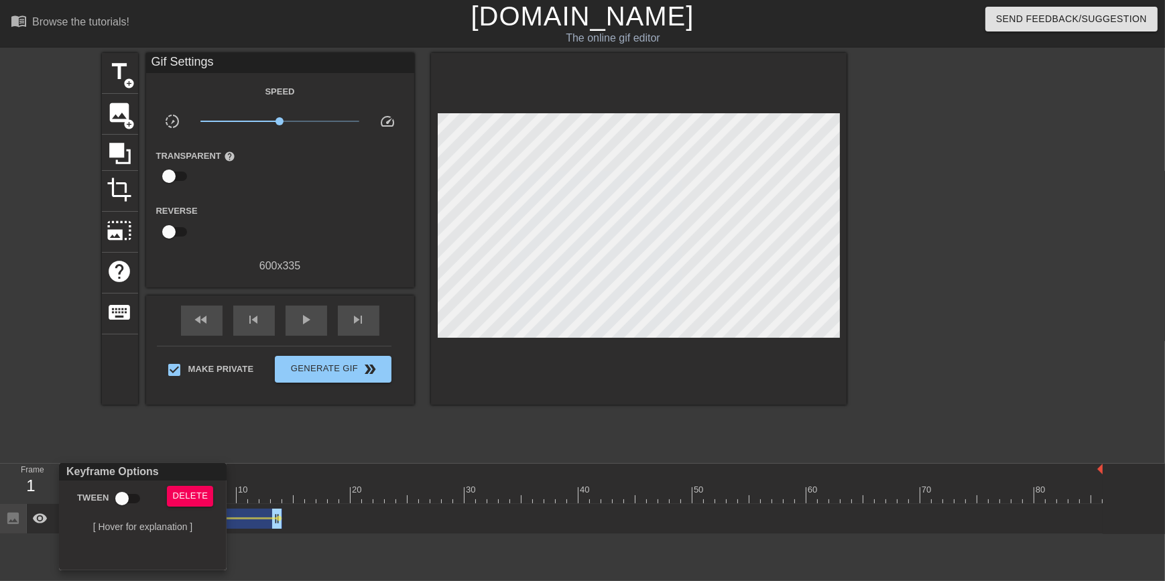
click at [158, 409] on div at bounding box center [582, 290] width 1165 height 581
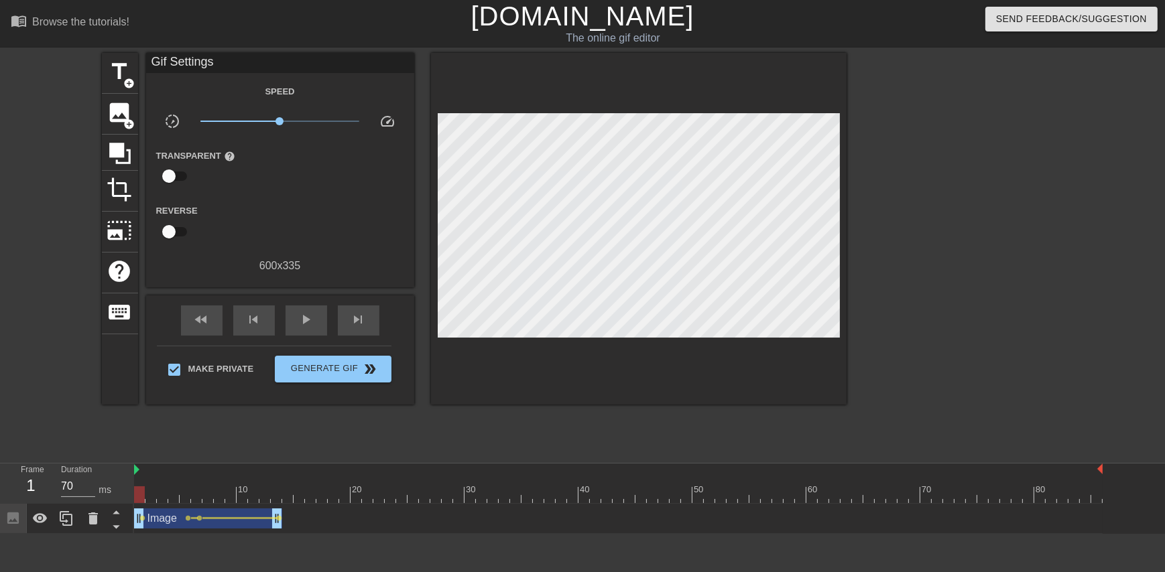
click at [151, 491] on div at bounding box center [618, 495] width 969 height 17
click at [159, 497] on div at bounding box center [618, 495] width 969 height 17
click at [163, 497] on div at bounding box center [162, 495] width 11 height 17
click at [179, 495] on div at bounding box center [618, 495] width 969 height 17
click at [190, 494] on div at bounding box center [618, 495] width 969 height 17
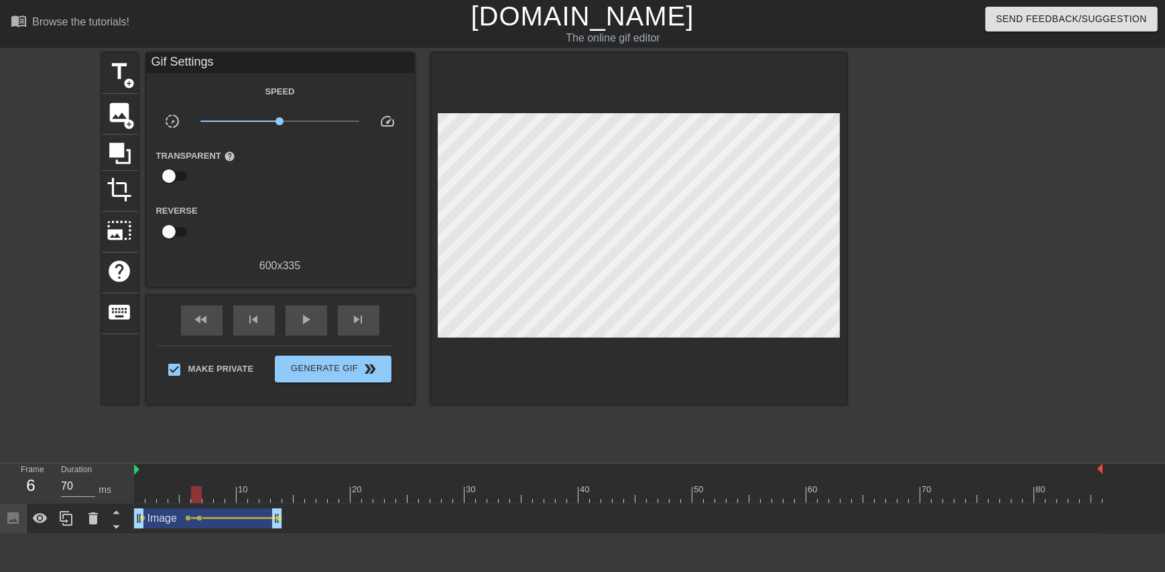
click at [198, 496] on div at bounding box center [618, 495] width 969 height 17
click at [210, 496] on div at bounding box center [618, 495] width 969 height 17
click at [220, 497] on div at bounding box center [618, 495] width 969 height 17
click at [230, 499] on div at bounding box center [618, 495] width 969 height 17
click at [239, 499] on div at bounding box center [618, 495] width 969 height 17
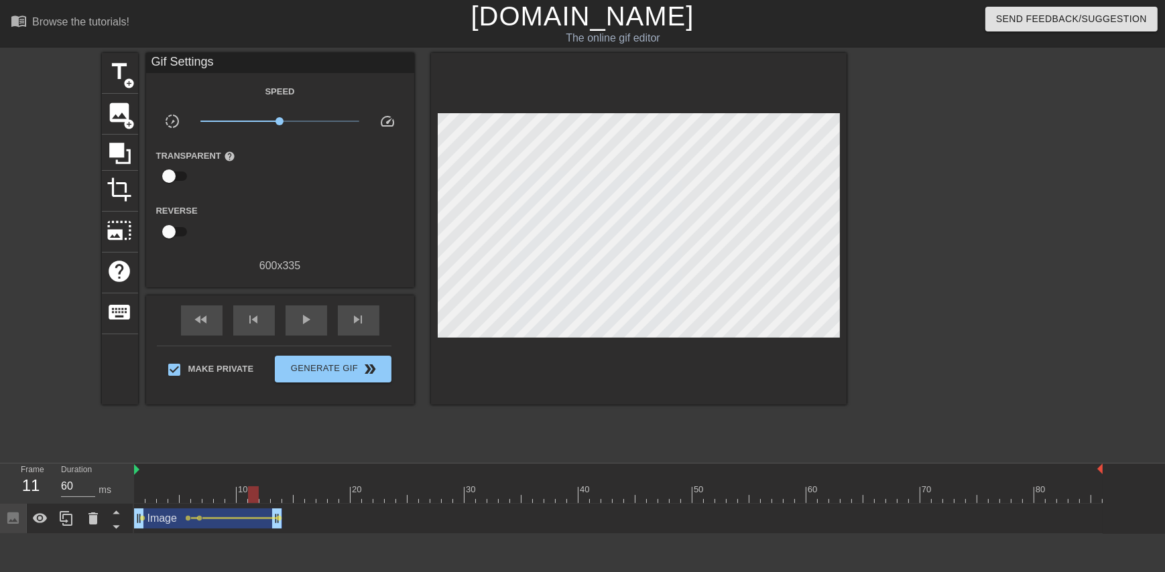
click at [248, 499] on div at bounding box center [618, 495] width 969 height 17
click at [257, 499] on div at bounding box center [253, 495] width 11 height 17
click at [261, 501] on div at bounding box center [618, 495] width 969 height 17
click at [273, 500] on div at bounding box center [618, 495] width 969 height 17
click at [285, 501] on div at bounding box center [618, 495] width 969 height 17
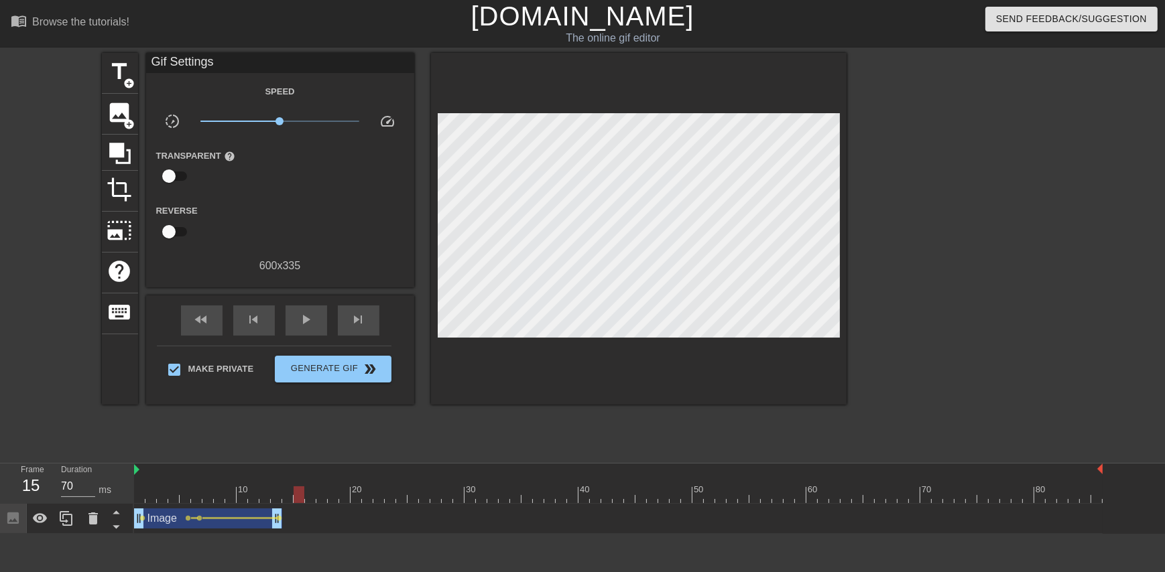
click at [303, 501] on div at bounding box center [618, 495] width 969 height 17
click at [251, 496] on div at bounding box center [618, 495] width 969 height 17
type input "70"
click at [210, 496] on div at bounding box center [618, 495] width 969 height 17
click at [188, 496] on div at bounding box center [618, 495] width 969 height 17
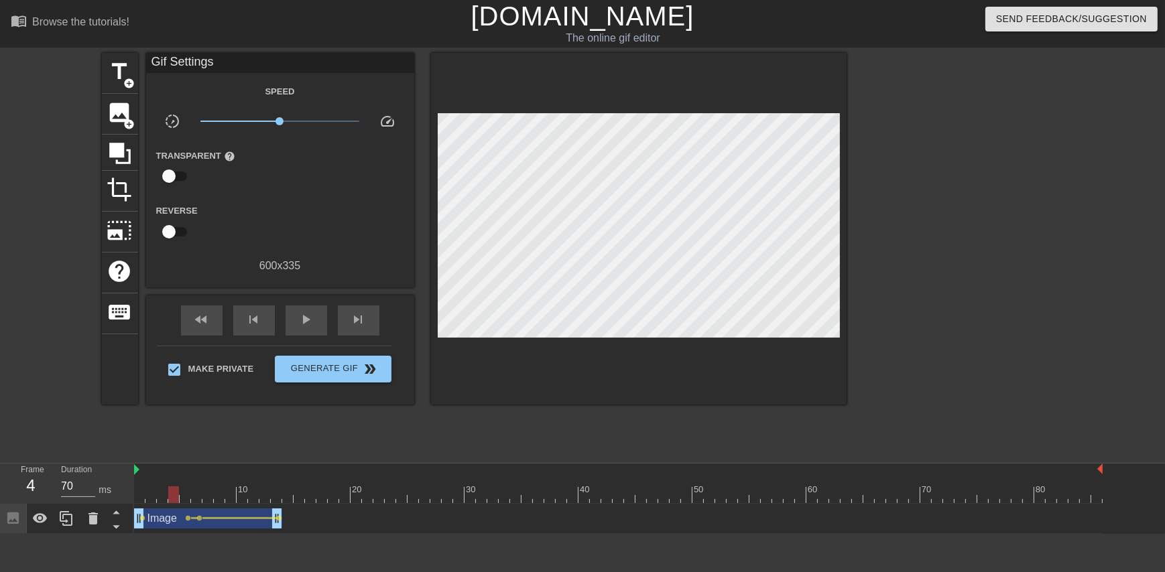
click at [176, 492] on div at bounding box center [618, 495] width 969 height 17
click at [153, 492] on div at bounding box center [618, 495] width 969 height 17
click at [142, 493] on div at bounding box center [618, 495] width 969 height 17
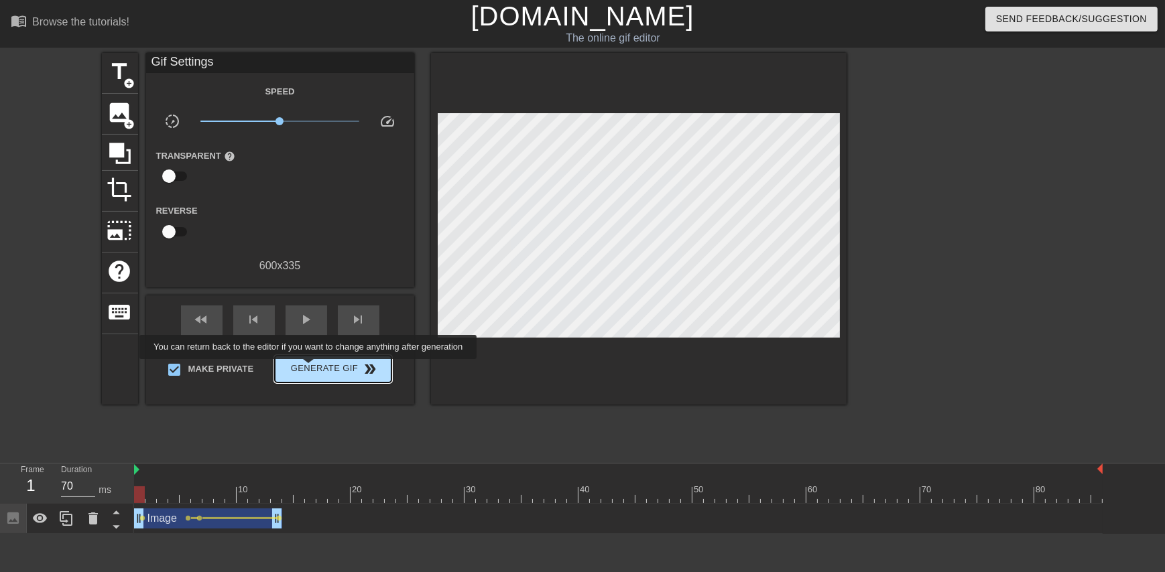
click at [310, 369] on span "Generate Gif double_arrow" at bounding box center [332, 369] width 105 height 16
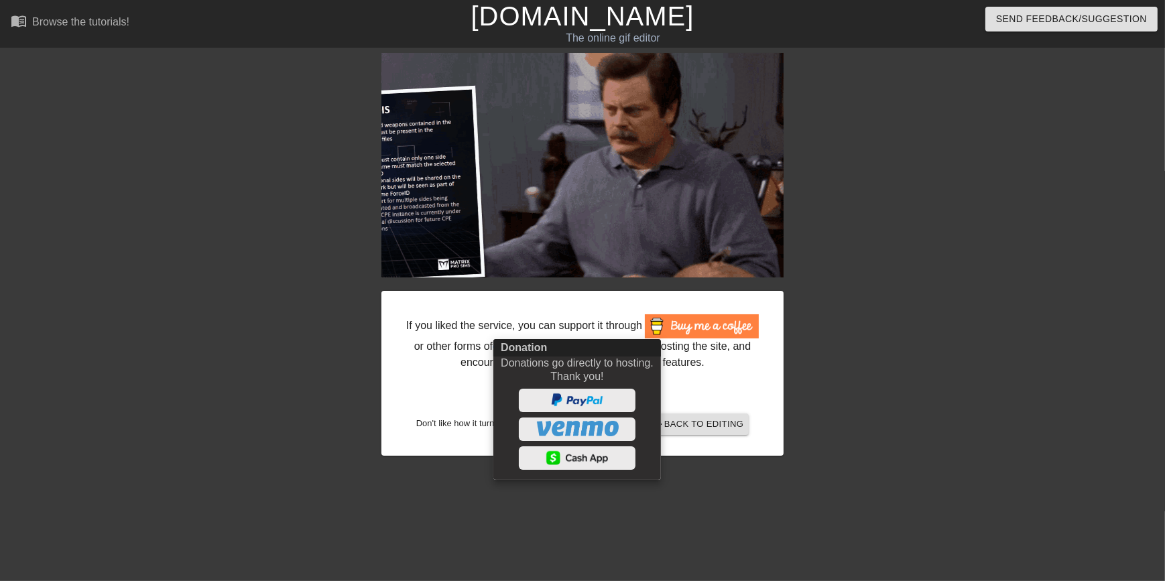
click at [252, 303] on div at bounding box center [582, 290] width 1165 height 581
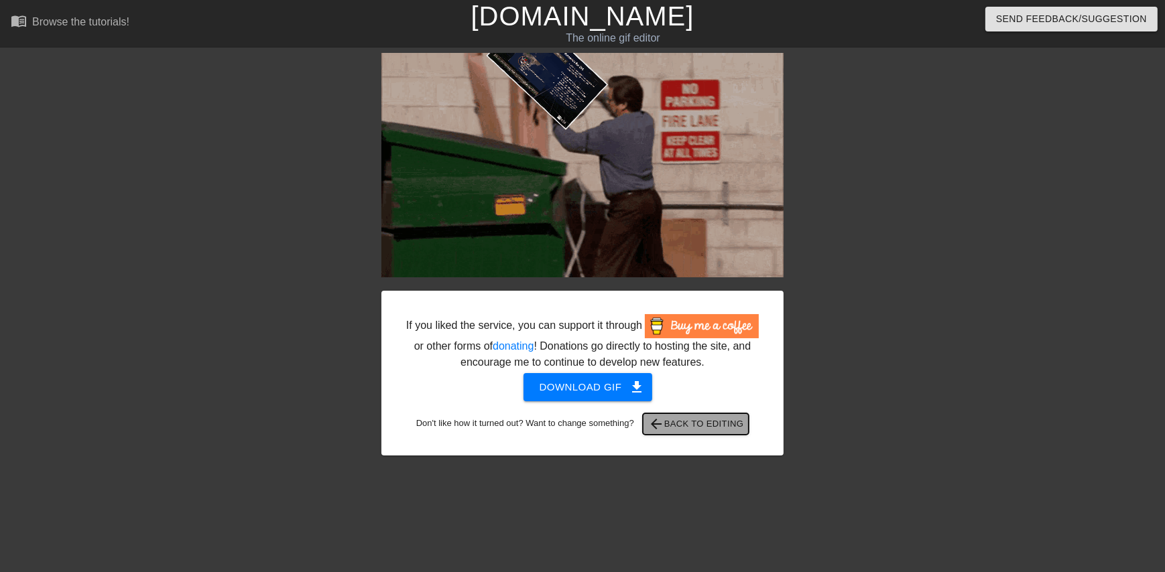
click at [735, 429] on span "arrow_back Back to Editing" at bounding box center [696, 424] width 96 height 16
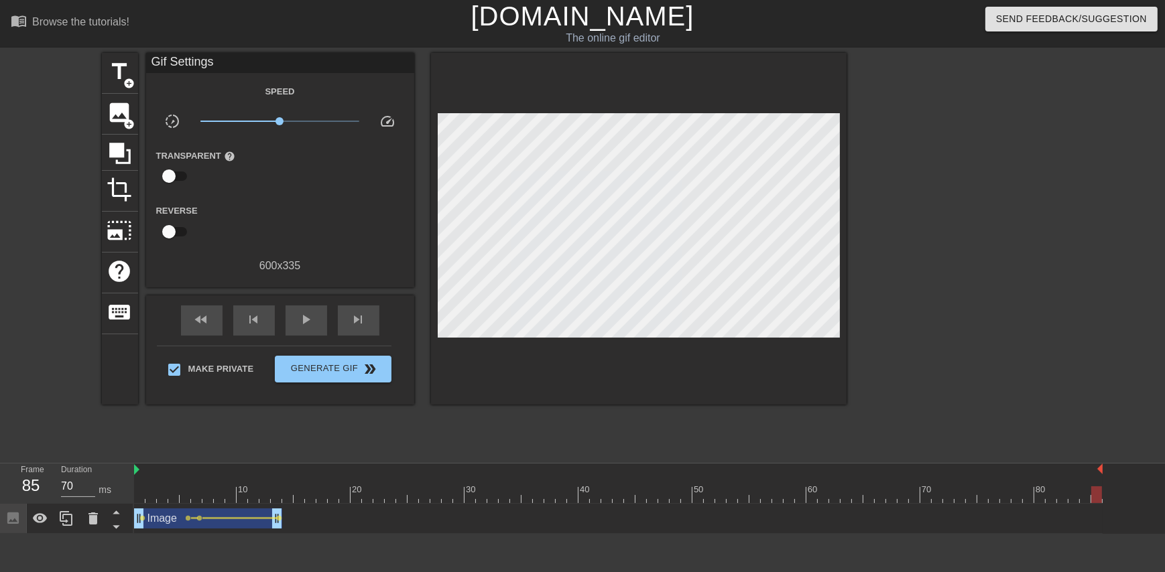
click at [533, 27] on link "[DOMAIN_NAME]" at bounding box center [582, 15] width 223 height 29
